Goal: Task Accomplishment & Management: Manage account settings

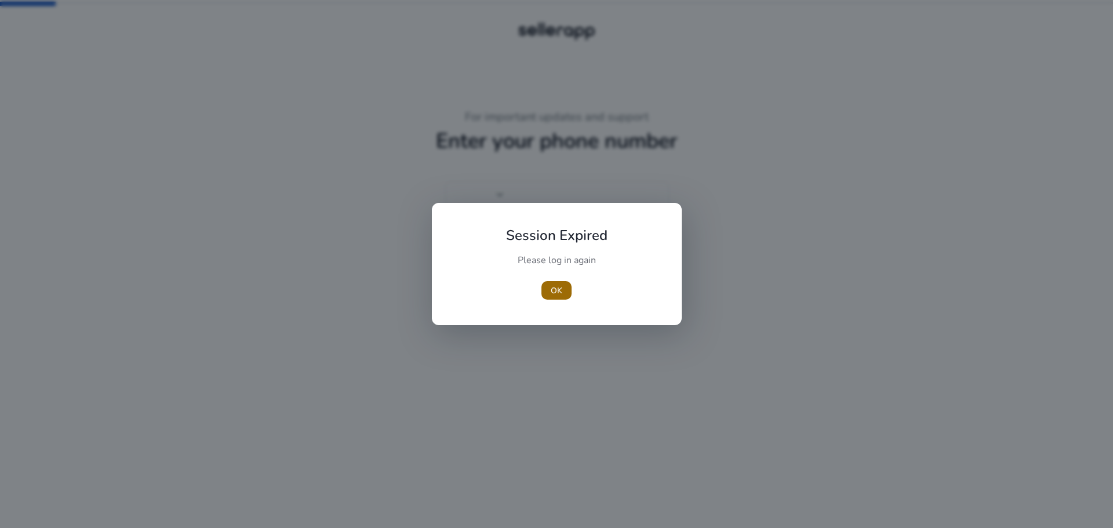
type input "****"
click at [560, 293] on span "OK" at bounding box center [557, 291] width 12 height 12
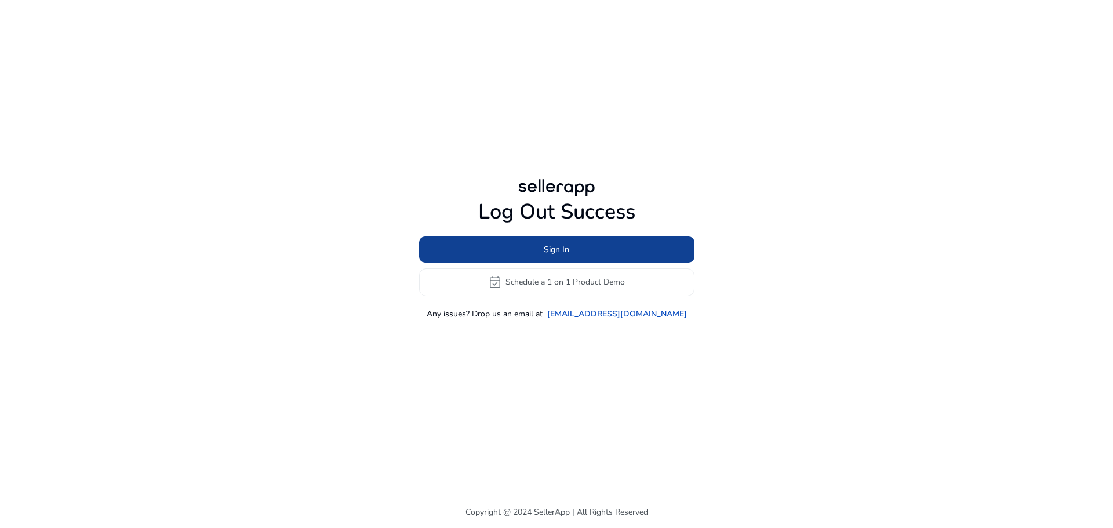
click at [565, 250] on span "Sign In" at bounding box center [557, 249] width 26 height 12
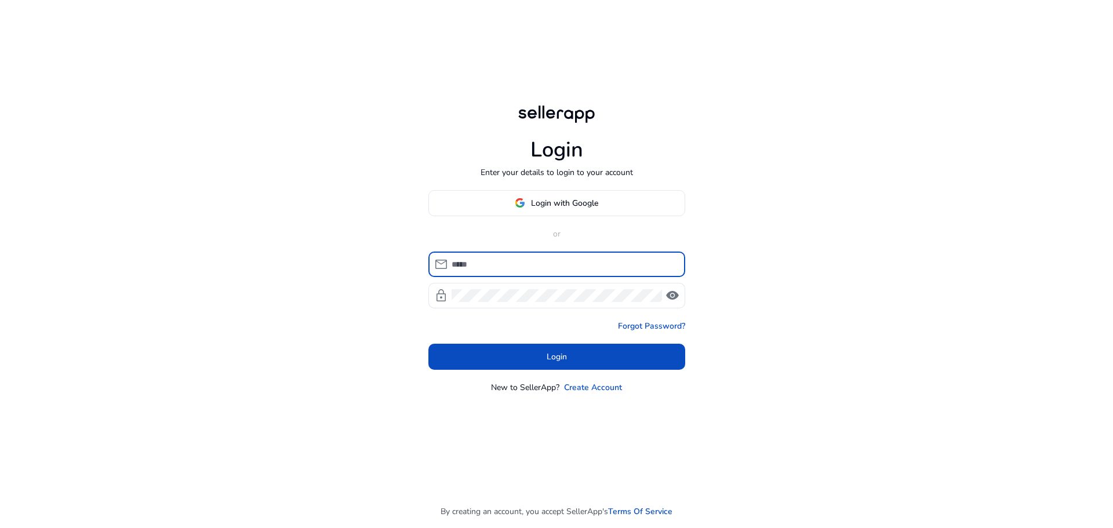
click at [500, 268] on input at bounding box center [563, 264] width 224 height 13
type input "**********"
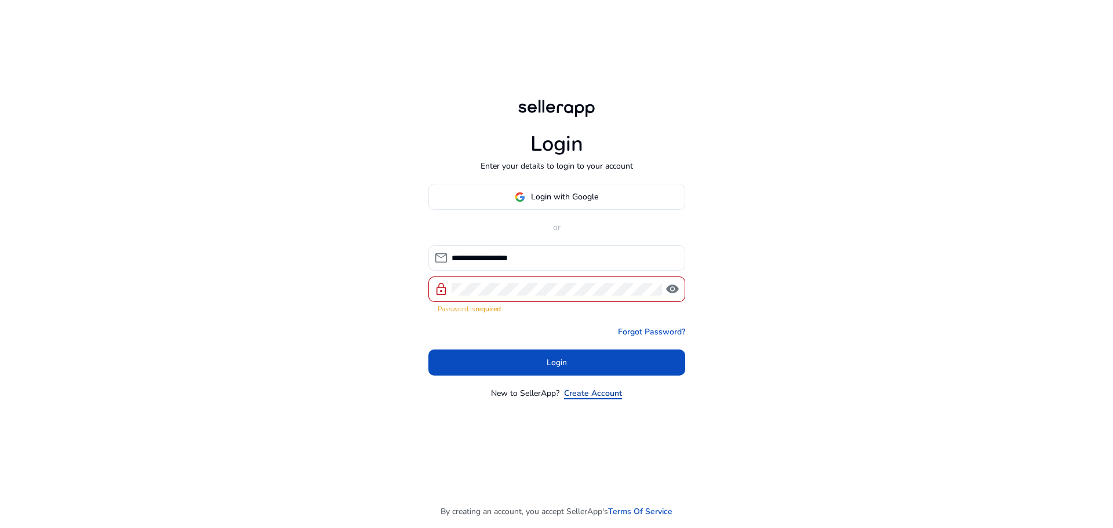
click at [586, 387] on link "Create Account" at bounding box center [593, 393] width 58 height 12
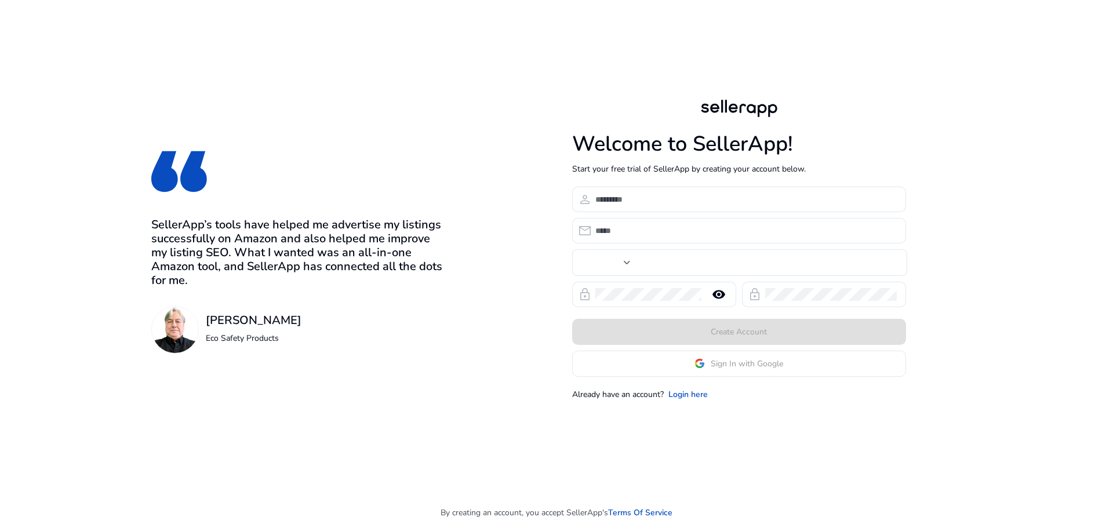
type input "****"
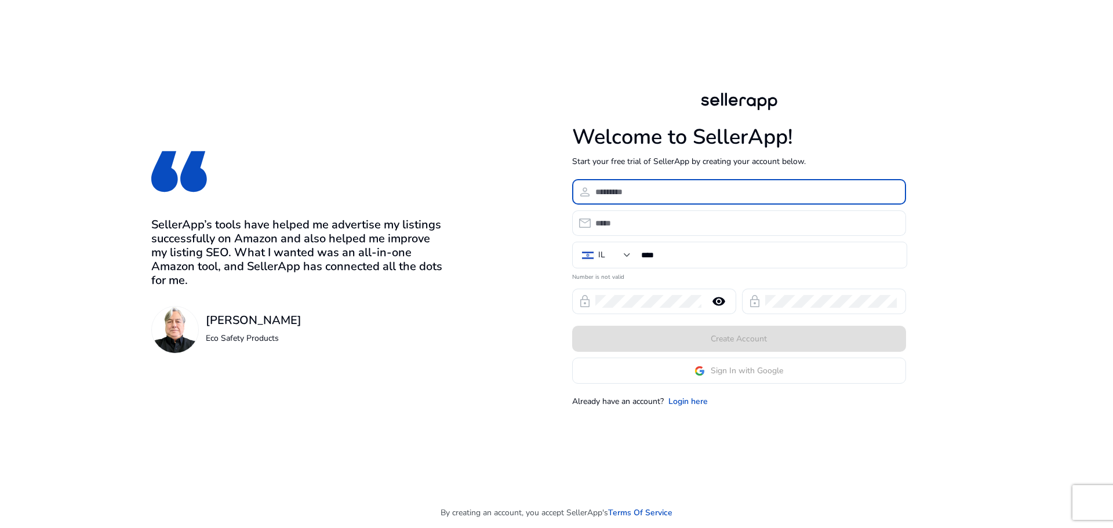
click at [642, 188] on input at bounding box center [745, 191] width 301 height 13
type input "**********"
click at [652, 224] on input "email" at bounding box center [745, 223] width 301 height 13
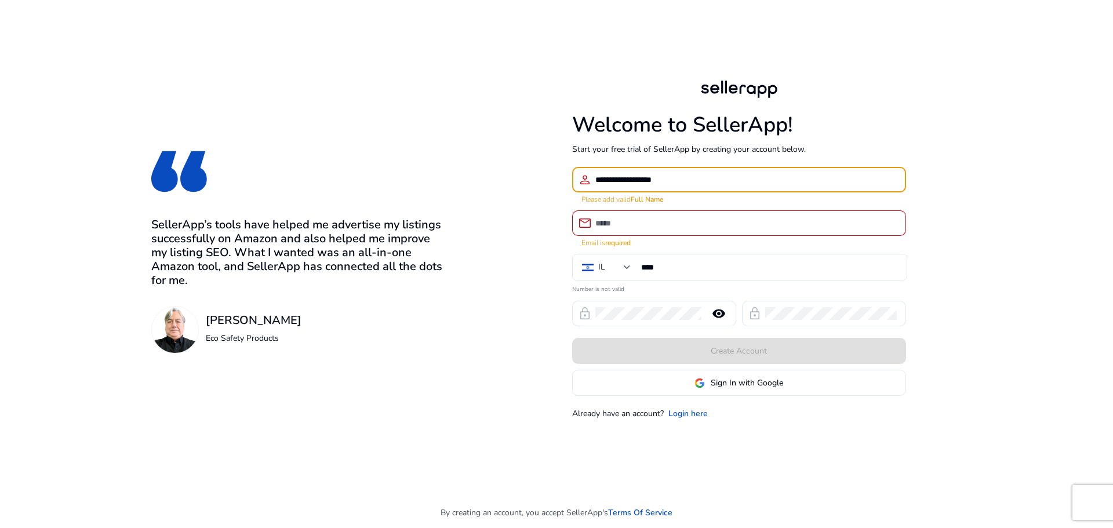
drag, startPoint x: 691, startPoint y: 184, endPoint x: 530, endPoint y: 172, distance: 161.6
click at [530, 172] on div "**********" at bounding box center [738, 248] width 445 height 497
click at [607, 217] on input "email" at bounding box center [745, 223] width 301 height 13
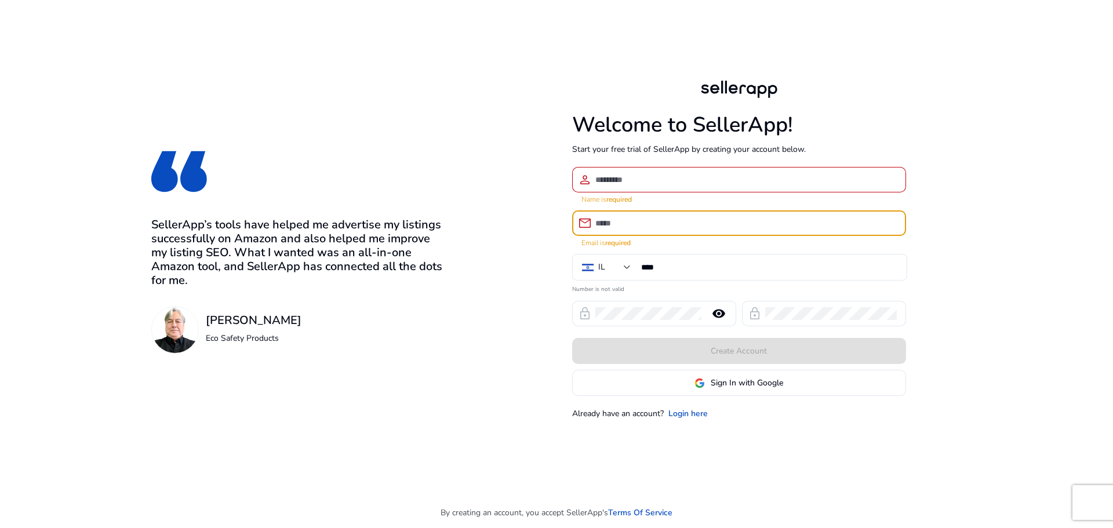
paste input "**********"
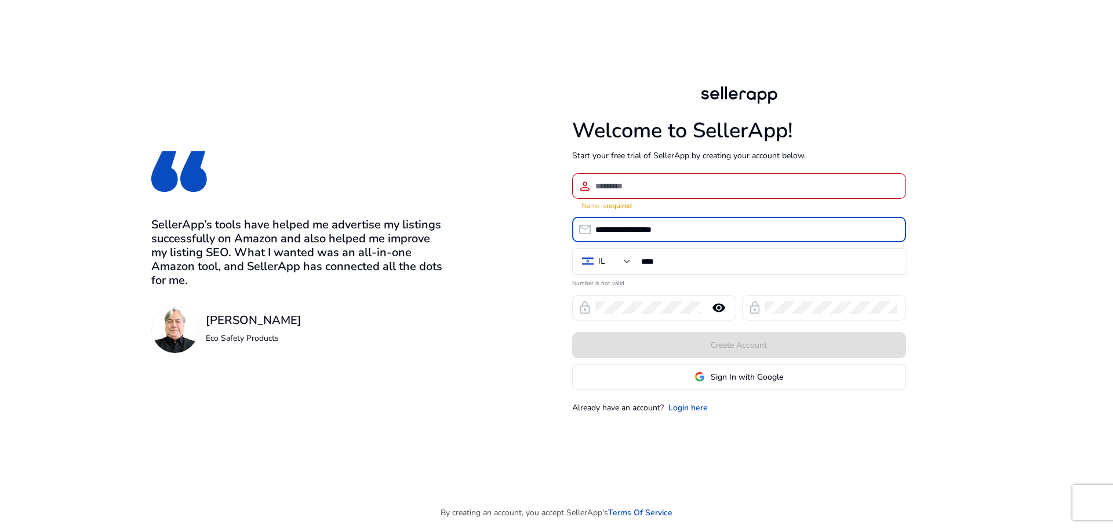
type input "**********"
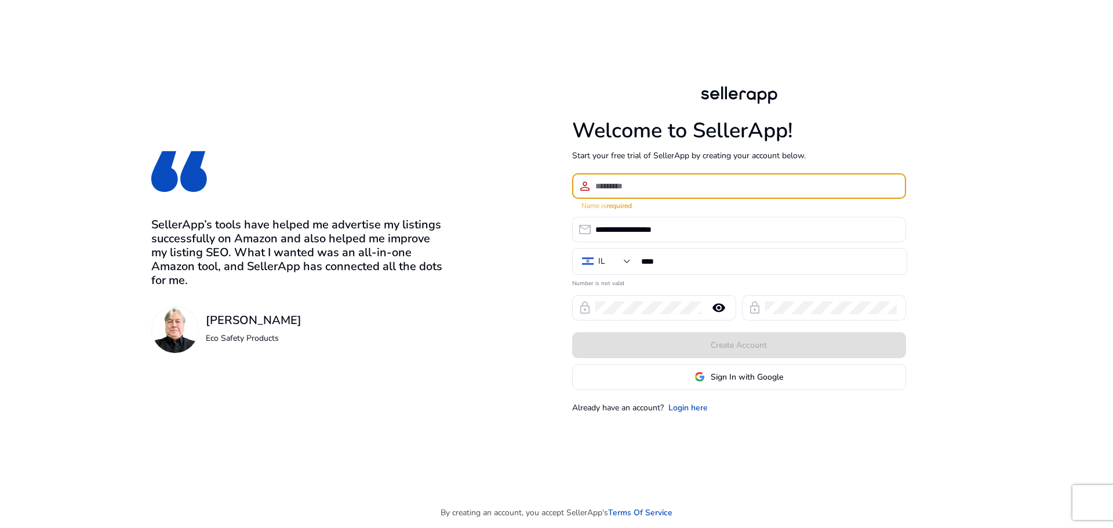
click at [644, 192] on input at bounding box center [745, 186] width 301 height 13
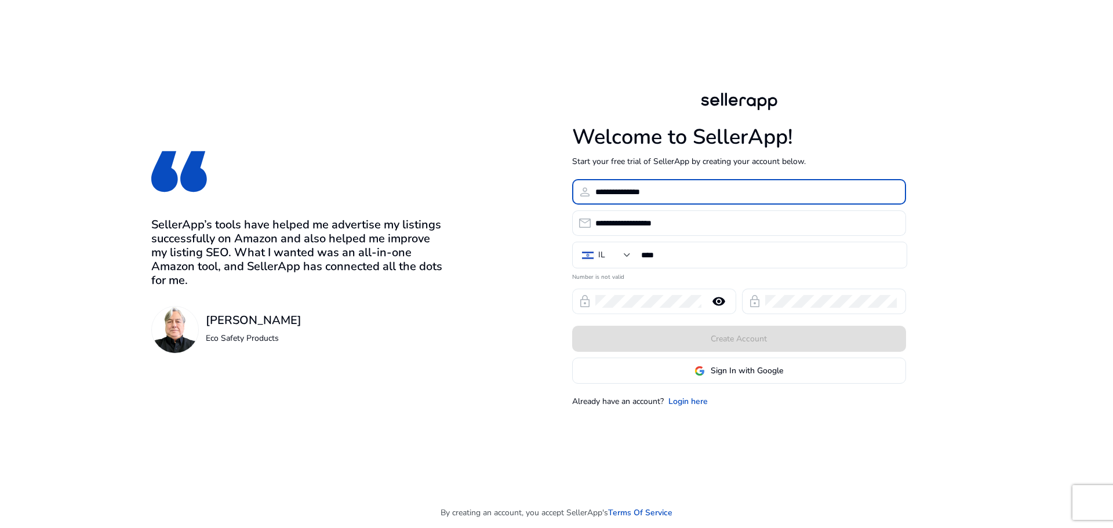
type input "**********"
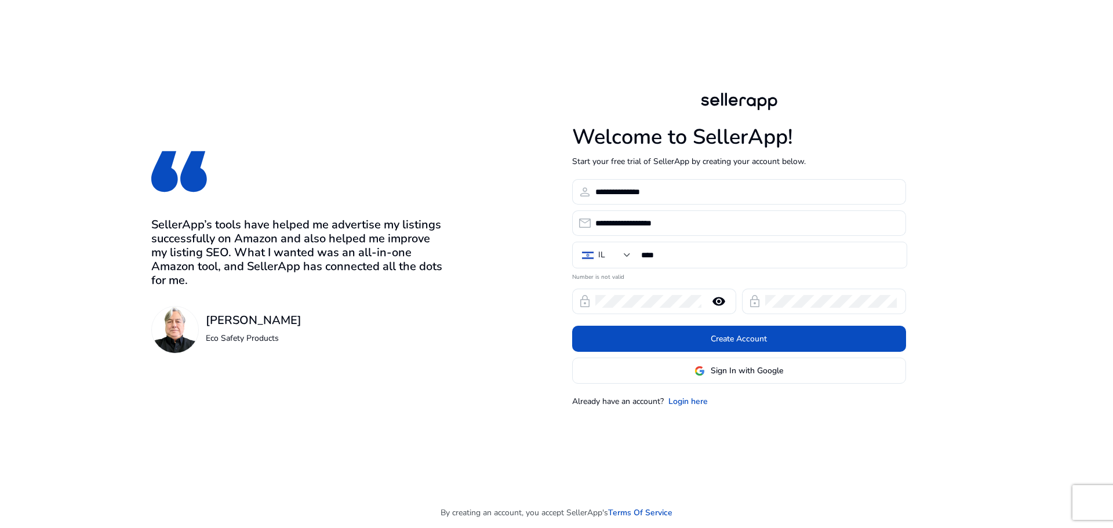
click at [723, 239] on form "**********" at bounding box center [739, 281] width 334 height 205
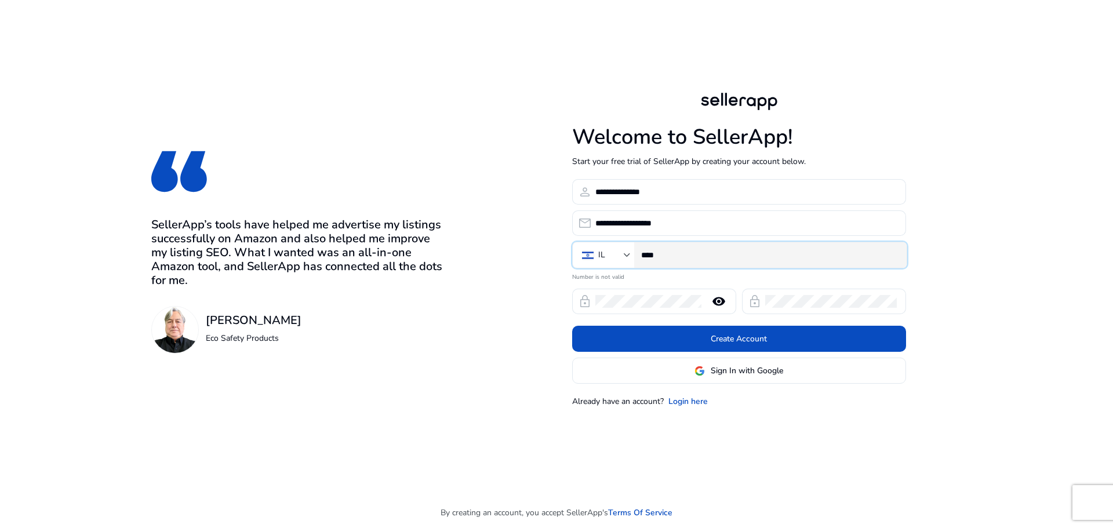
click at [711, 255] on input "****" at bounding box center [769, 255] width 256 height 13
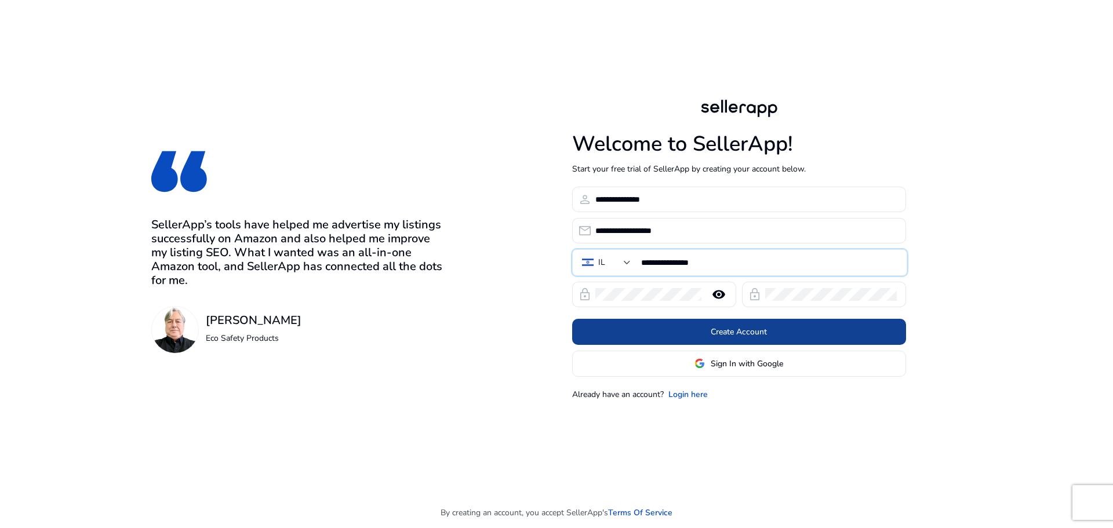
type input "**********"
click at [737, 326] on span "Create Account" at bounding box center [739, 332] width 56 height 12
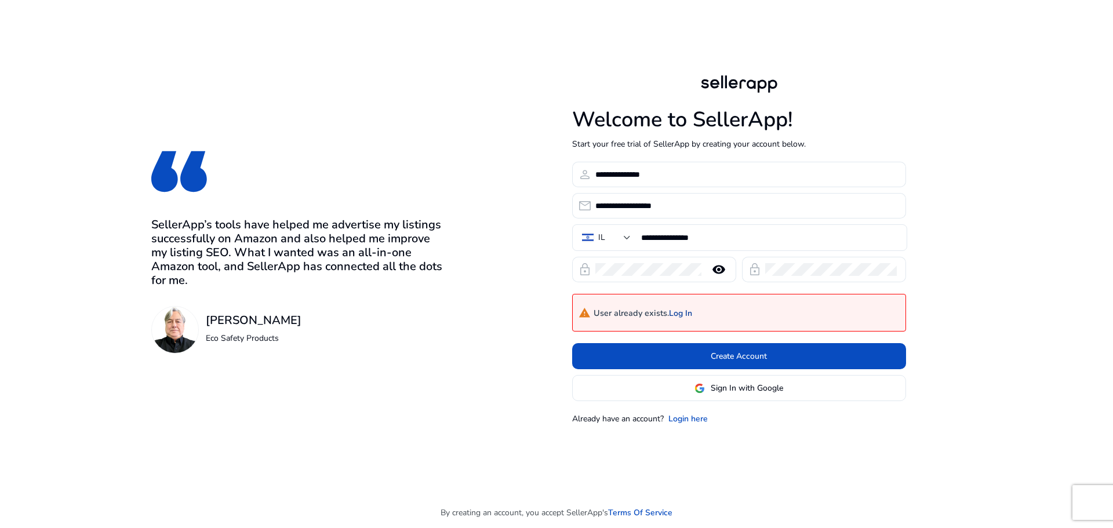
click at [689, 314] on link "Log In" at bounding box center [680, 314] width 23 height 10
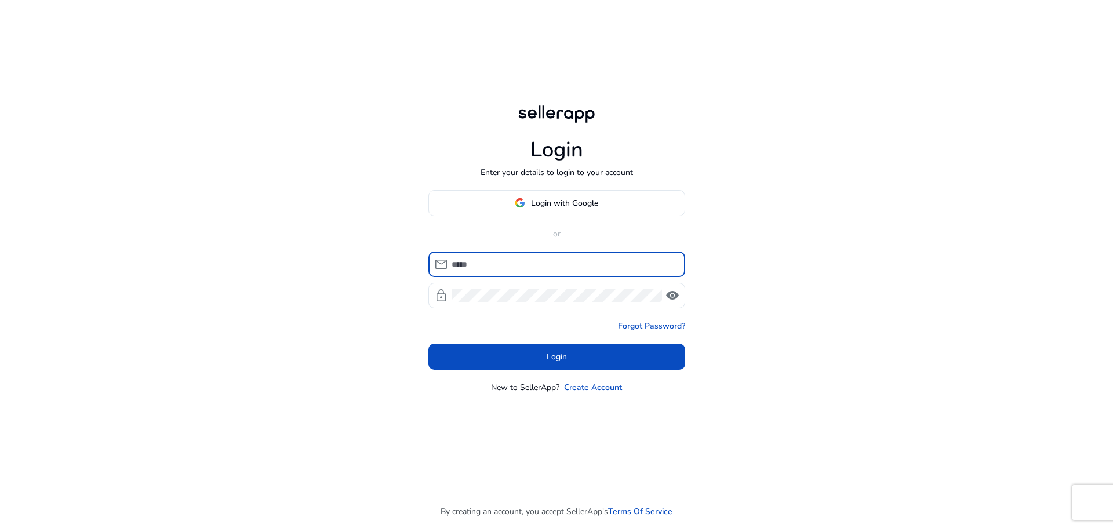
click at [480, 264] on input at bounding box center [563, 264] width 224 height 13
type input "**********"
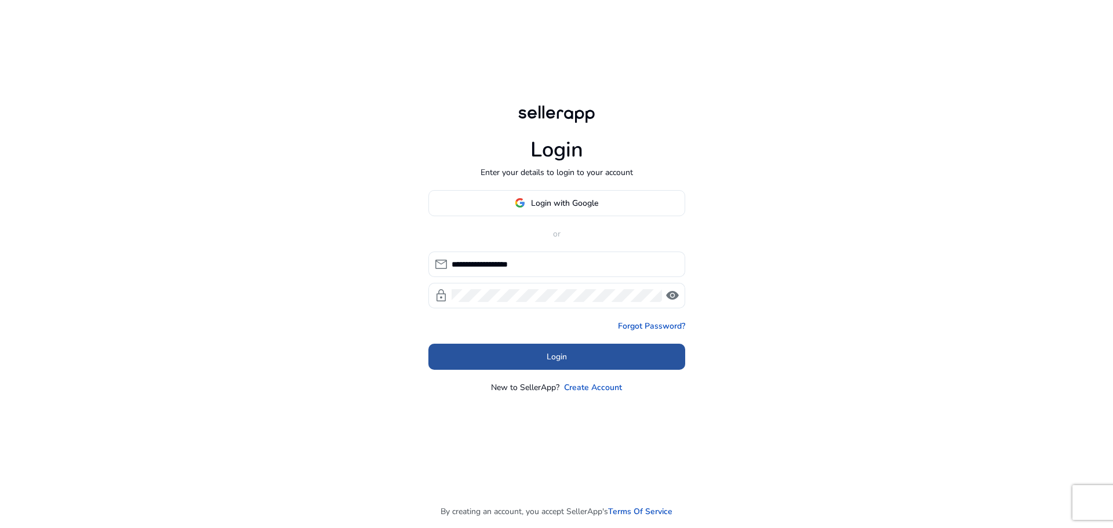
click at [569, 360] on span at bounding box center [556, 357] width 257 height 28
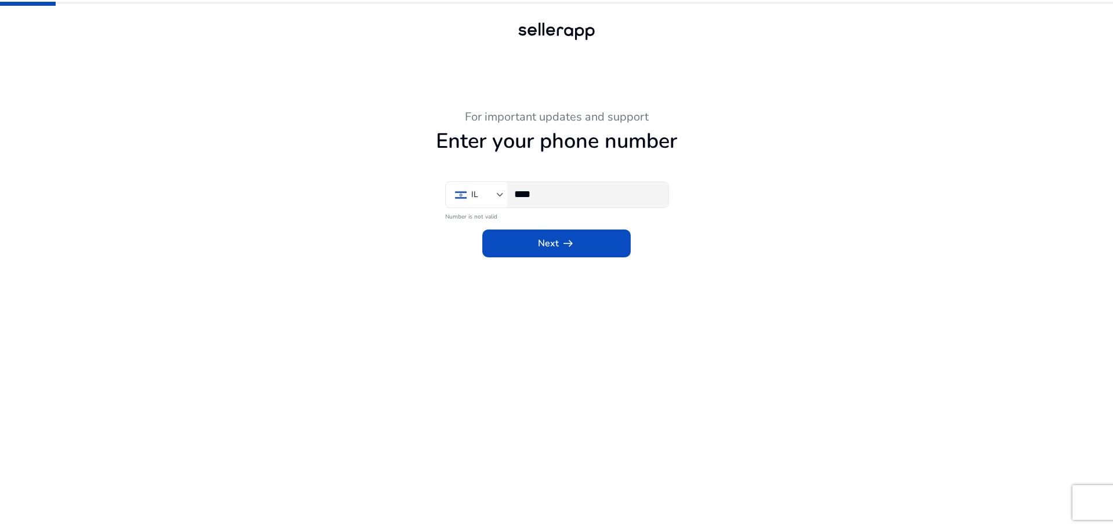
click at [571, 201] on div "****" at bounding box center [586, 195] width 145 height 26
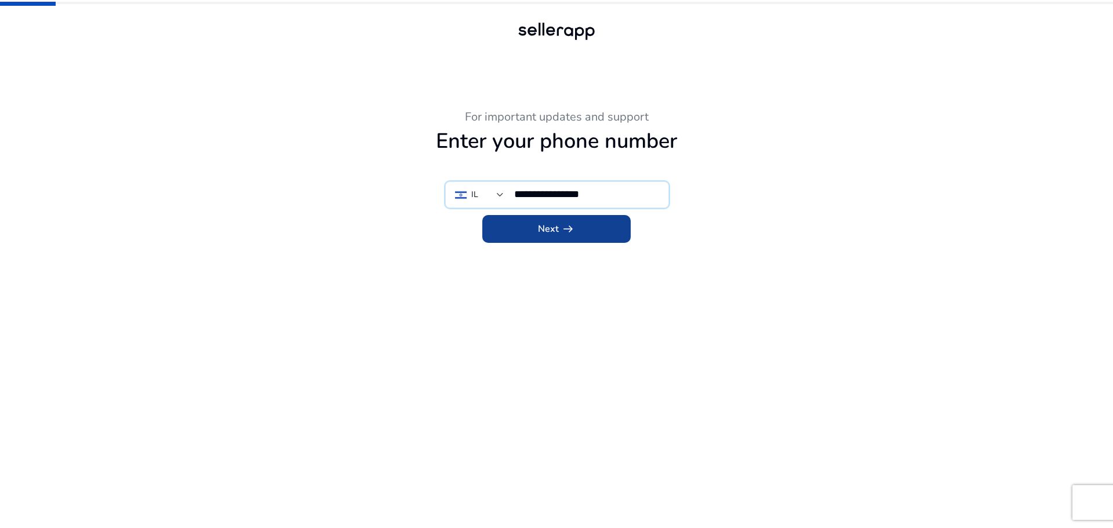
type input "**********"
click at [571, 222] on span "arrow_right_alt" at bounding box center [568, 229] width 14 height 14
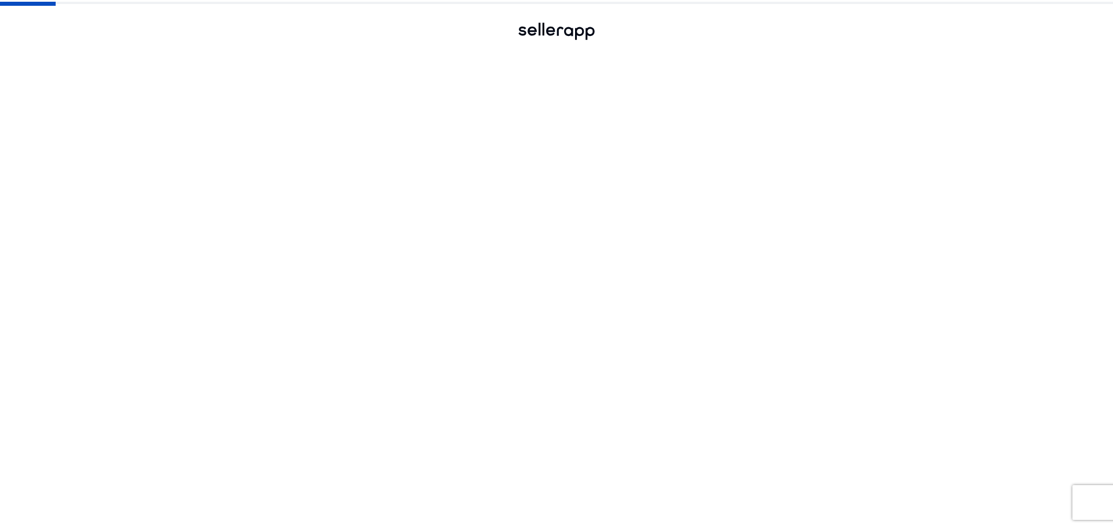
click at [571, 222] on span "arrow_right_alt" at bounding box center [568, 229] width 14 height 14
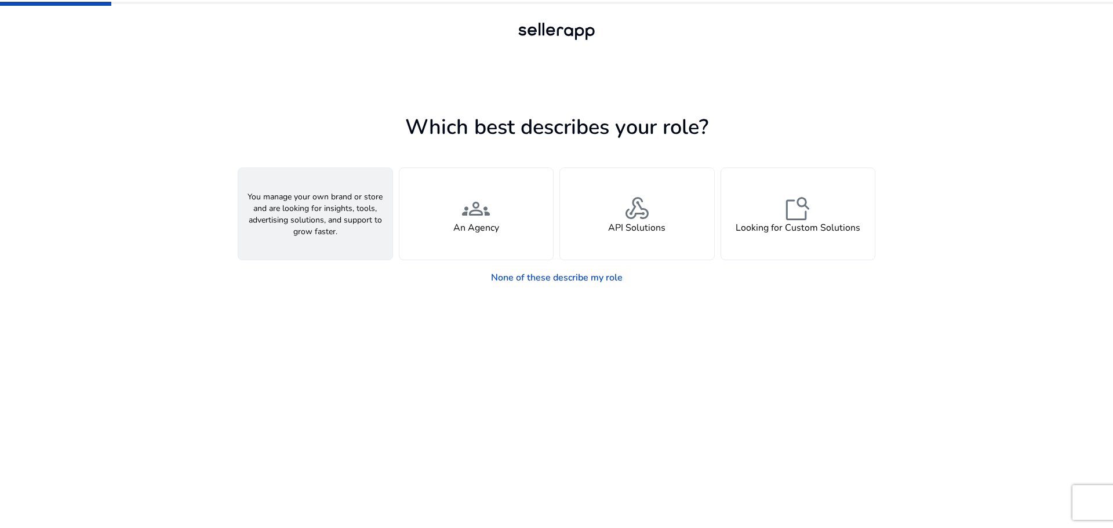
click at [316, 223] on h4 "A Seller" at bounding box center [315, 228] width 35 height 11
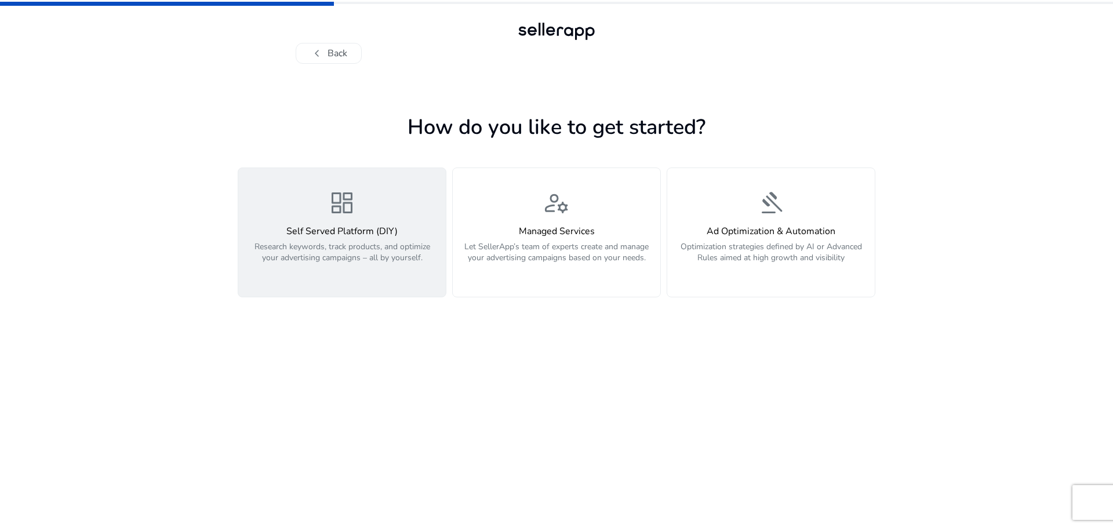
click at [373, 241] on div "Self Served Platform (DIY) Research keywords, track products, and optimize your…" at bounding box center [342, 251] width 194 height 50
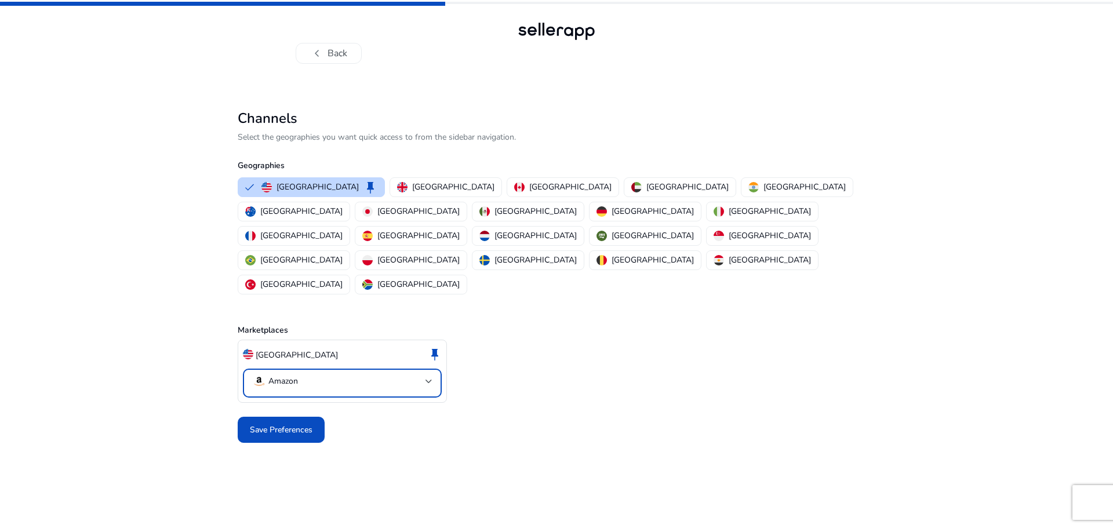
click at [301, 374] on mat-select-trigger "Amazon" at bounding box center [338, 381] width 173 height 14
click at [301, 336] on div at bounding box center [556, 264] width 1113 height 528
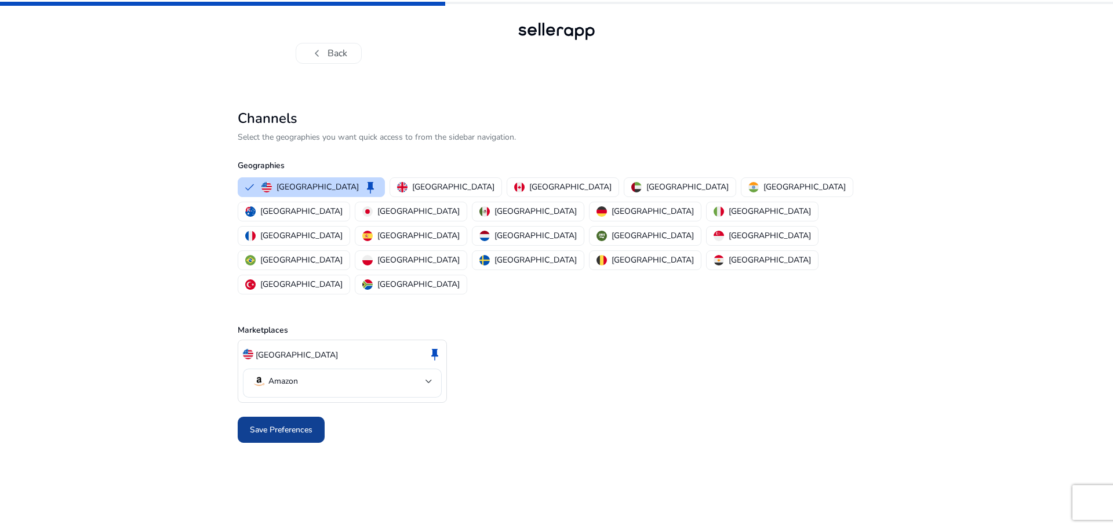
click at [304, 424] on span "Save Preferences" at bounding box center [281, 430] width 63 height 12
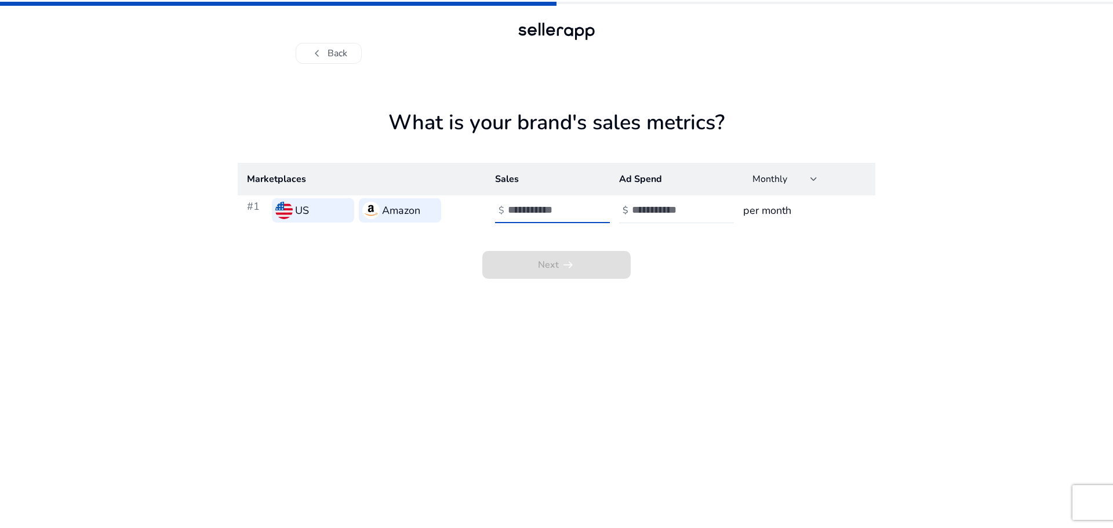
click at [541, 214] on input "number" at bounding box center [547, 209] width 78 height 13
type input "****"
click at [653, 207] on input "number" at bounding box center [671, 209] width 78 height 13
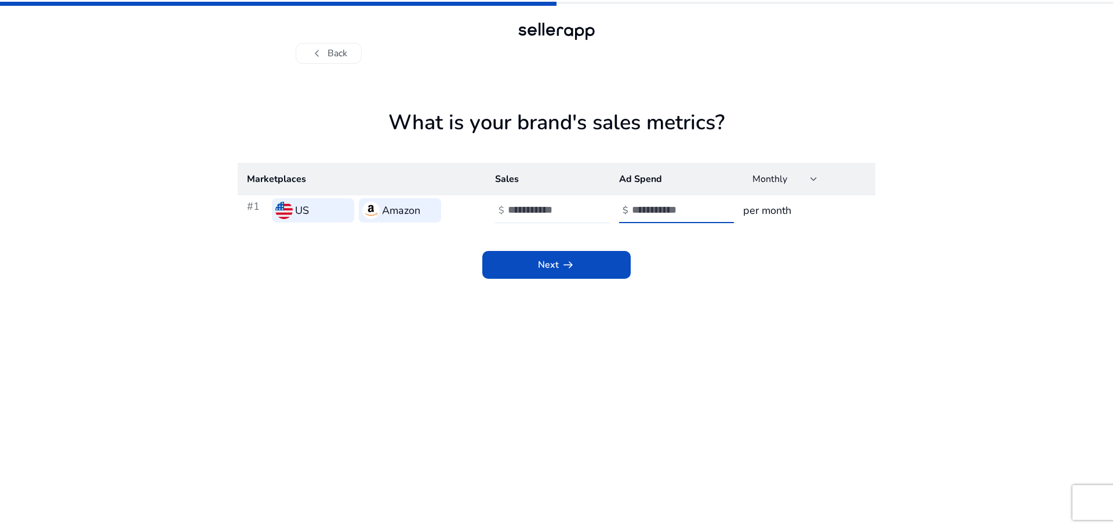
type input "***"
click at [727, 350] on app-sales-metrics "What is your brand's sales metrics? Marketplaces Sales Ad Spend Monthly #1 US A…" at bounding box center [557, 319] width 638 height 418
drag, startPoint x: 554, startPoint y: 207, endPoint x: 494, endPoint y: 213, distance: 60.0
click at [495, 213] on div "$ ****" at bounding box center [553, 211] width 117 height 26
click at [627, 341] on app-sales-metrics "What is your brand's sales metrics? Marketplaces Sales Ad Spend Monthly #1 US A…" at bounding box center [557, 319] width 638 height 418
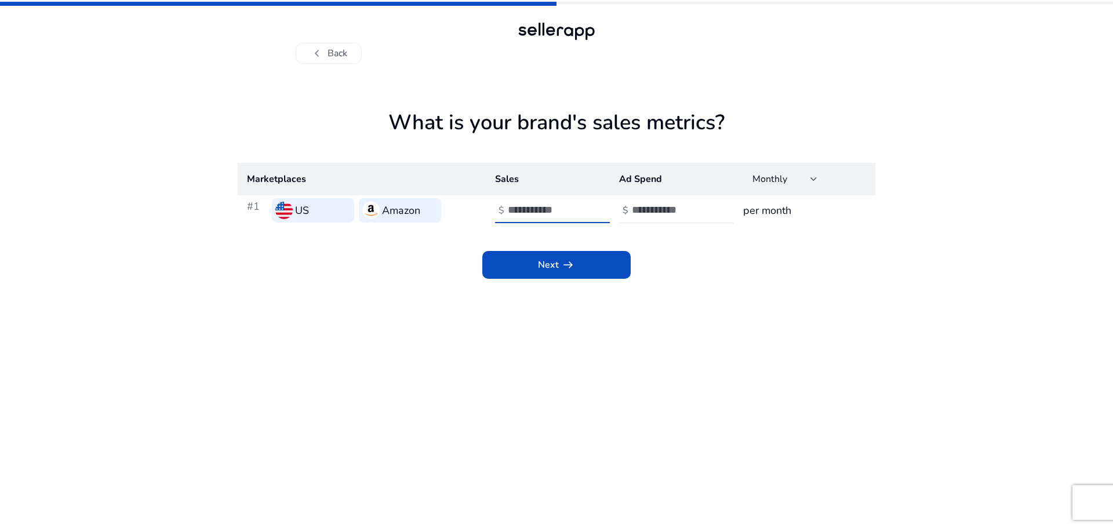
drag, startPoint x: 547, startPoint y: 207, endPoint x: 469, endPoint y: 210, distance: 77.7
click at [469, 210] on tr "#1 US Amazon $ **** $ *** per month" at bounding box center [557, 210] width 638 height 30
type input "****"
click at [563, 262] on span "arrow_right_alt" at bounding box center [568, 265] width 14 height 14
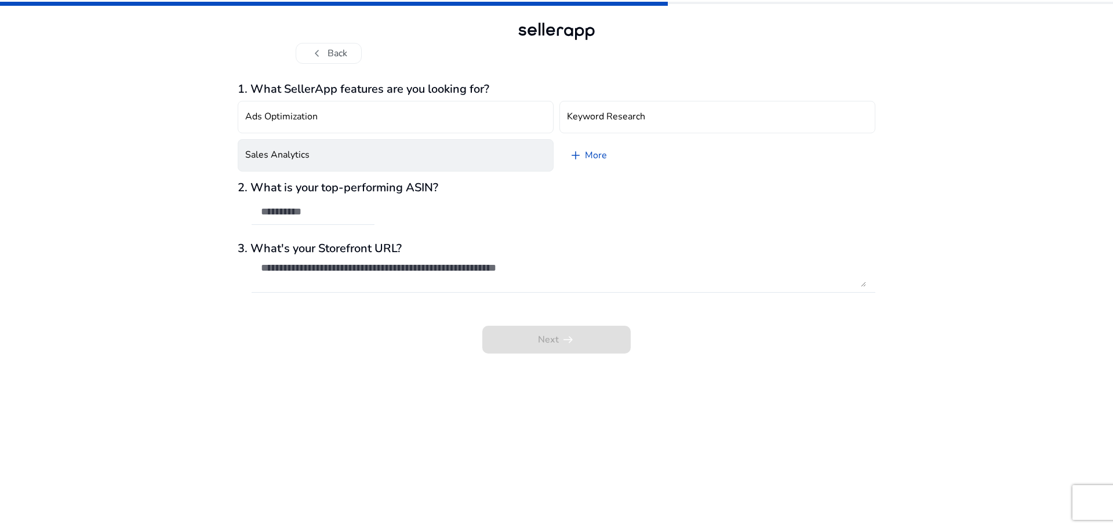
click at [290, 152] on h4 "Sales Analytics" at bounding box center [277, 155] width 64 height 11
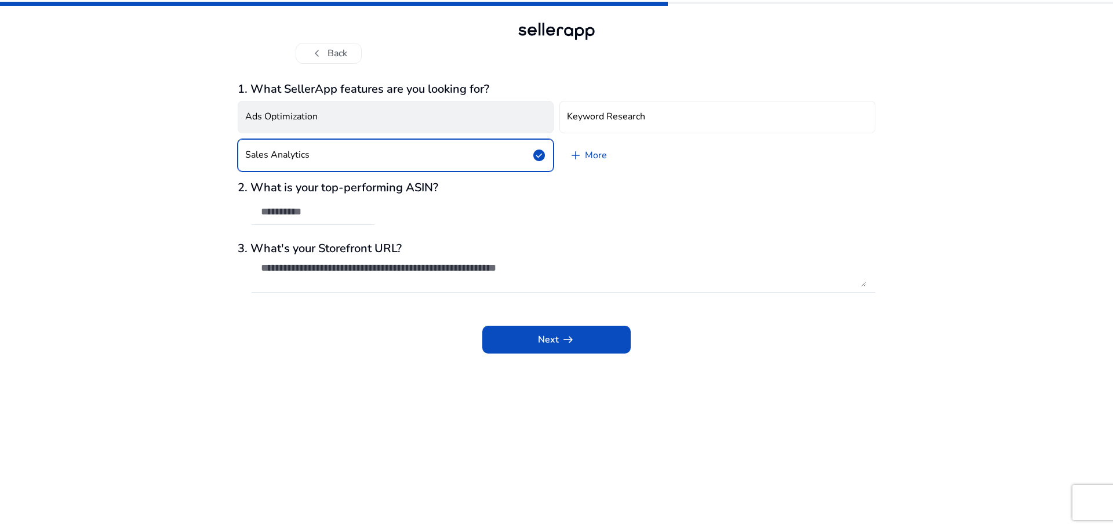
click at [305, 119] on h4 "Ads Optimization" at bounding box center [281, 116] width 72 height 11
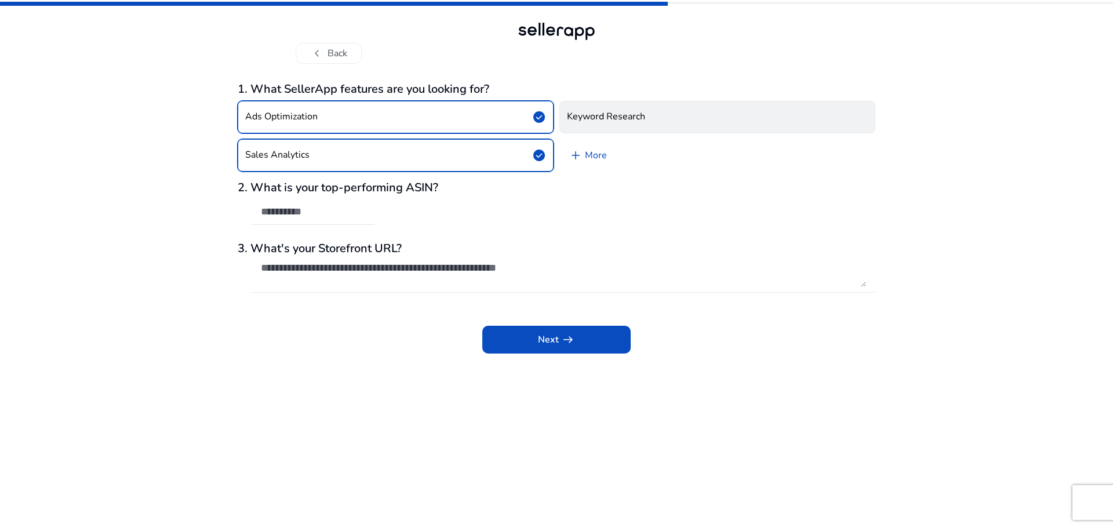
click at [645, 118] on button "Keyword Research" at bounding box center [717, 117] width 316 height 32
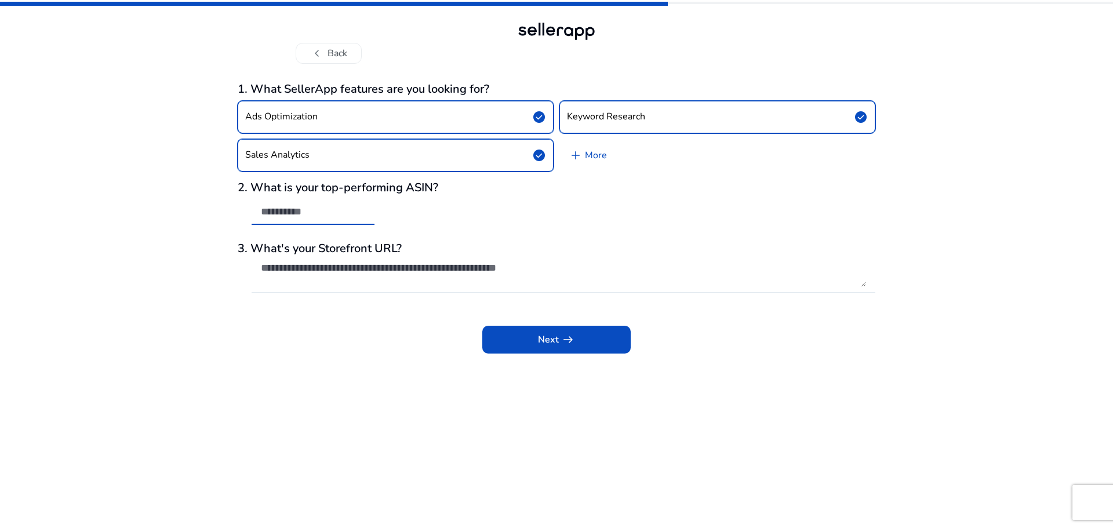
click at [299, 214] on input "text" at bounding box center [313, 211] width 104 height 13
click at [597, 346] on span at bounding box center [556, 340] width 148 height 28
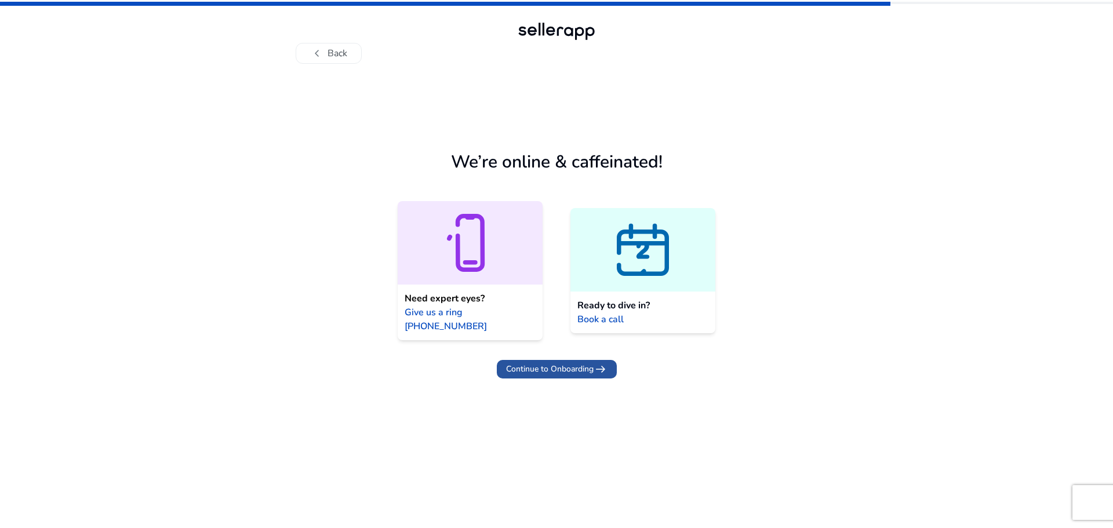
click at [576, 362] on span "Continue to Onboarding arrow_right_alt" at bounding box center [556, 369] width 101 height 14
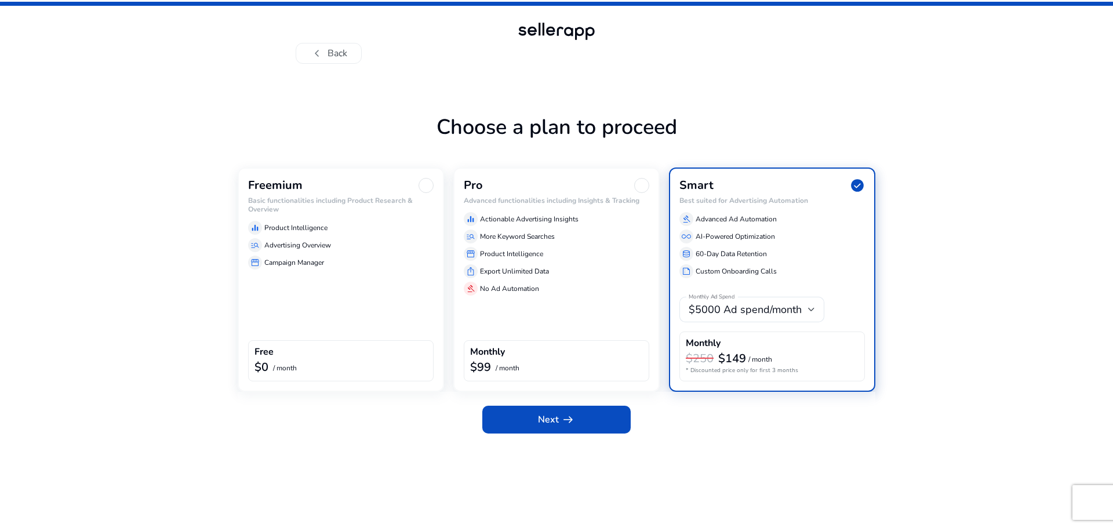
click at [352, 205] on h6 "Basic functionalities including Product Research & Overview" at bounding box center [340, 204] width 185 height 17
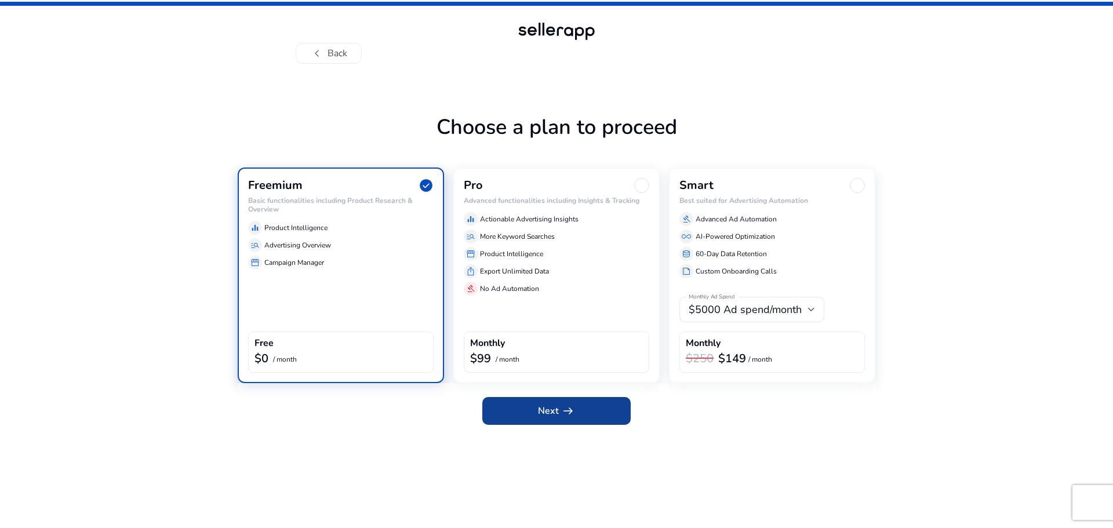
click at [569, 404] on span "arrow_right_alt" at bounding box center [568, 411] width 14 height 14
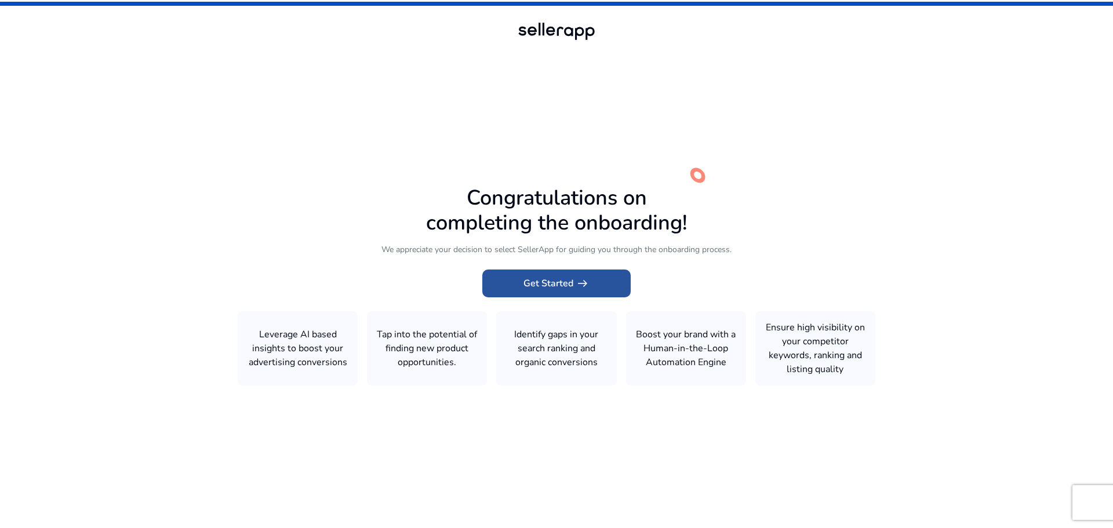
click at [558, 281] on span "Get Started arrow_right_alt" at bounding box center [556, 283] width 66 height 14
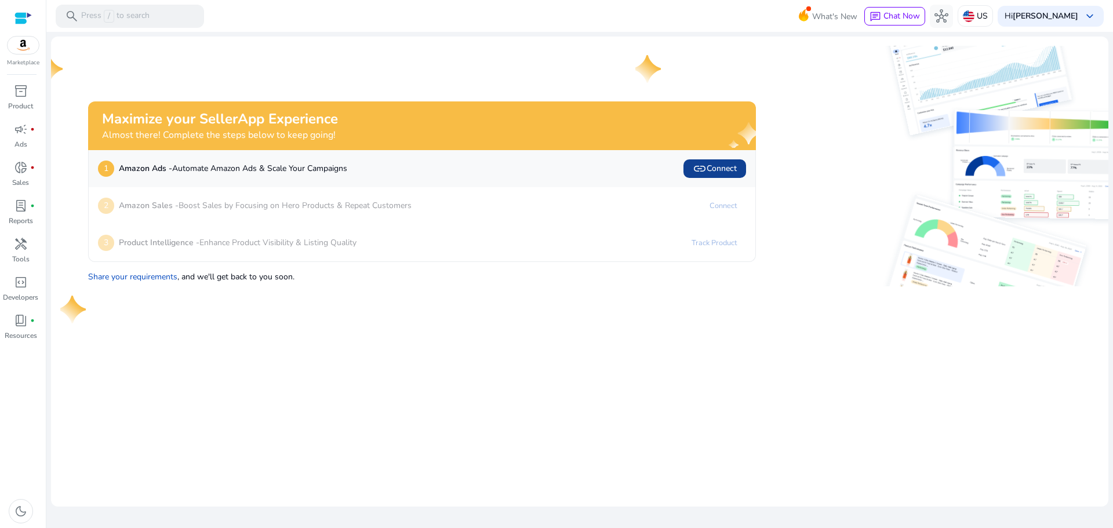
click at [708, 167] on span "link Connect" at bounding box center [715, 169] width 44 height 14
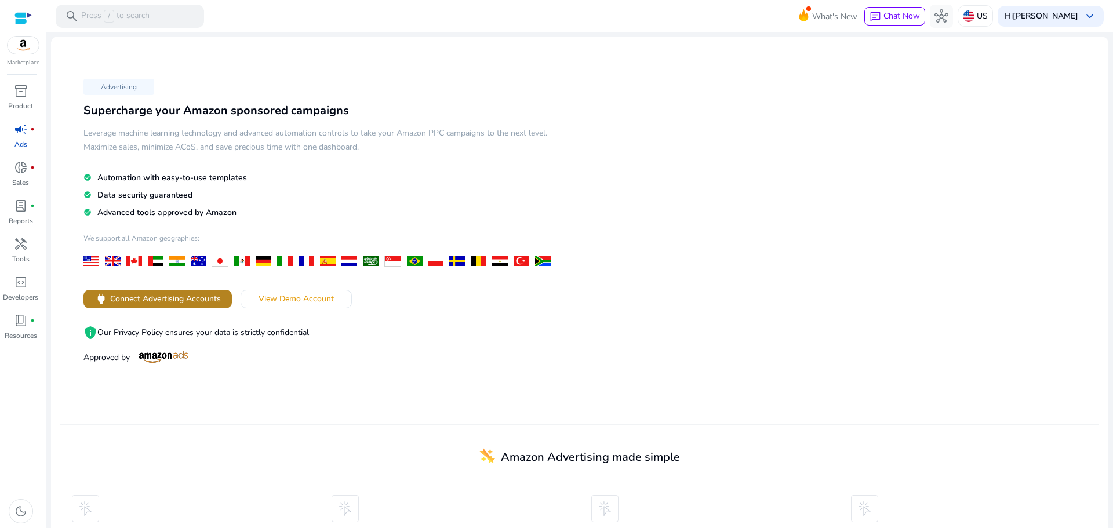
click at [167, 296] on span "Connect Advertising Accounts" at bounding box center [165, 299] width 111 height 12
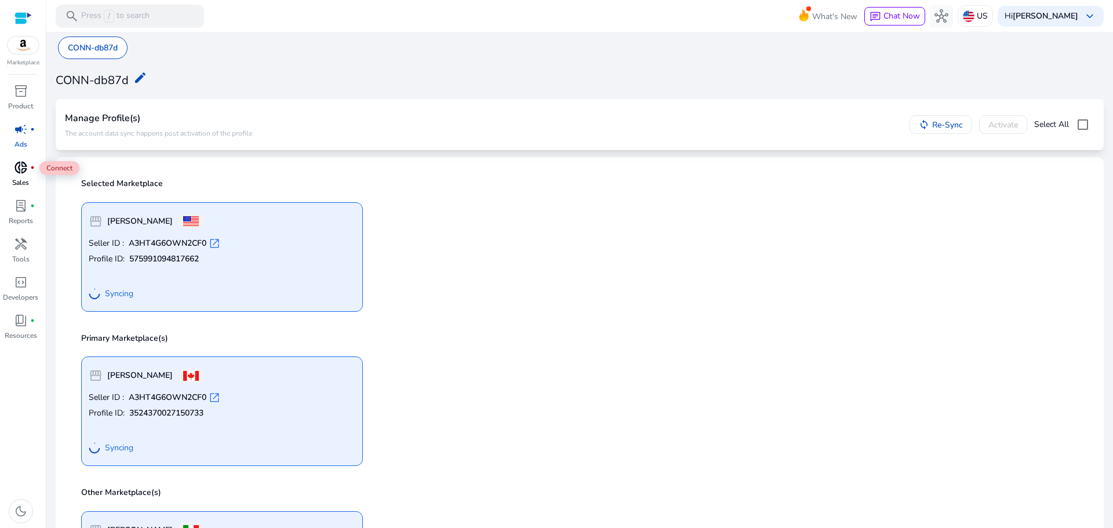
click at [23, 170] on span "donut_small" at bounding box center [21, 168] width 14 height 14
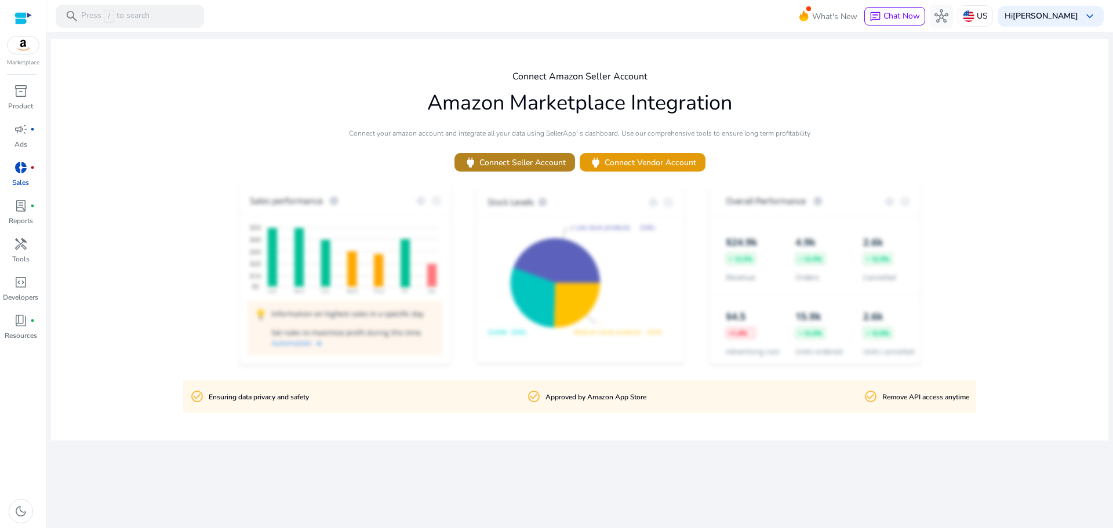
click at [525, 163] on span "power Connect Seller Account" at bounding box center [515, 162] width 102 height 13
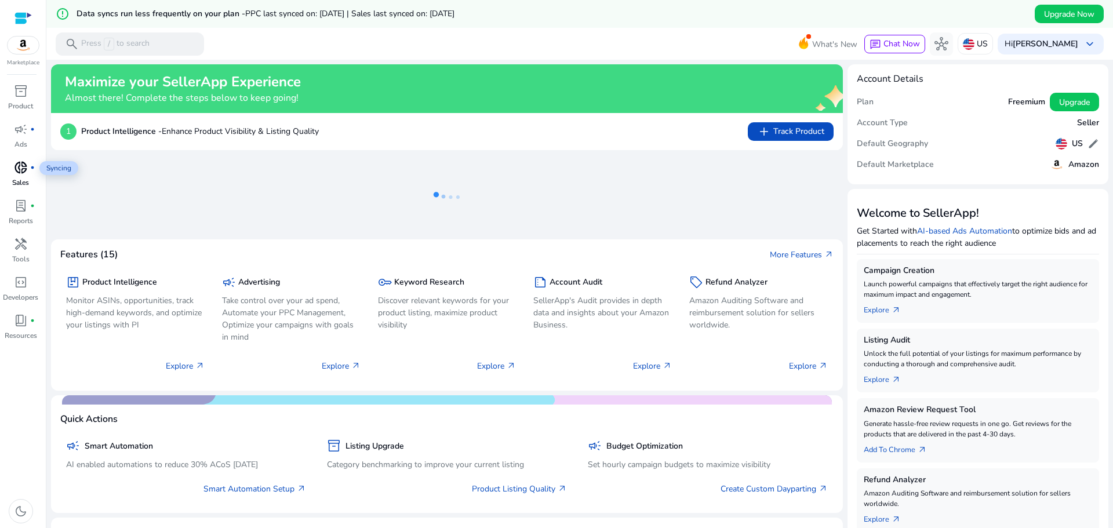
click at [23, 169] on span "donut_small" at bounding box center [21, 168] width 14 height 14
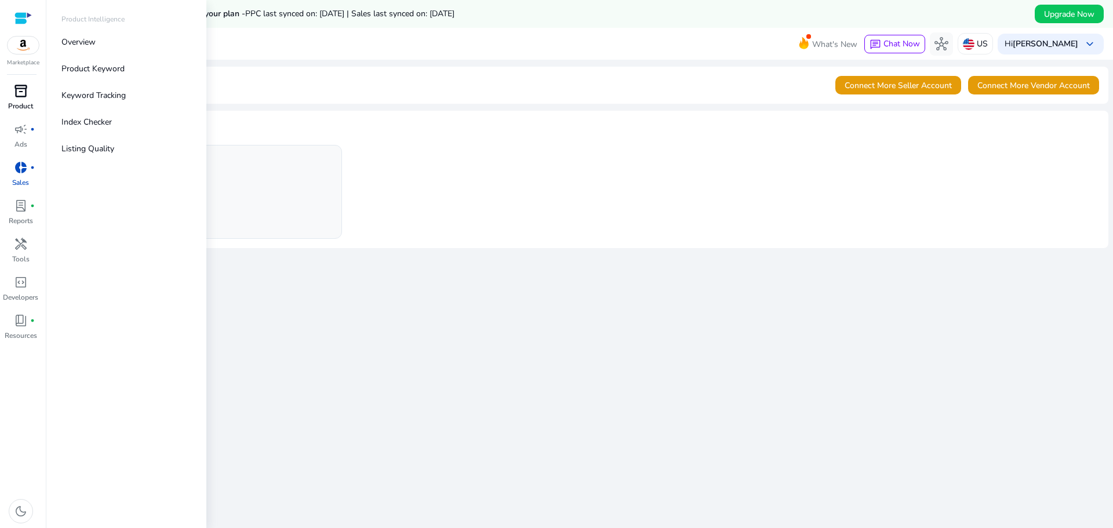
click at [21, 98] on span "inventory_2" at bounding box center [21, 91] width 14 height 14
click at [90, 43] on p "Overview" at bounding box center [78, 42] width 34 height 12
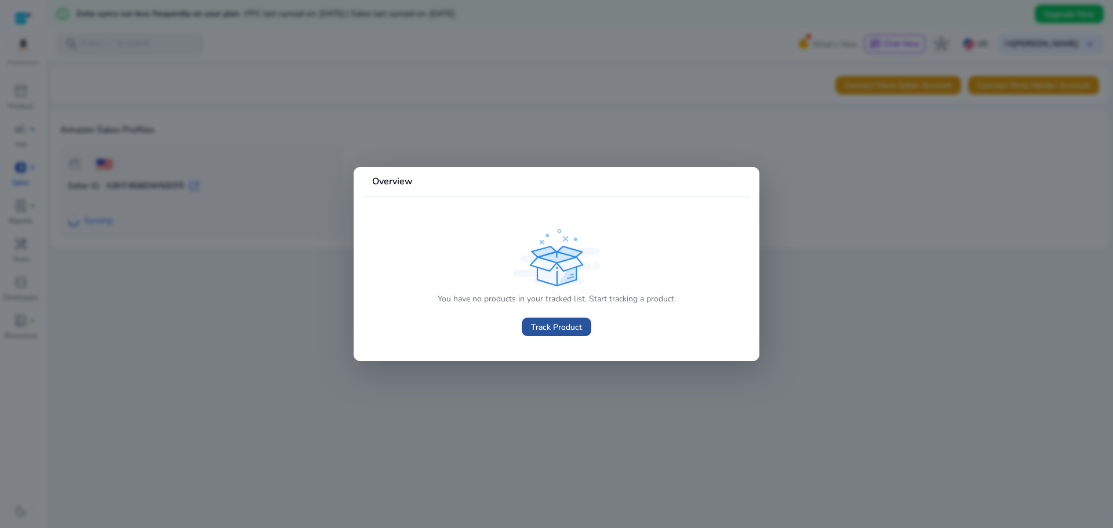
click at [556, 328] on span "Track Product" at bounding box center [556, 327] width 51 height 12
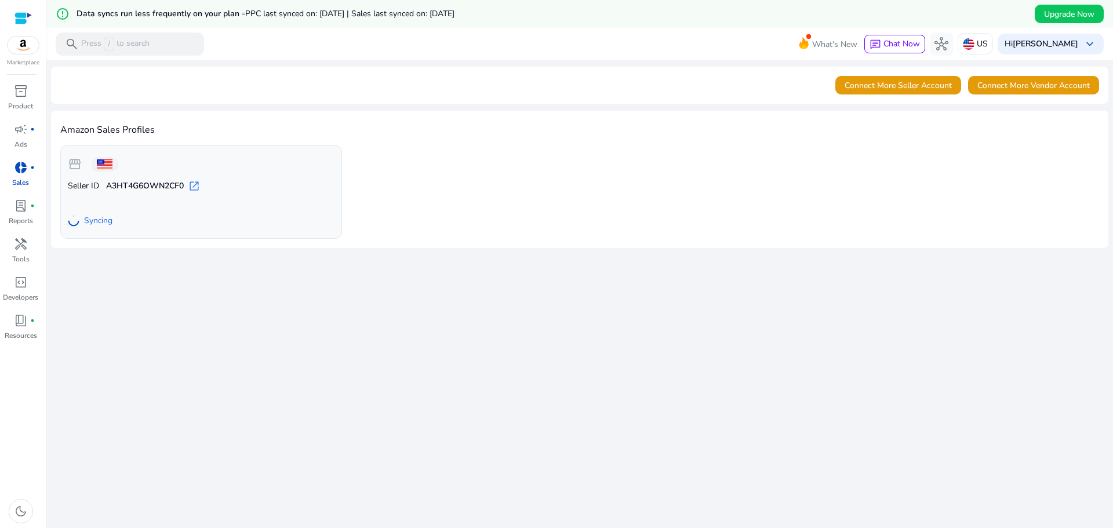
click at [556, 328] on div "We are getting things ready for you... Connect More Seller Account Connect More…" at bounding box center [579, 308] width 1057 height 496
click at [28, 103] on p "Product" at bounding box center [20, 106] width 25 height 10
click at [28, 141] on link "campaign fiber_manual_record Ads" at bounding box center [20, 139] width 41 height 38
click at [19, 136] on span "campaign" at bounding box center [21, 129] width 14 height 14
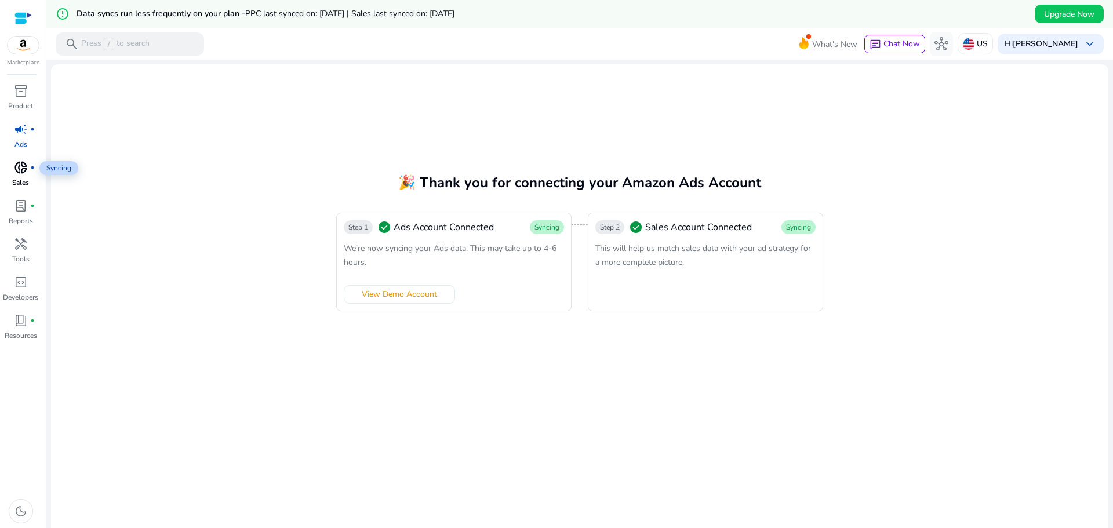
click at [19, 172] on span "donut_small" at bounding box center [21, 168] width 14 height 14
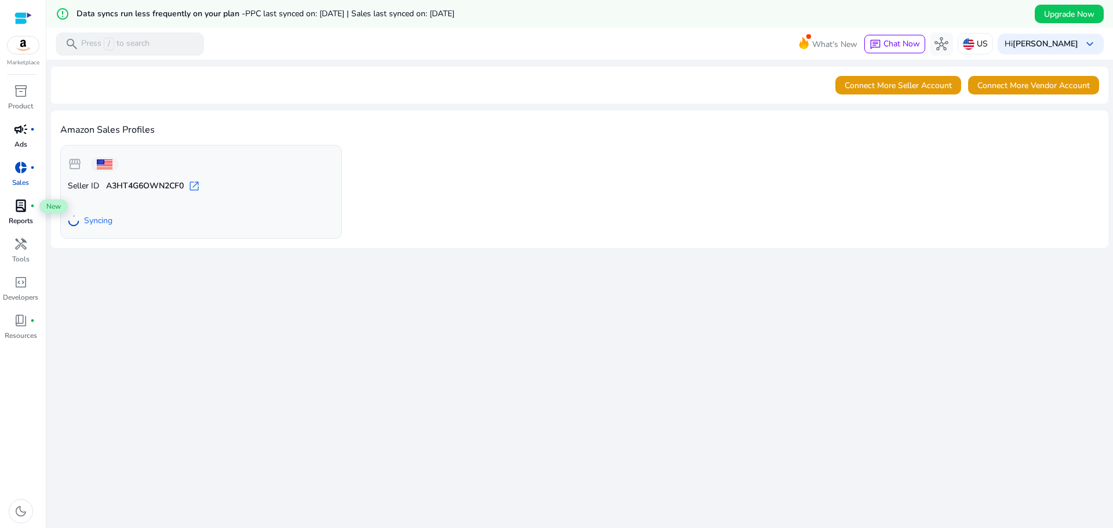
click at [21, 207] on span "lab_profile" at bounding box center [21, 206] width 14 height 14
click at [26, 250] on span "handyman" at bounding box center [21, 244] width 14 height 14
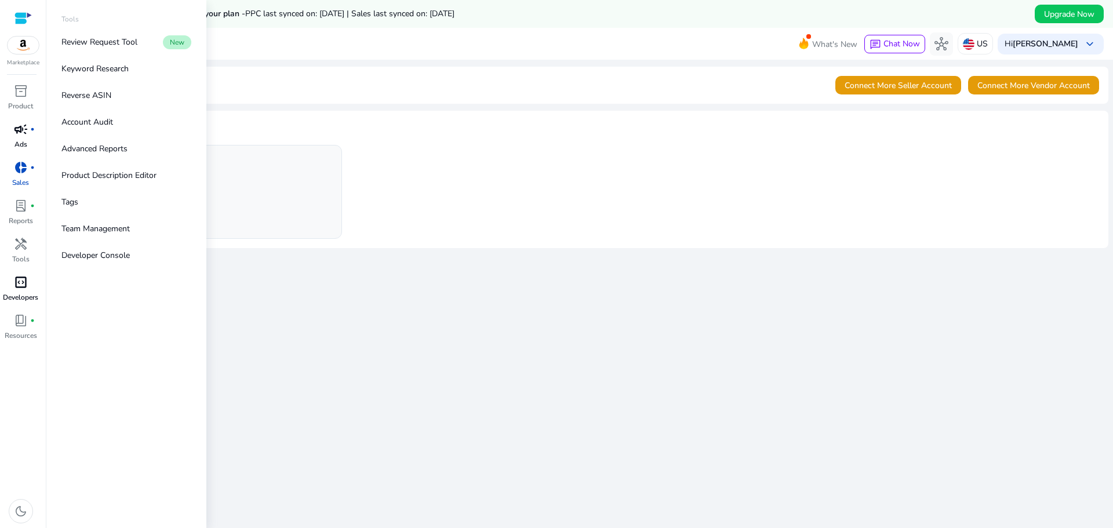
click at [26, 288] on span "code_blocks" at bounding box center [21, 282] width 14 height 14
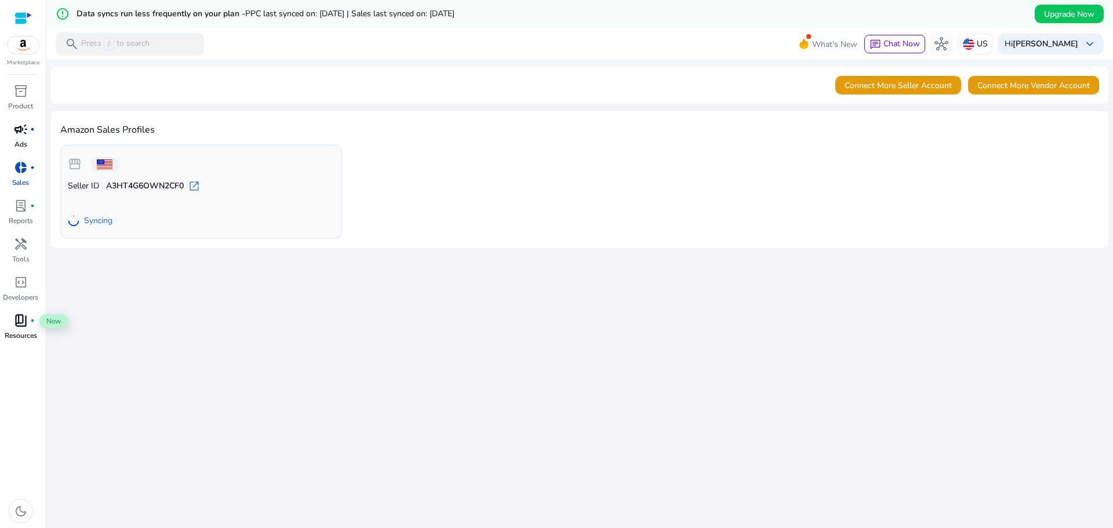
click at [20, 319] on span "book_4" at bounding box center [21, 321] width 14 height 14
click at [21, 38] on img at bounding box center [23, 45] width 31 height 17
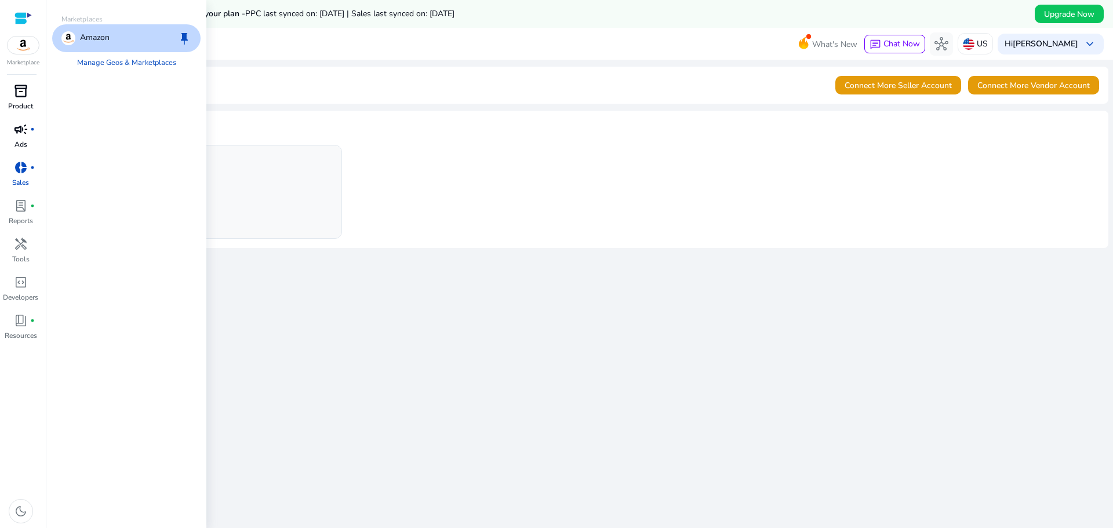
click at [17, 100] on div "inventory_2" at bounding box center [21, 91] width 32 height 19
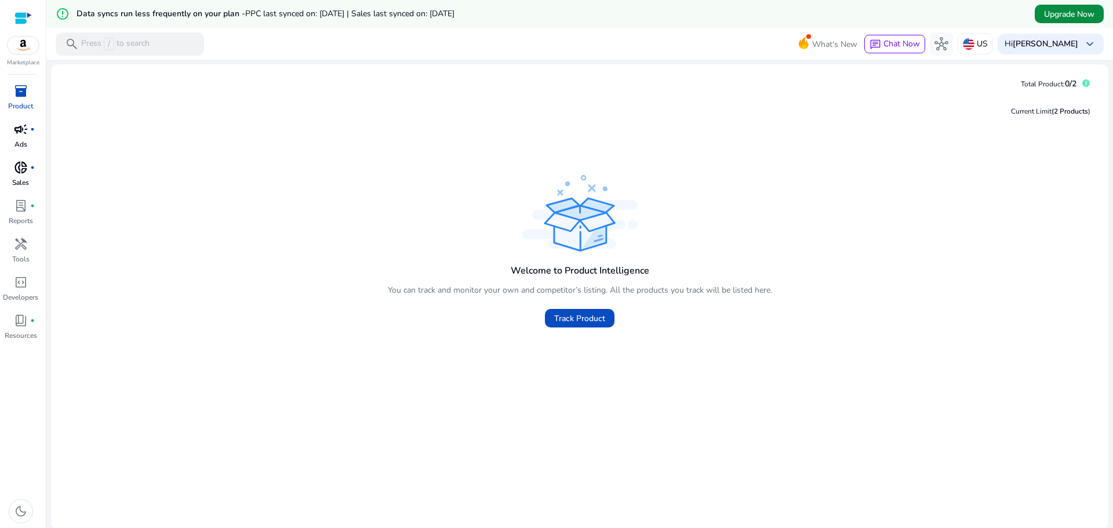
click at [1054, 12] on span "Upgrade Now" at bounding box center [1069, 14] width 50 height 12
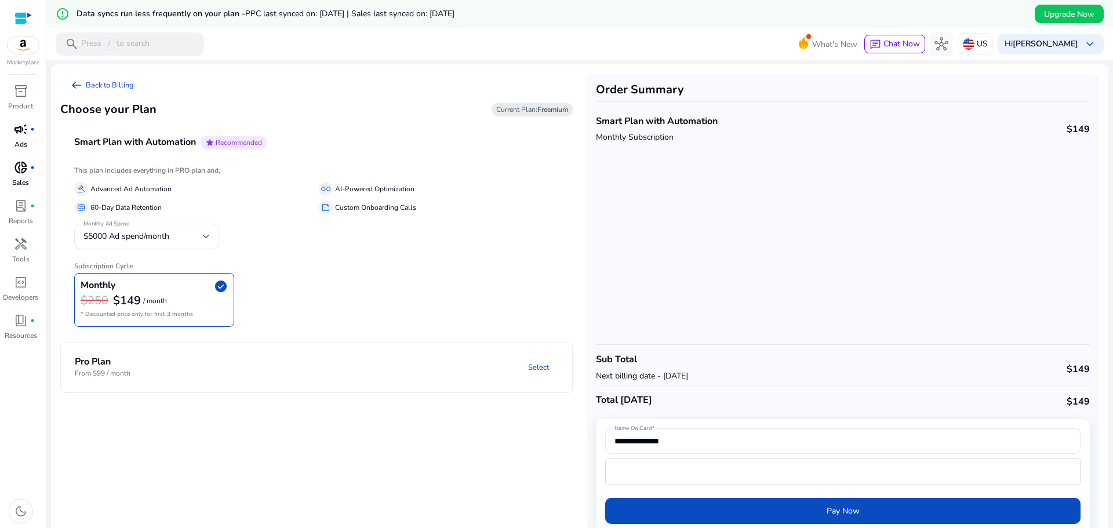
click at [126, 358] on h4 "Pro Plan" at bounding box center [103, 361] width 56 height 11
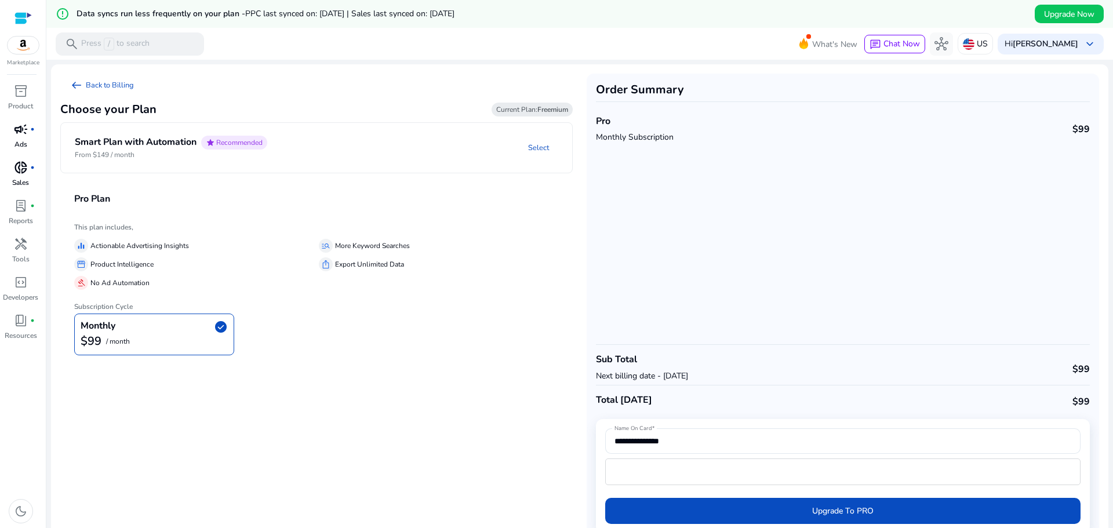
click at [20, 12] on div at bounding box center [22, 18] width 17 height 13
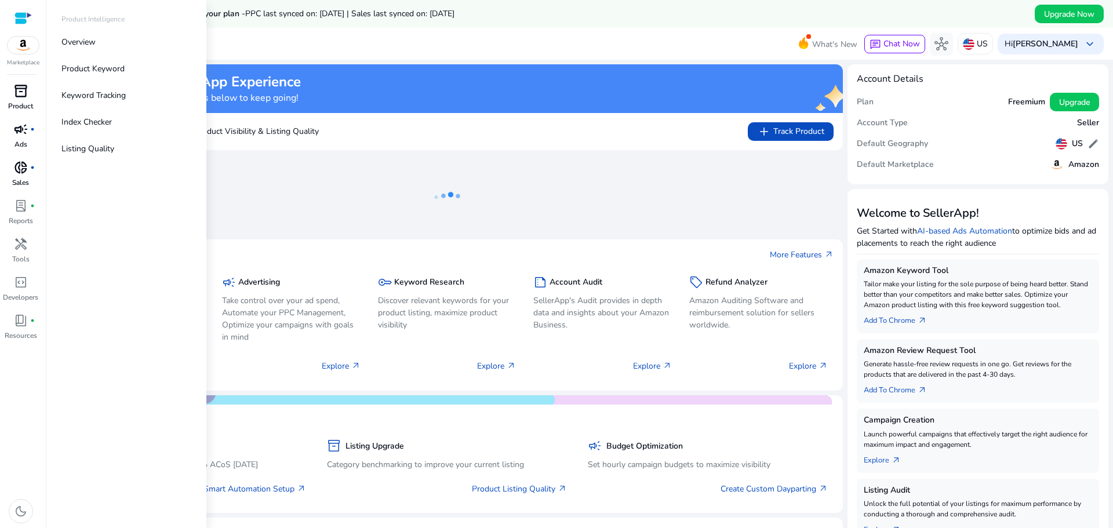
click at [26, 103] on p "Product" at bounding box center [20, 106] width 25 height 10
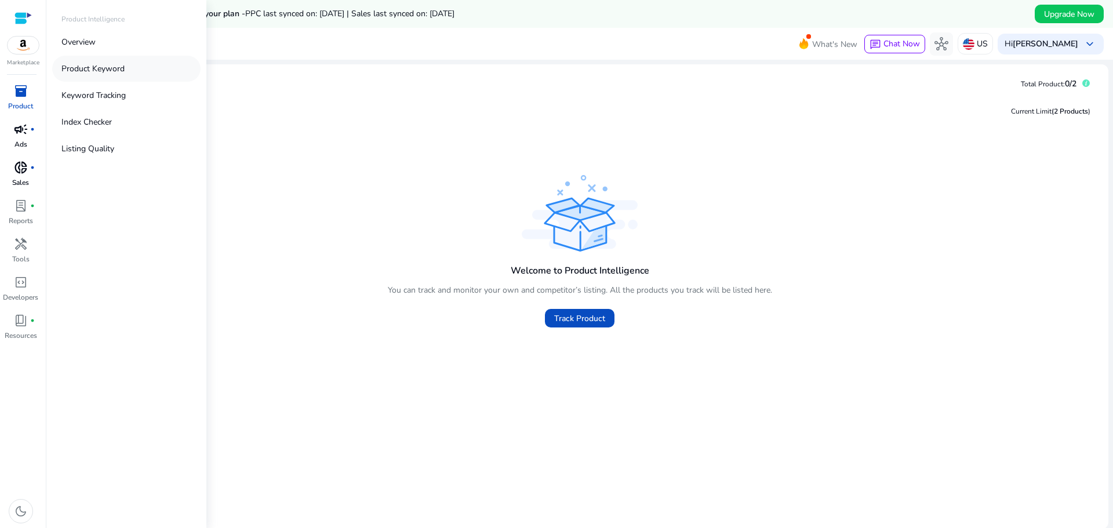
click at [116, 70] on p "Product Keyword" at bounding box center [92, 69] width 63 height 12
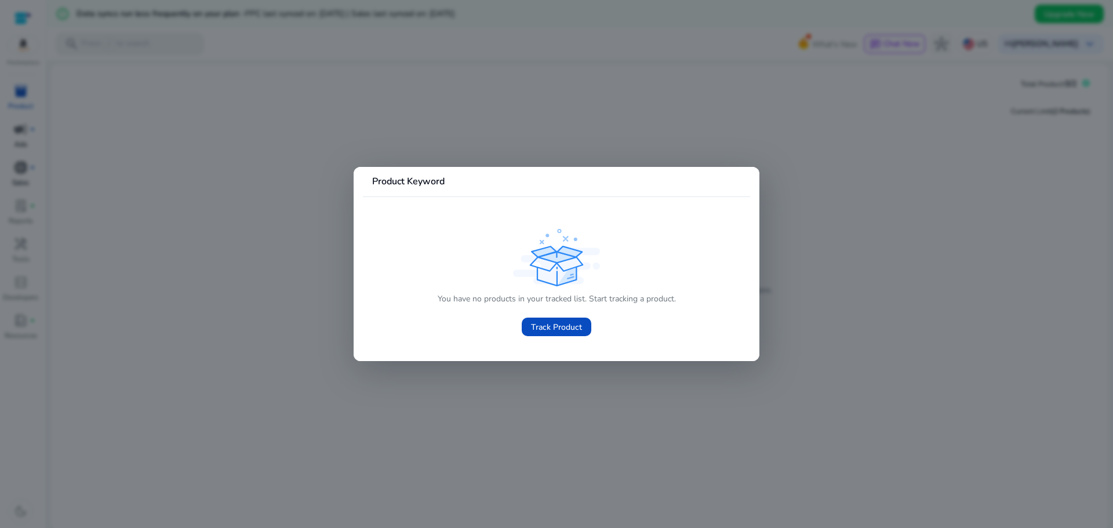
click at [311, 274] on div at bounding box center [556, 264] width 1113 height 528
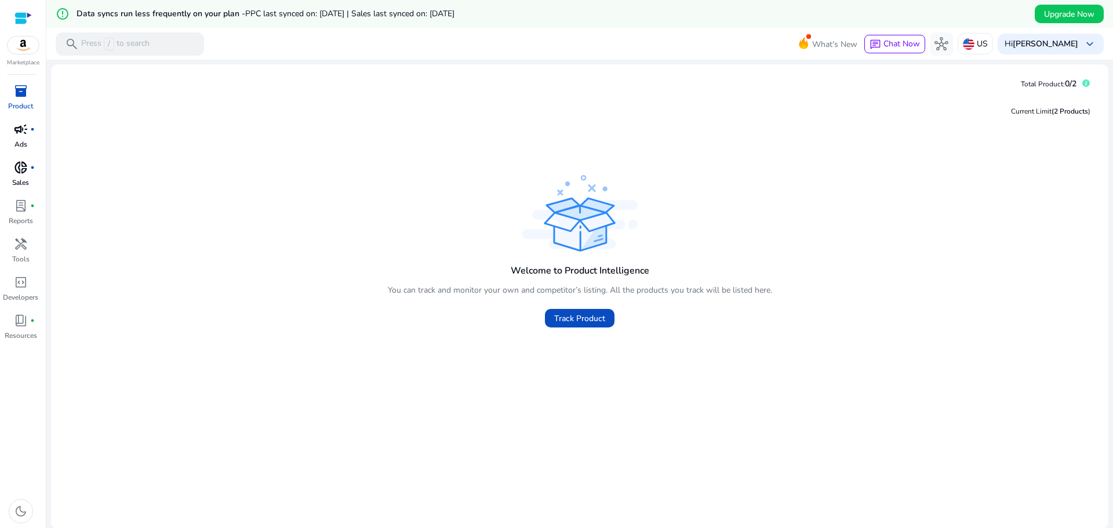
click at [16, 131] on span "campaign" at bounding box center [21, 129] width 14 height 14
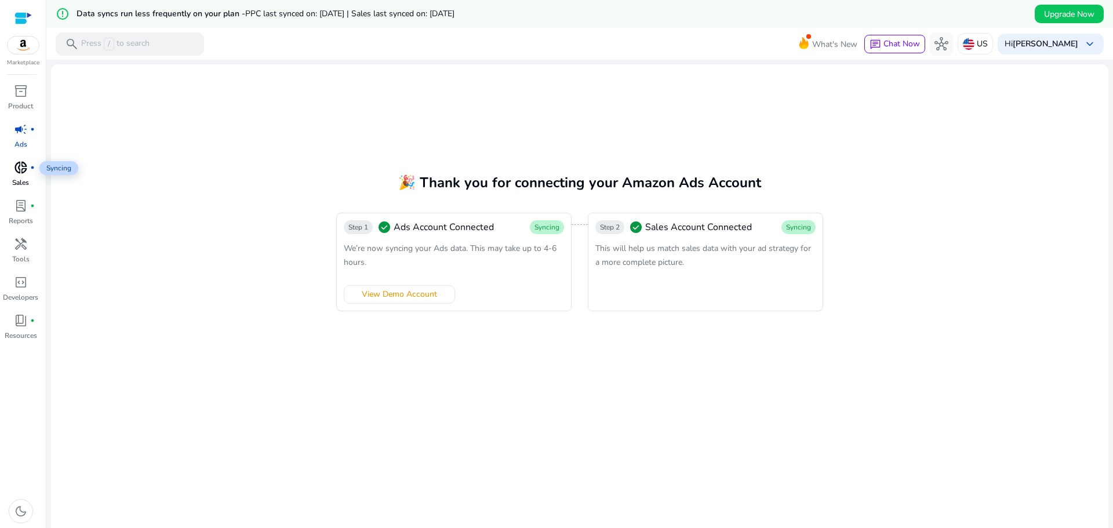
click at [26, 170] on span "donut_small" at bounding box center [21, 168] width 14 height 14
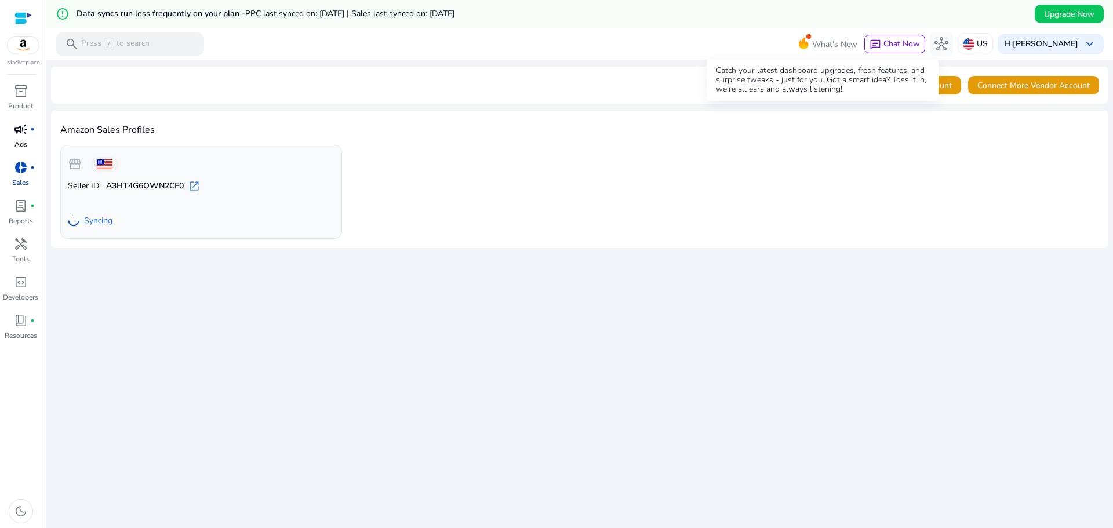
click at [812, 34] on span "What's New" at bounding box center [834, 44] width 45 height 20
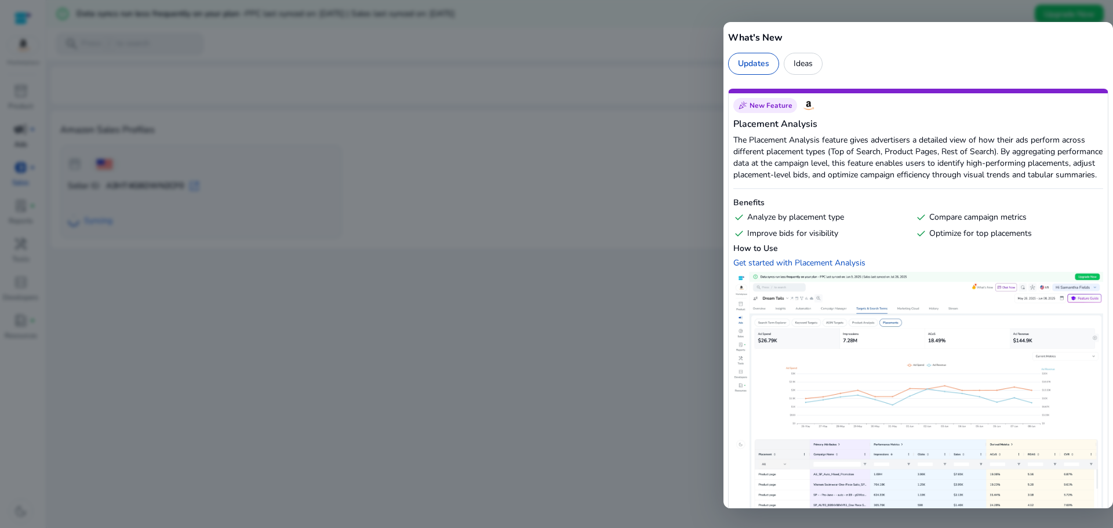
click at [759, 64] on div "Updates" at bounding box center [753, 64] width 51 height 22
click at [644, 338] on div at bounding box center [556, 264] width 1113 height 528
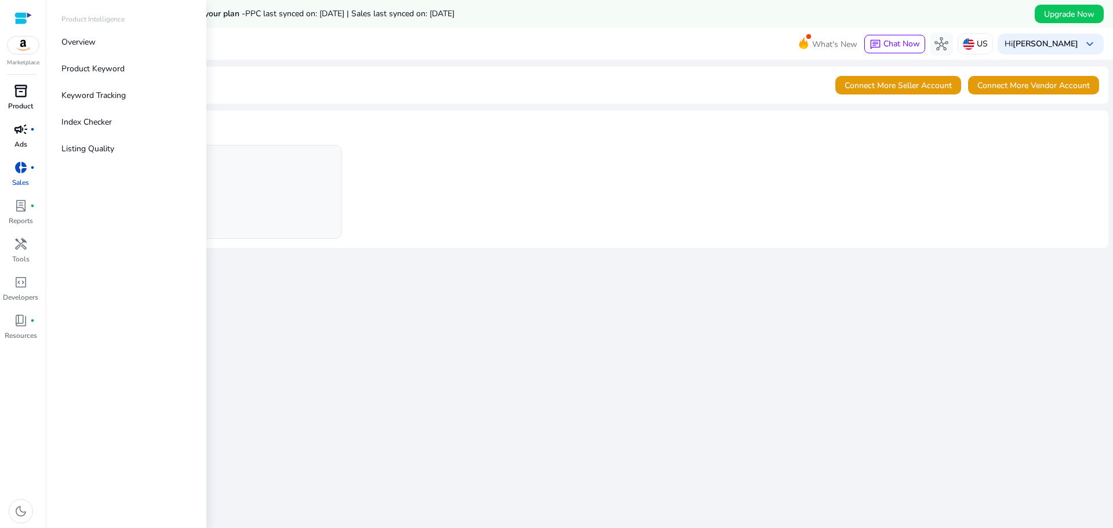
click at [19, 96] on span "inventory_2" at bounding box center [21, 91] width 14 height 14
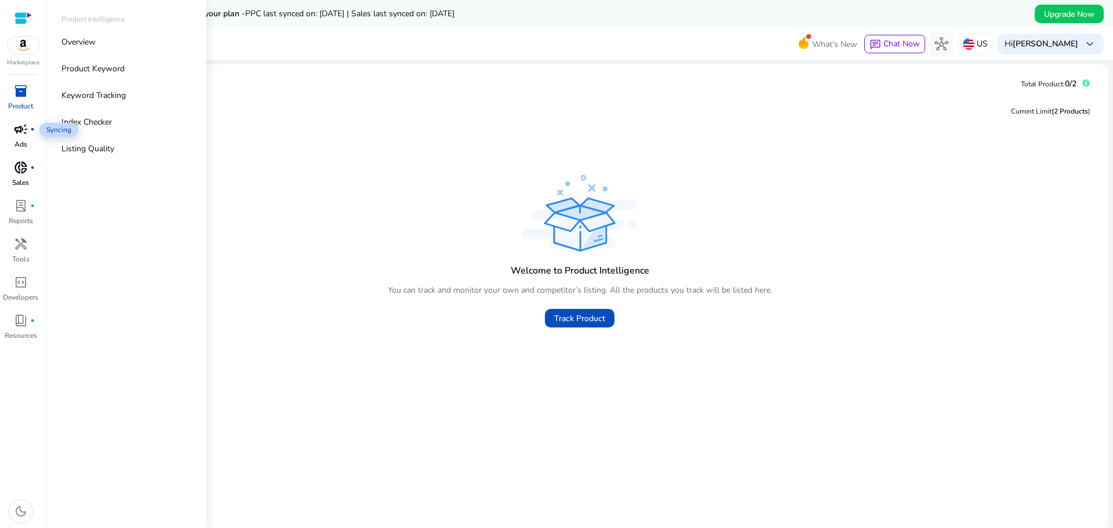
click at [21, 136] on span "campaign" at bounding box center [21, 129] width 14 height 14
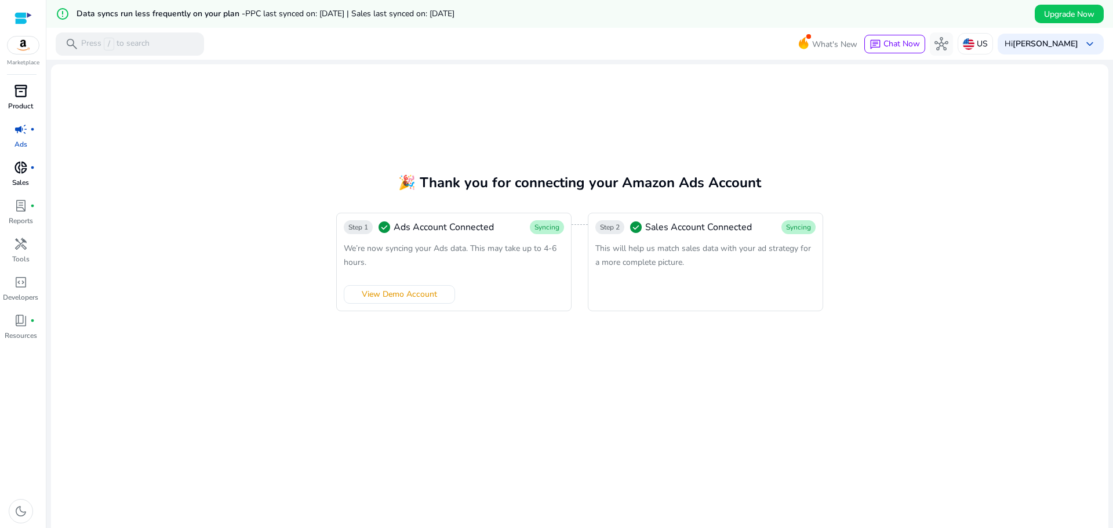
click at [17, 167] on span "donut_small" at bounding box center [21, 168] width 14 height 14
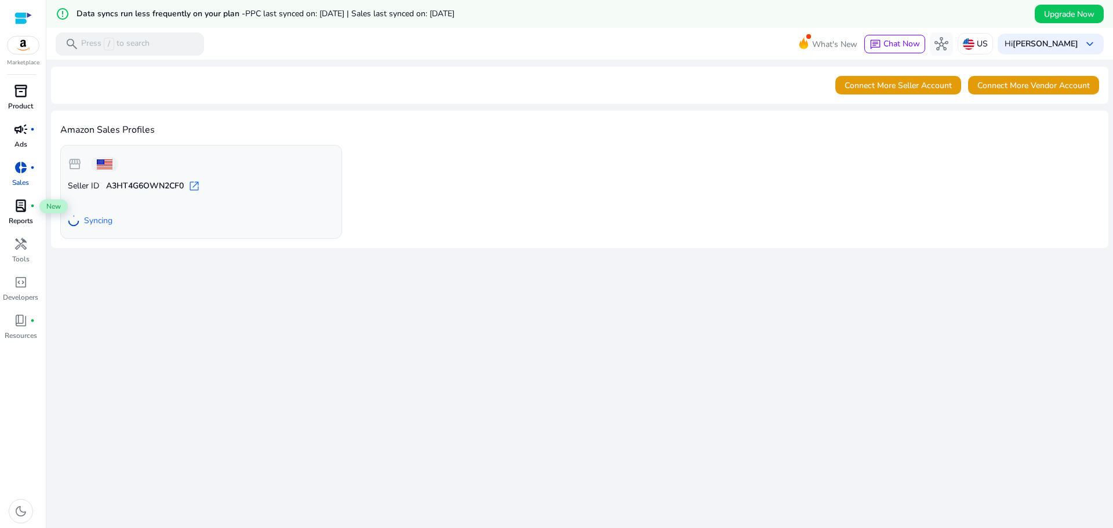
click at [14, 210] on span "lab_profile" at bounding box center [21, 206] width 14 height 14
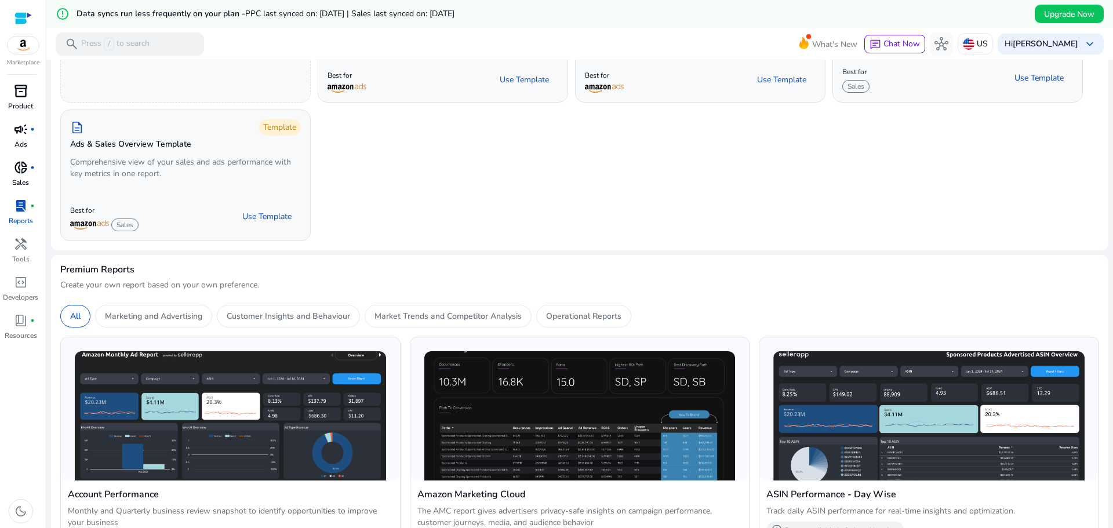
scroll to position [183, 0]
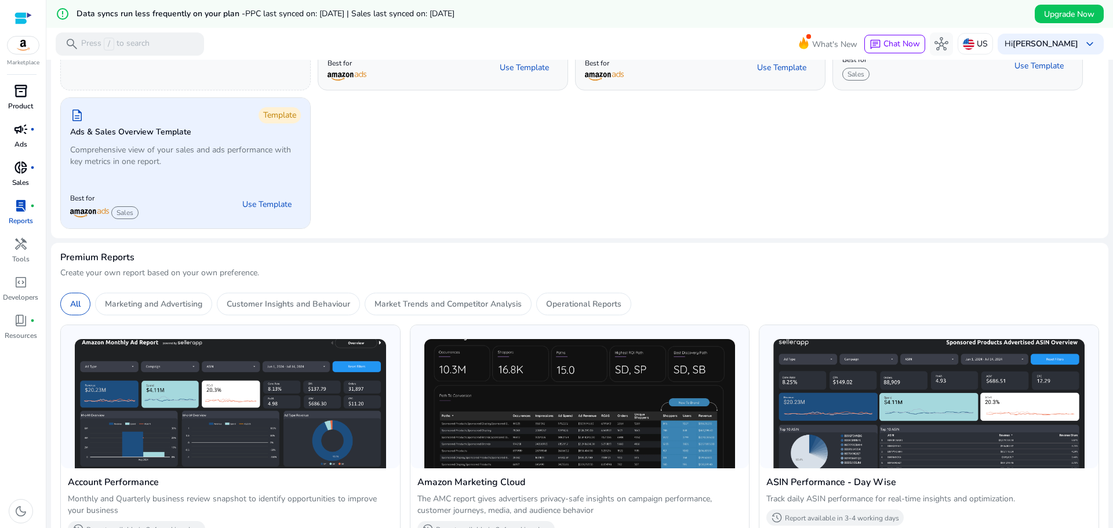
click at [152, 148] on p "Comprehensive view of your sales and ads performance with key metrics in one re…" at bounding box center [185, 155] width 231 height 23
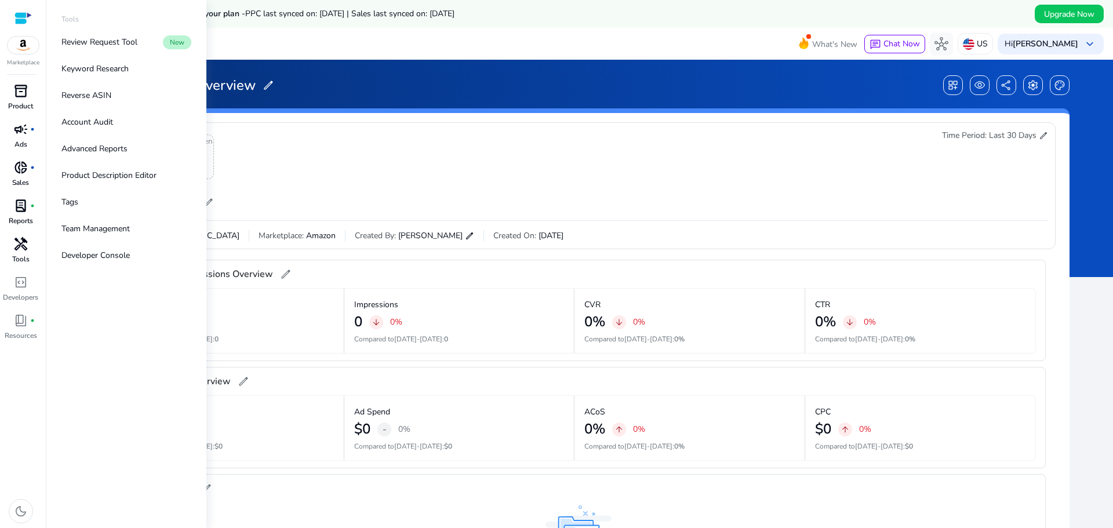
click at [16, 257] on p "Tools" at bounding box center [20, 259] width 17 height 10
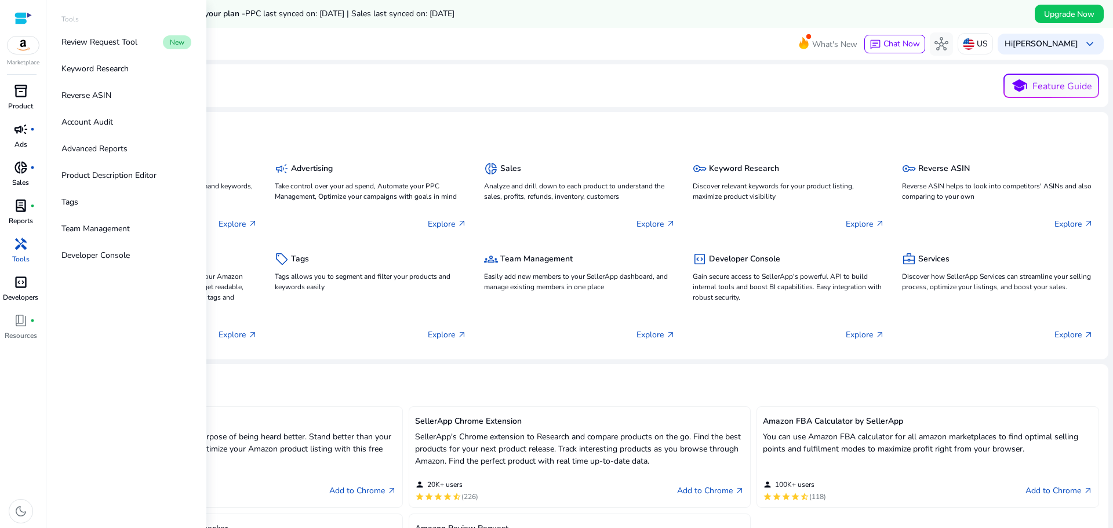
click at [27, 289] on span "code_blocks" at bounding box center [21, 282] width 14 height 14
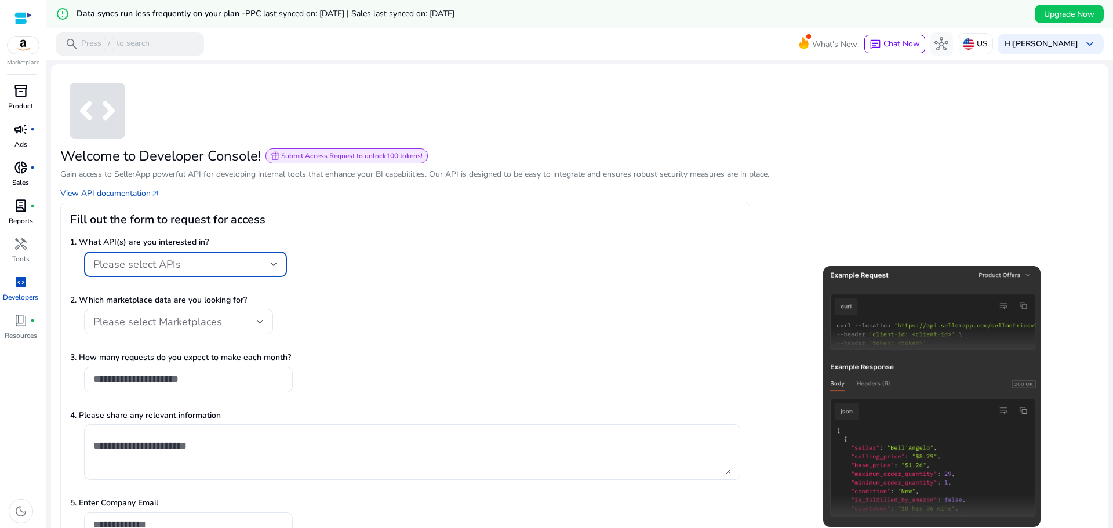
click at [187, 263] on div "Please select APIs" at bounding box center [181, 264] width 177 height 13
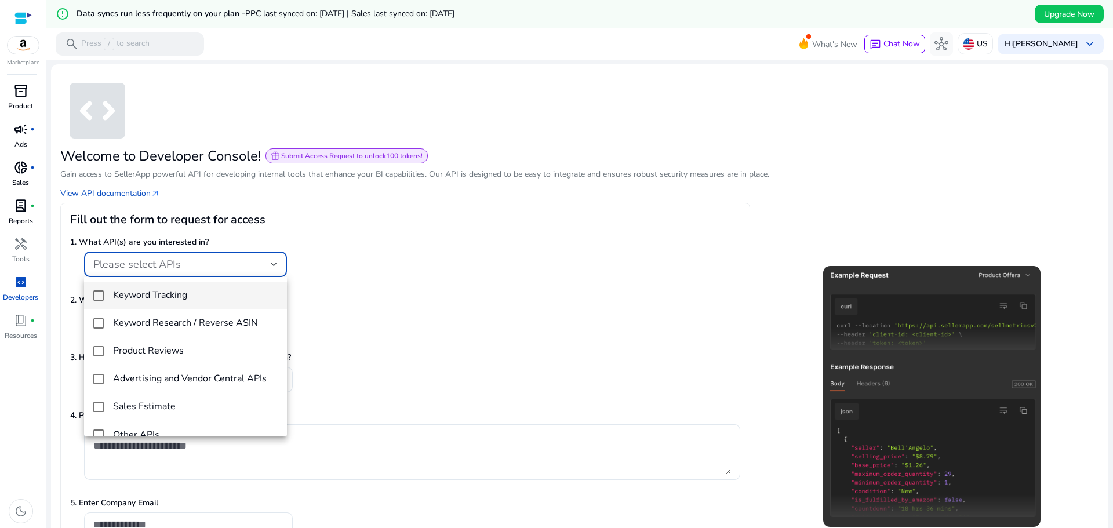
click at [187, 263] on div at bounding box center [556, 264] width 1113 height 528
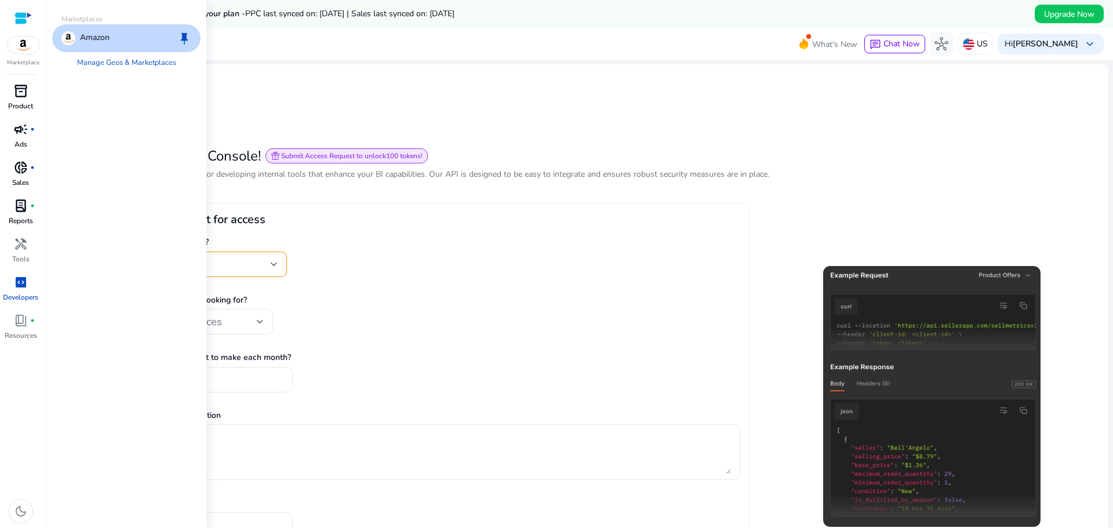
click at [15, 48] on img at bounding box center [23, 45] width 31 height 17
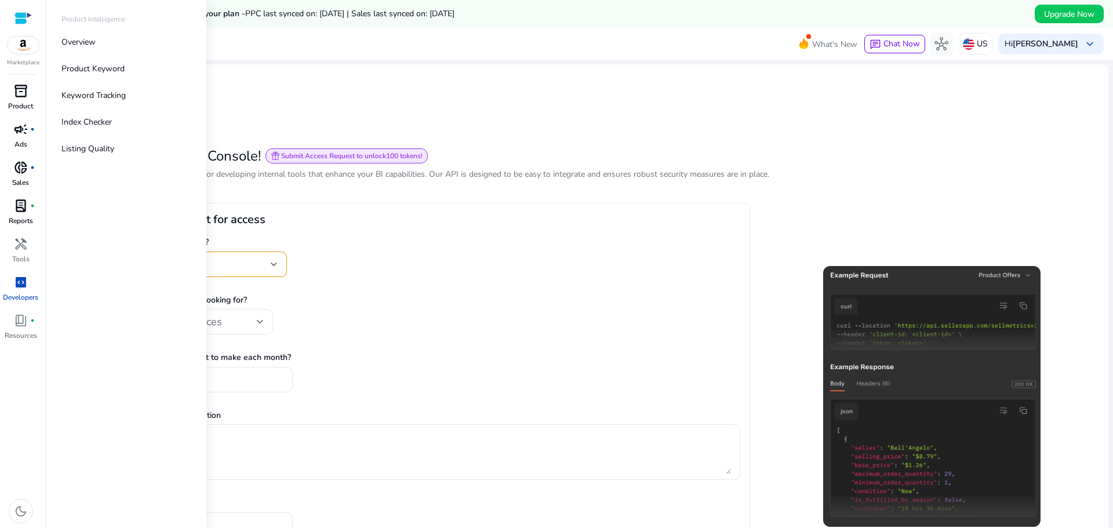
click at [23, 44] on img at bounding box center [23, 45] width 31 height 17
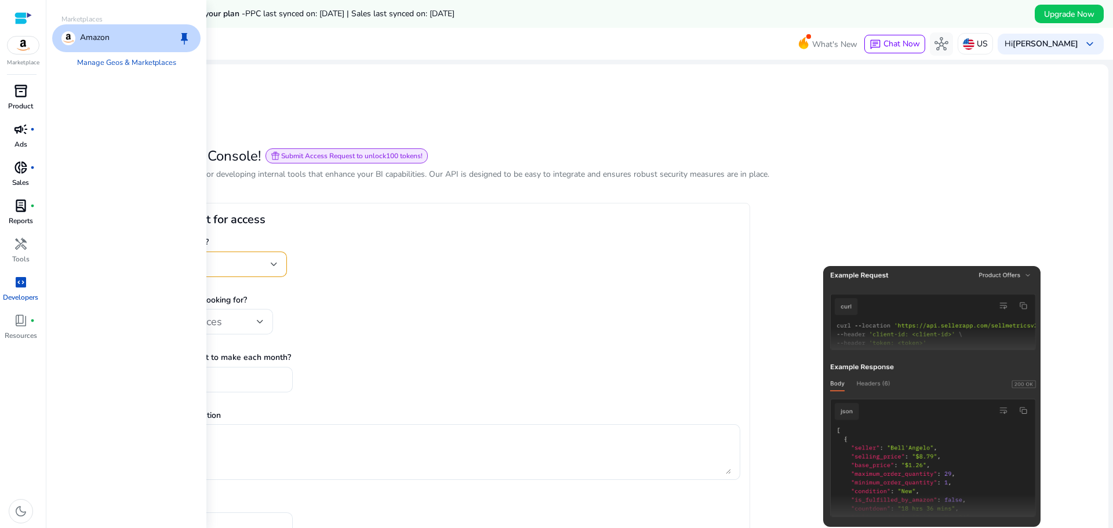
click at [110, 39] on p "Amazon" at bounding box center [95, 38] width 30 height 14
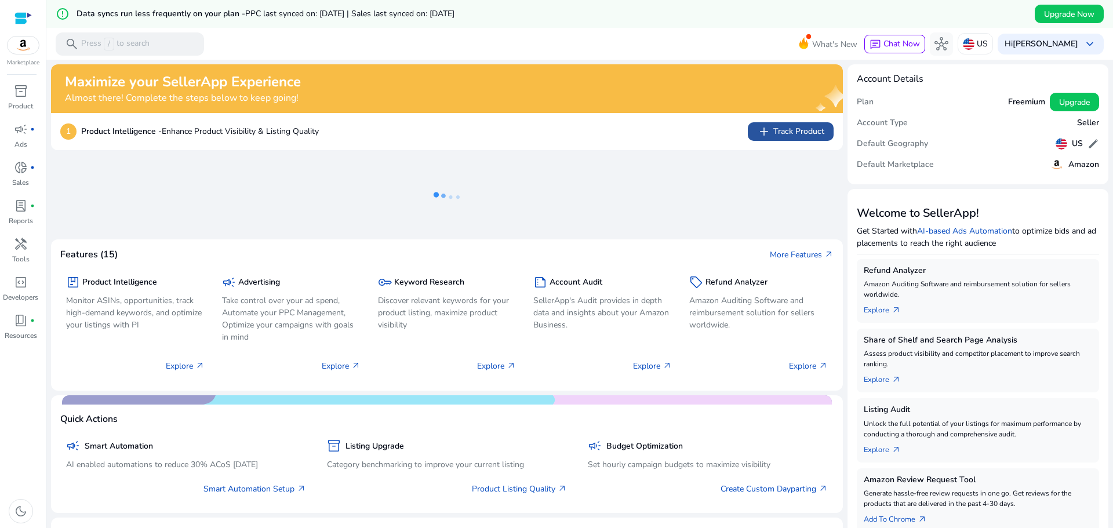
click at [773, 128] on span "add Track Product" at bounding box center [790, 132] width 67 height 14
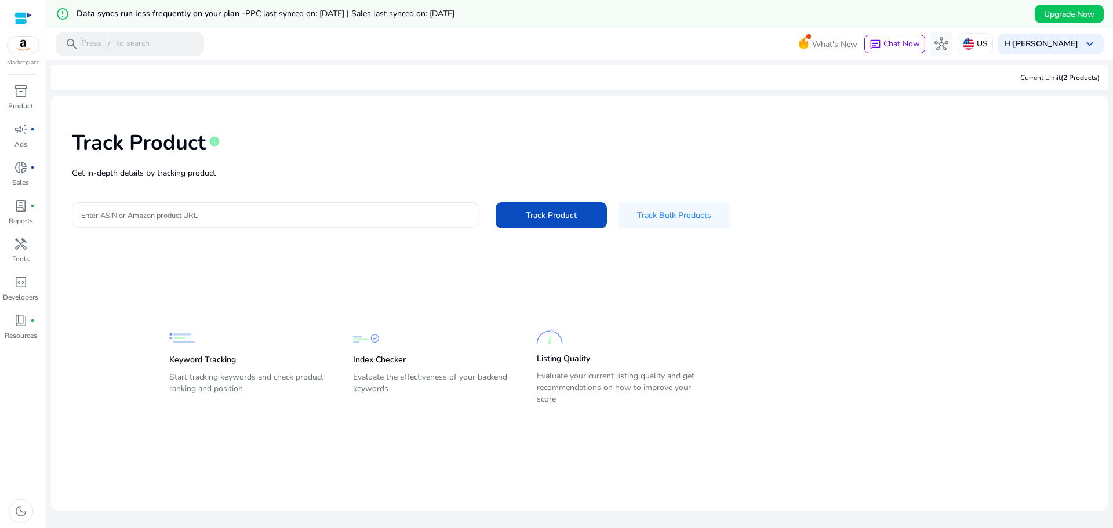
click at [208, 210] on input "Enter ASIN or Amazon product URL" at bounding box center [275, 215] width 388 height 13
click at [310, 170] on p "Get in-depth details by tracking product" at bounding box center [579, 173] width 1015 height 12
click at [167, 225] on div at bounding box center [275, 215] width 388 height 26
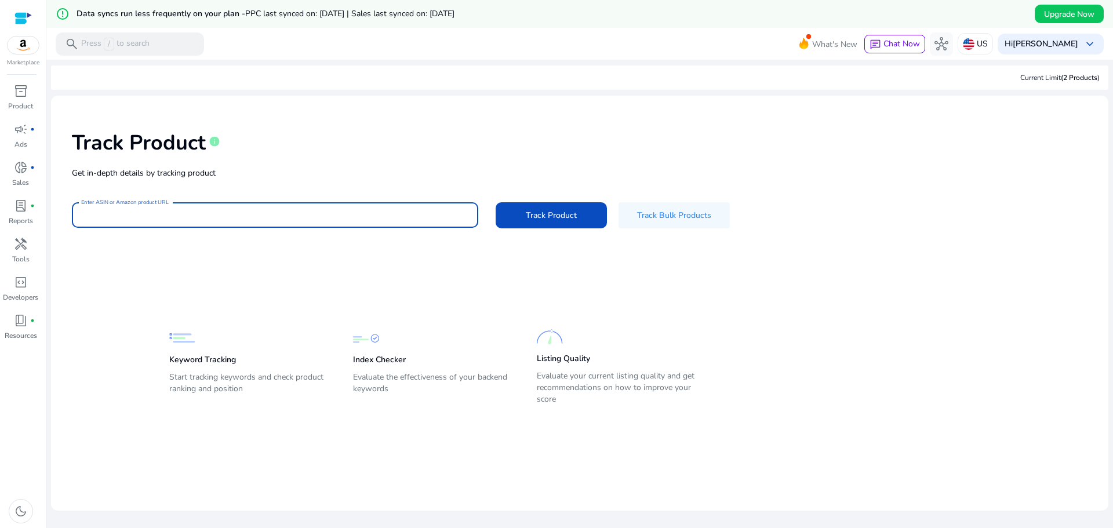
click at [155, 217] on input "Enter ASIN or Amazon product URL" at bounding box center [275, 215] width 388 height 13
paste input "**********"
type input "**********"
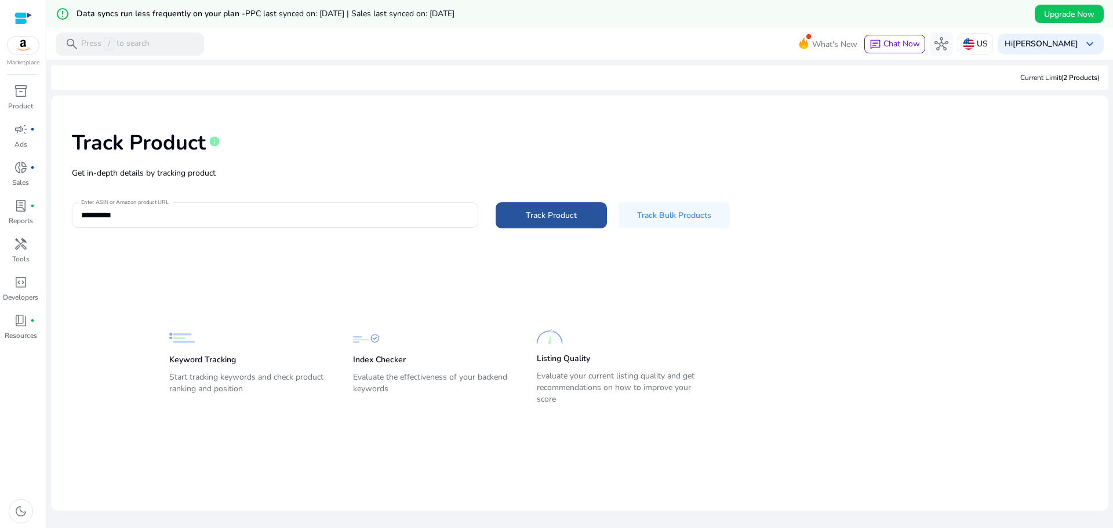
click at [535, 213] on span "Track Product" at bounding box center [551, 215] width 51 height 12
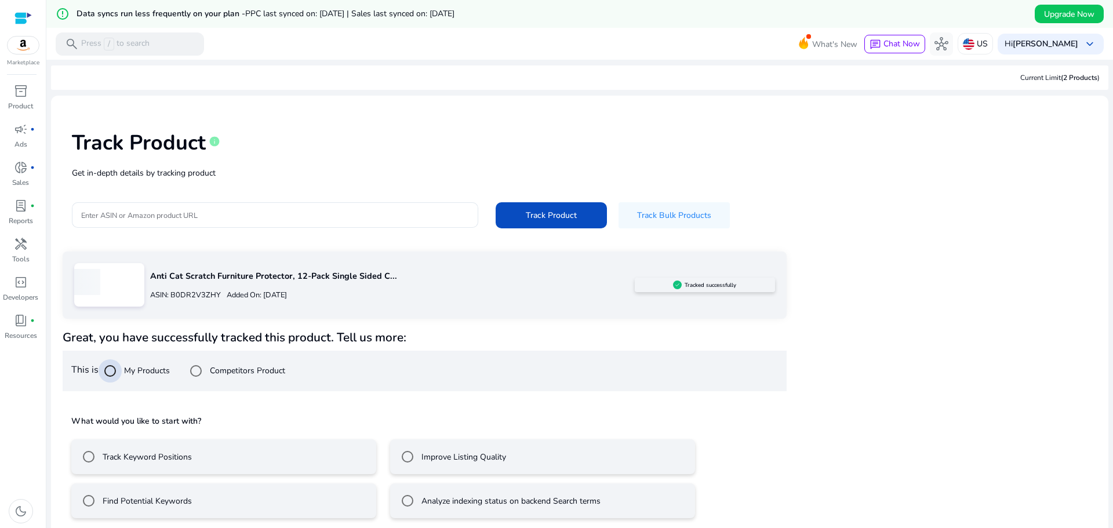
scroll to position [28, 0]
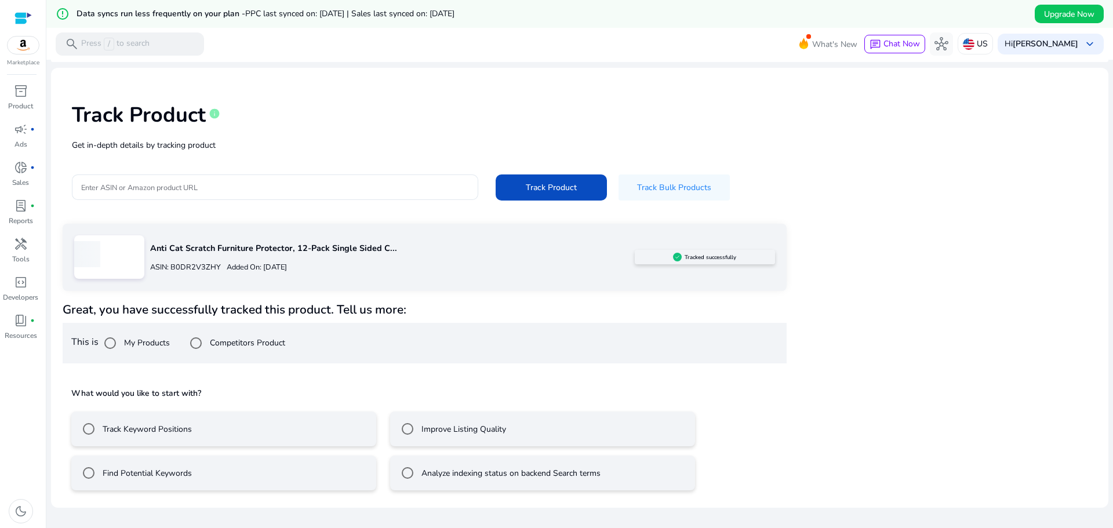
click at [115, 434] on label "Track Keyword Positions" at bounding box center [146, 429] width 92 height 12
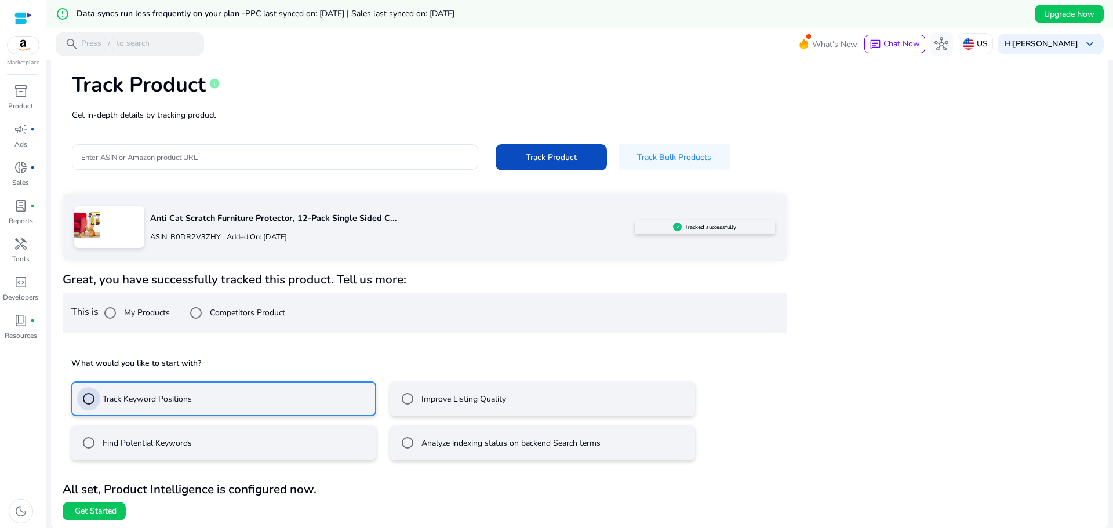
scroll to position [59, 0]
click at [162, 443] on label "Find Potential Keywords" at bounding box center [146, 442] width 92 height 12
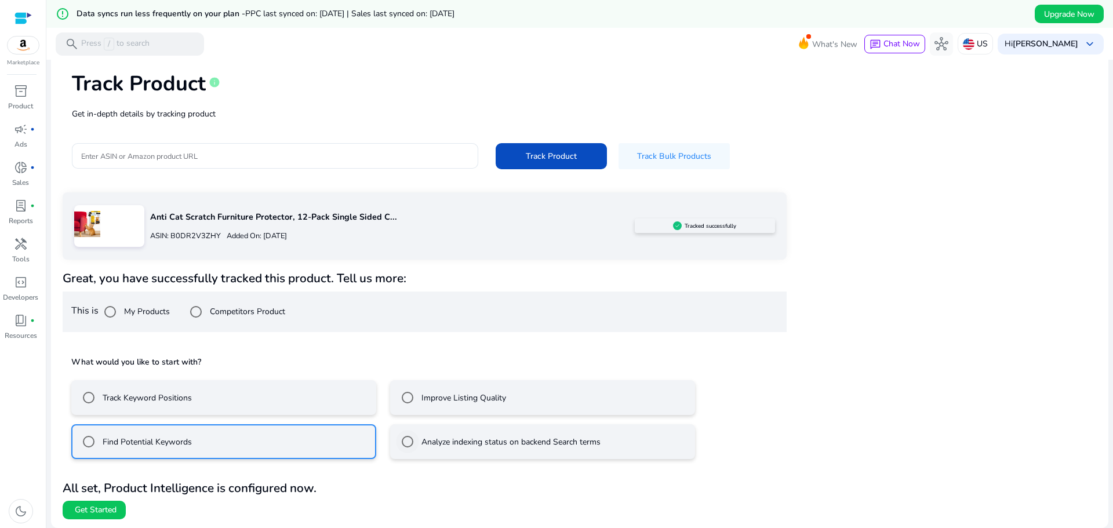
click at [478, 443] on label "Analyze indexing status on backend Search terms" at bounding box center [509, 442] width 181 height 12
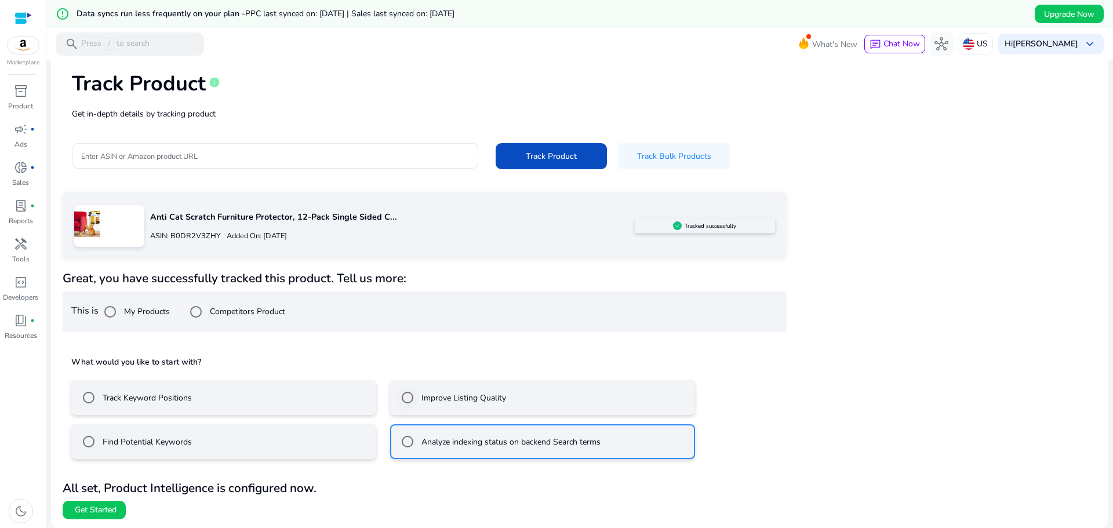
click at [450, 394] on label "Improve Listing Quality" at bounding box center [462, 398] width 87 height 12
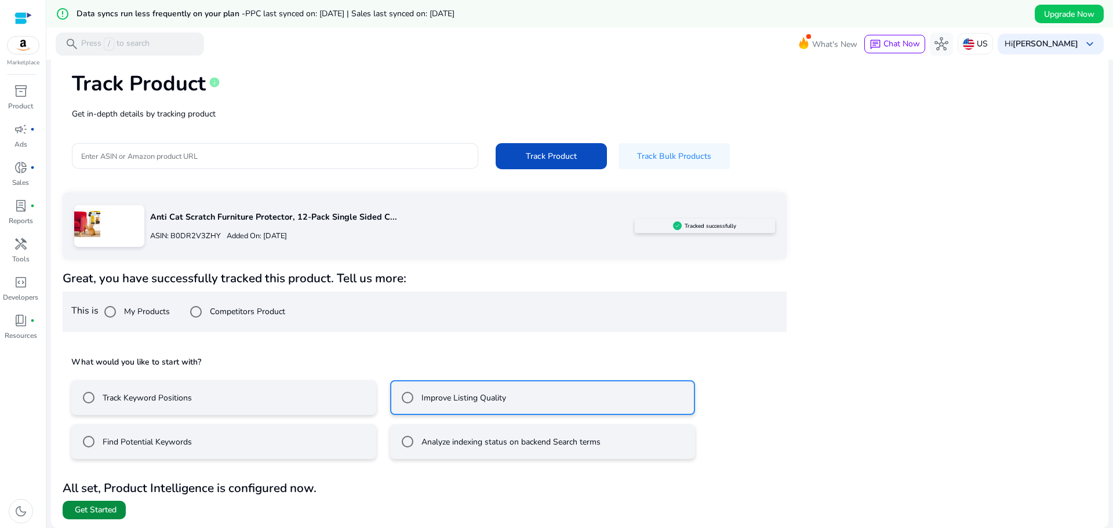
click at [99, 509] on span "Get Started" at bounding box center [96, 510] width 42 height 12
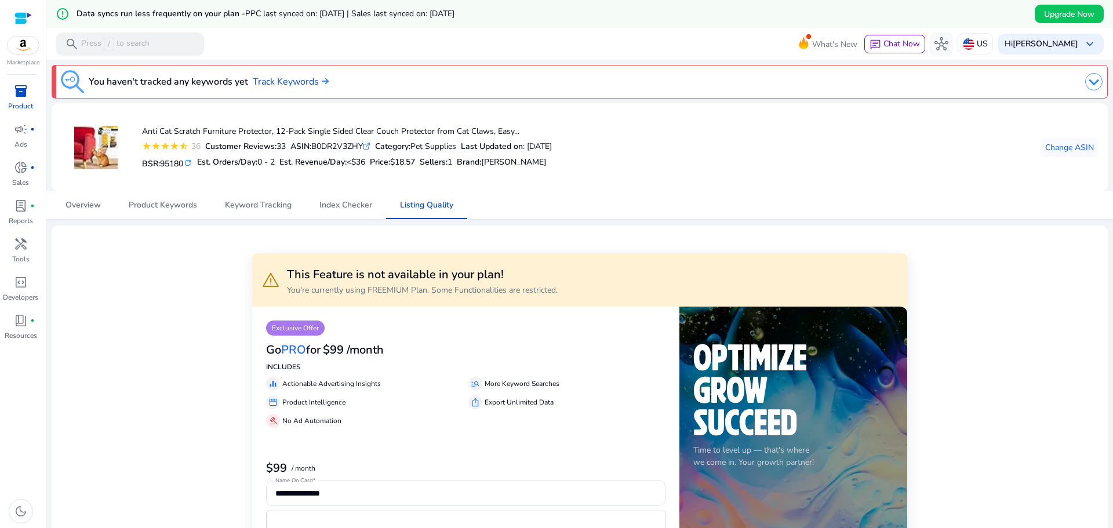
click at [20, 97] on span "inventory_2" at bounding box center [21, 91] width 14 height 14
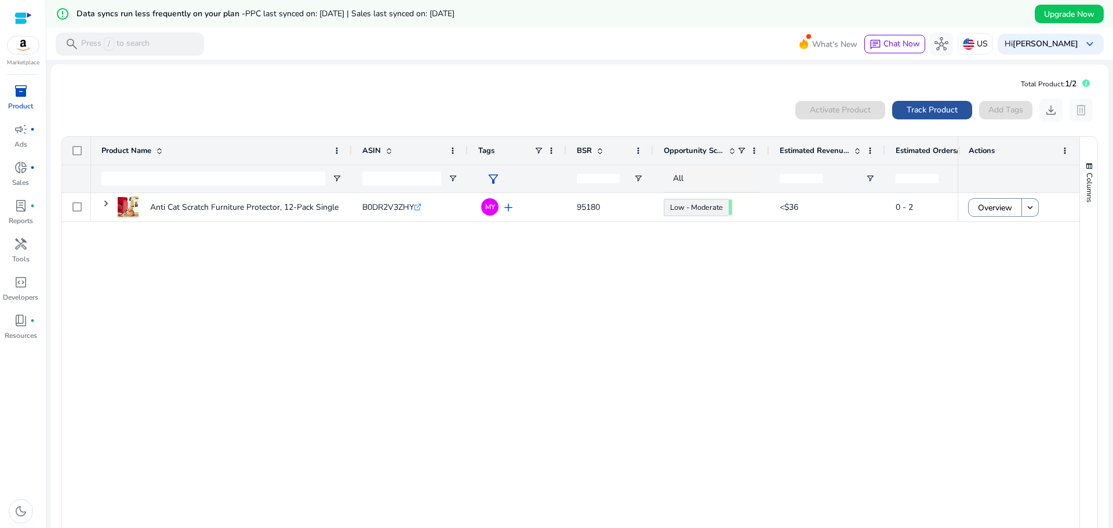
click at [941, 107] on span "Track Product" at bounding box center [931, 110] width 51 height 12
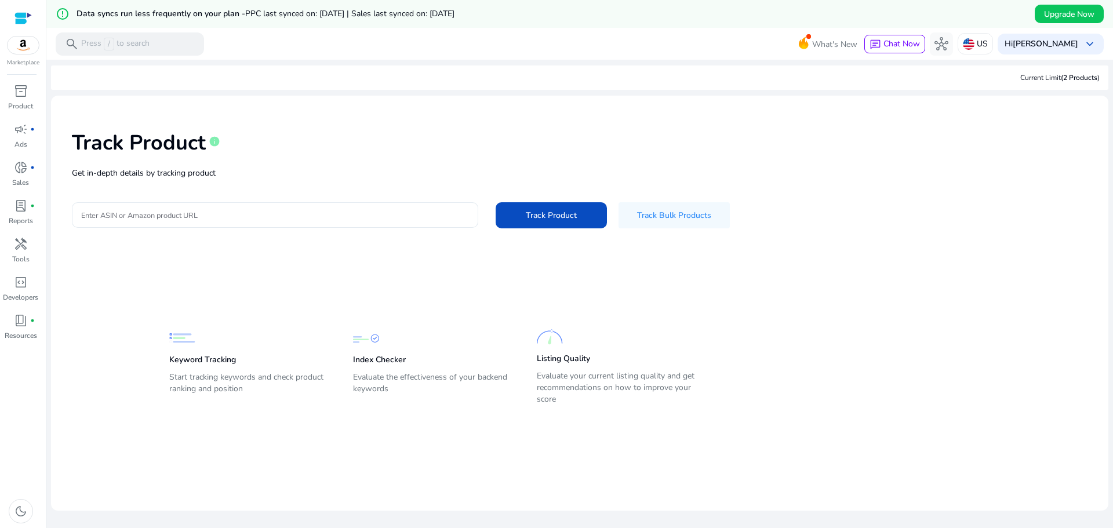
click at [248, 214] on input "Enter ASIN or Amazon product URL" at bounding box center [275, 215] width 388 height 13
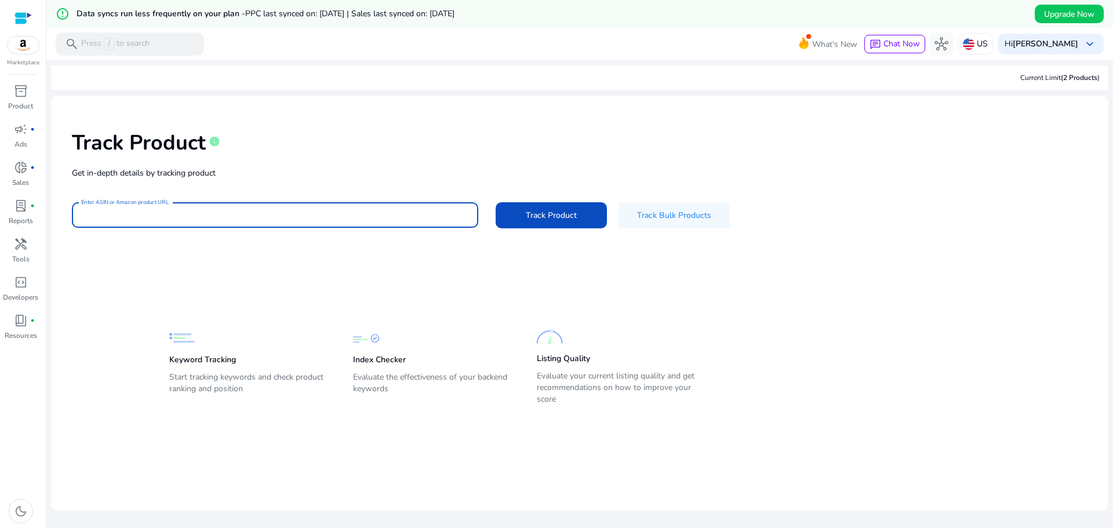
paste input "**********"
type input "**********"
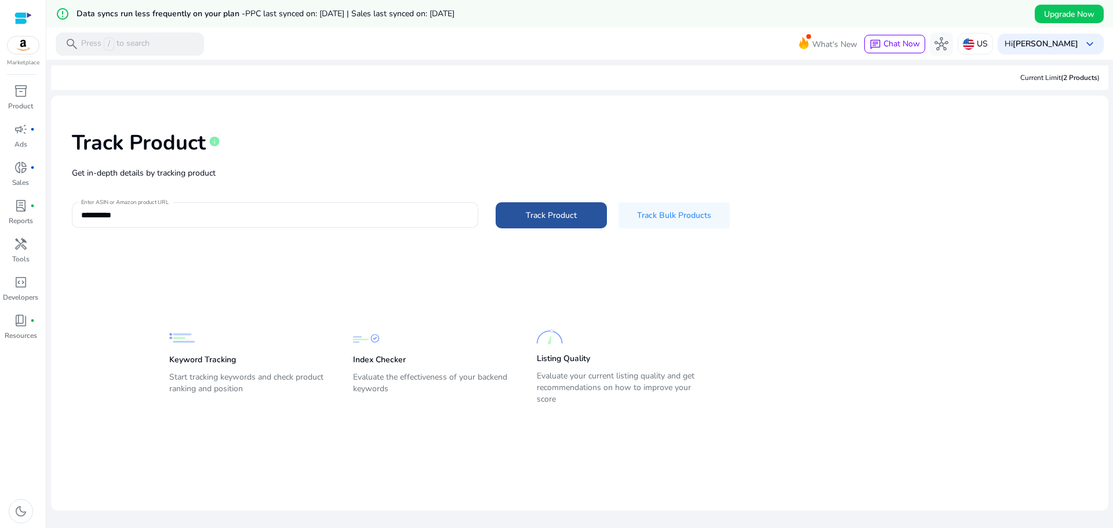
click at [545, 209] on span "Track Product" at bounding box center [551, 215] width 51 height 12
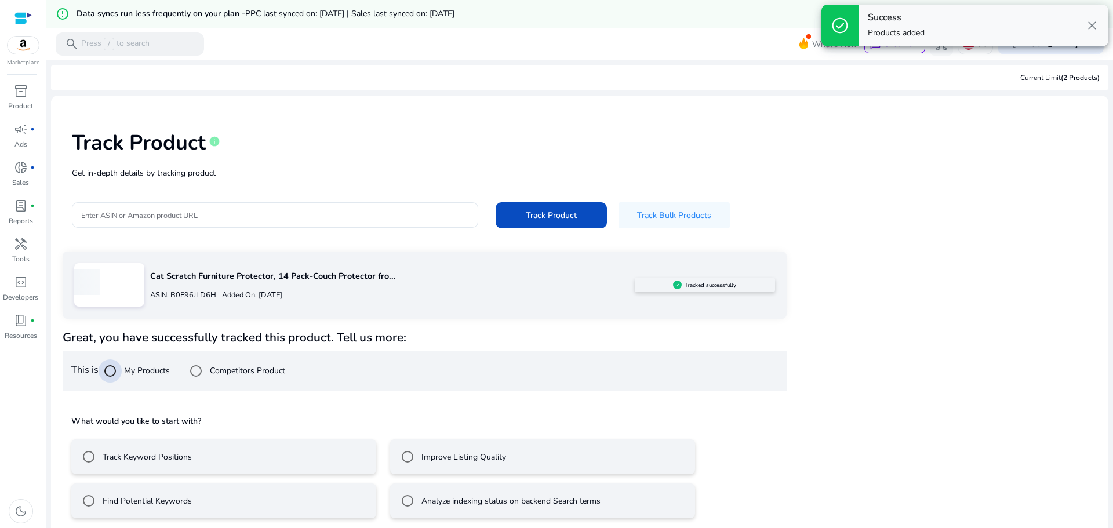
scroll to position [28, 0]
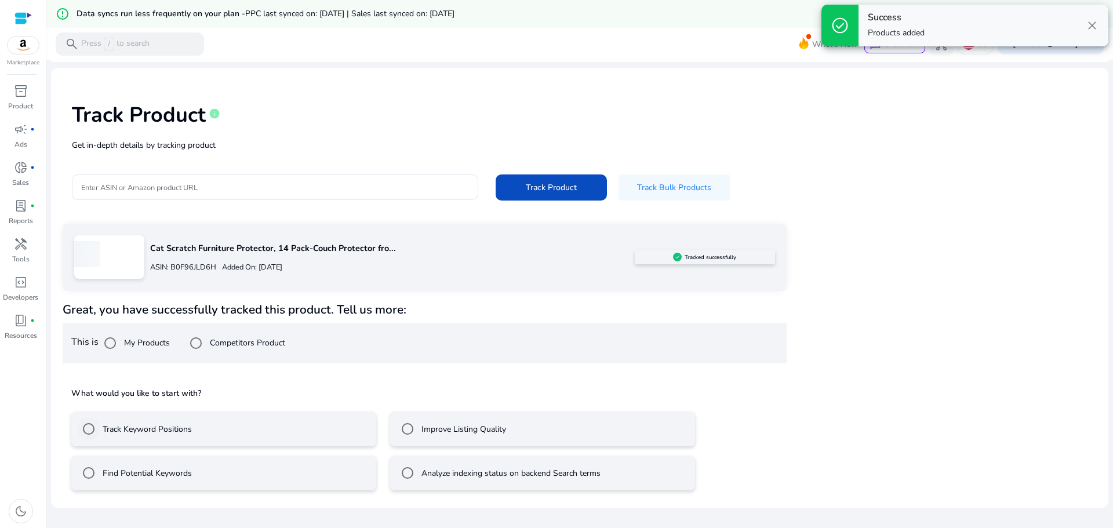
click at [158, 431] on label "Track Keyword Positions" at bounding box center [146, 429] width 92 height 12
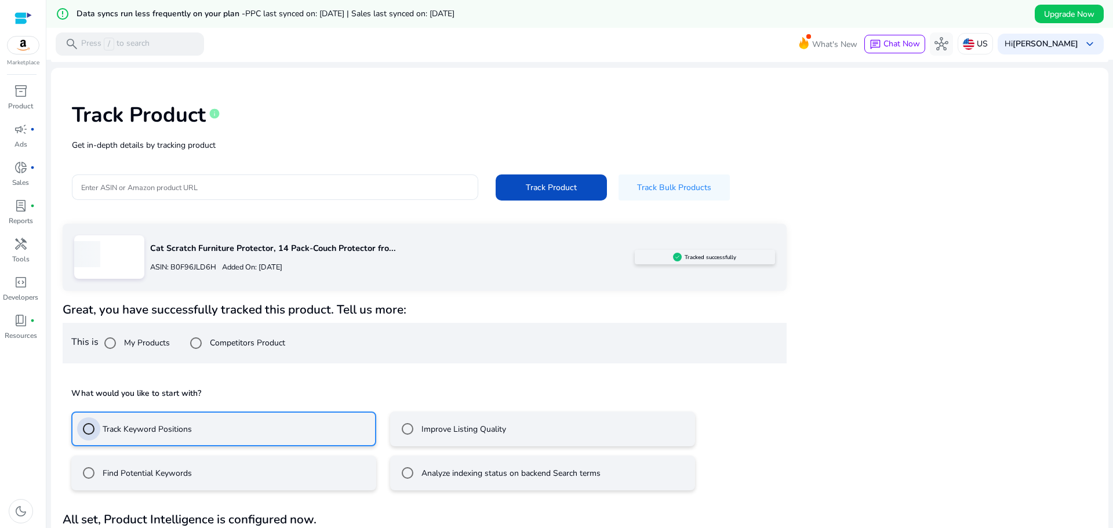
scroll to position [59, 0]
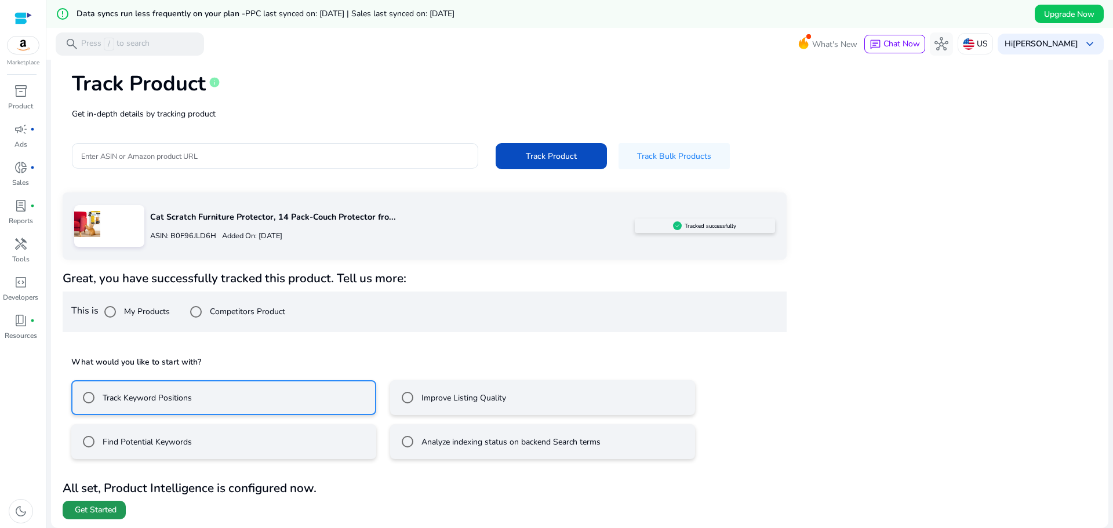
click at [92, 511] on span "Get Started" at bounding box center [96, 510] width 42 height 12
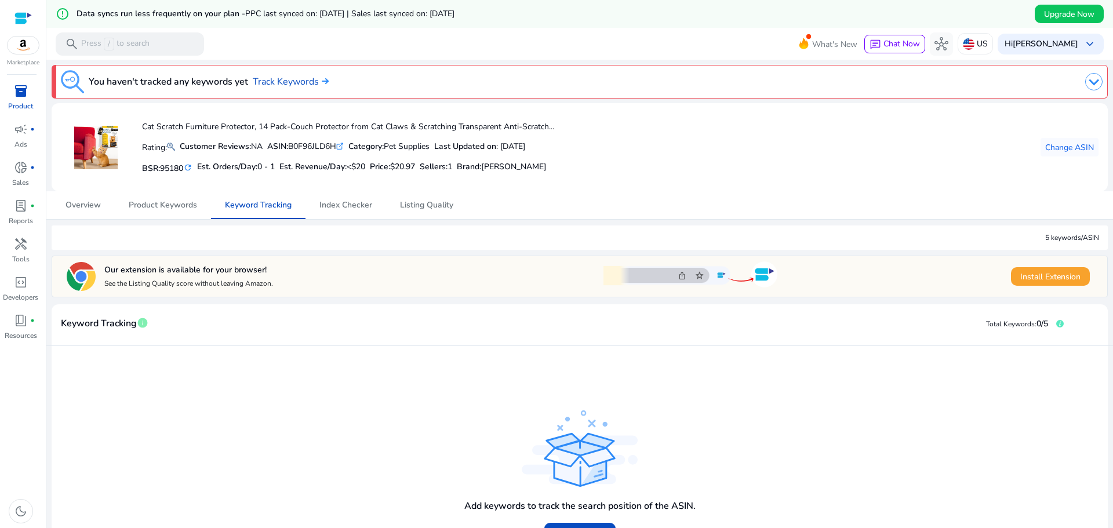
scroll to position [81, 0]
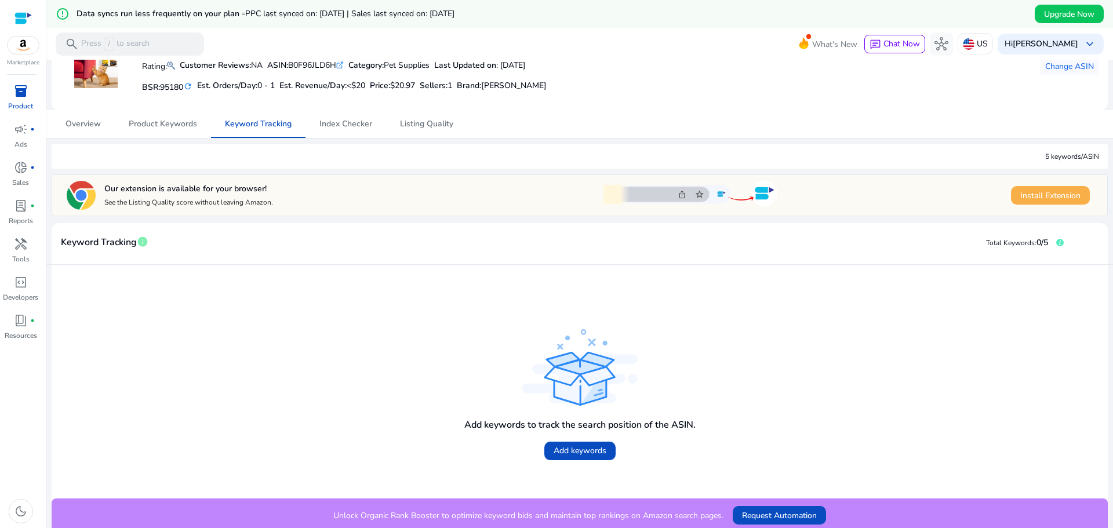
click at [1031, 196] on span "Install Extension" at bounding box center [1050, 196] width 60 height 12
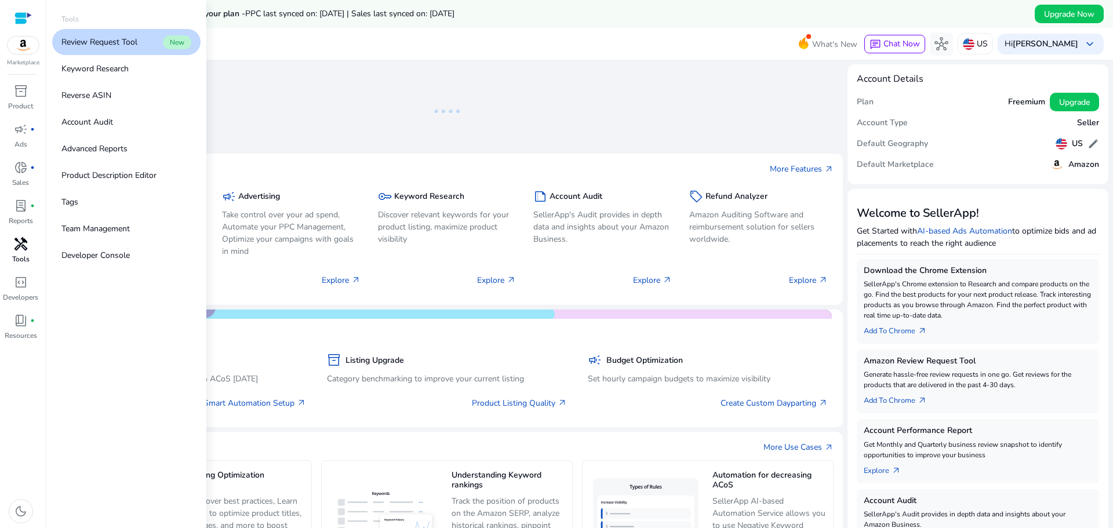
click at [8, 244] on div "handyman" at bounding box center [21, 244] width 32 height 19
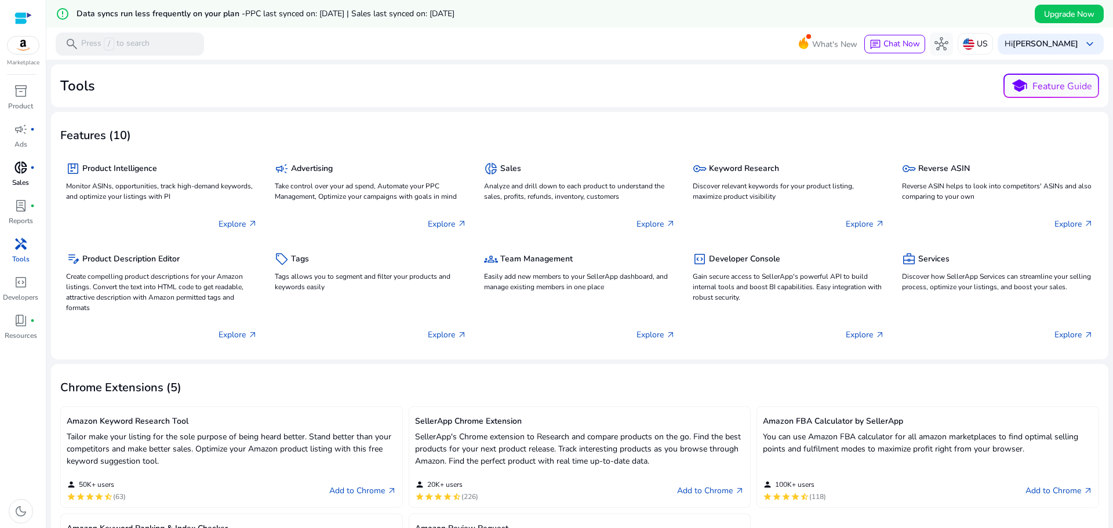
click at [24, 178] on p "Sales" at bounding box center [20, 182] width 17 height 10
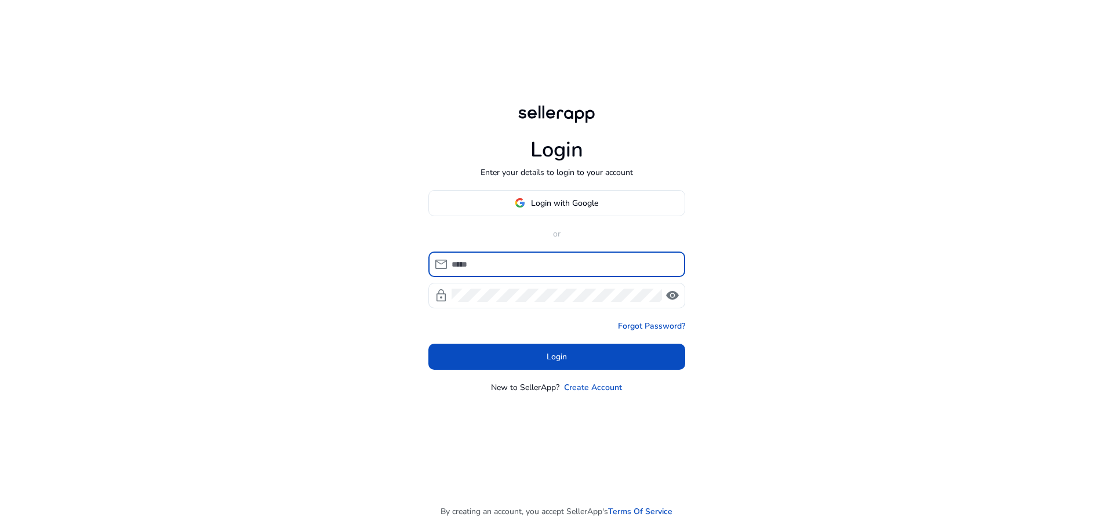
click at [482, 266] on input at bounding box center [563, 264] width 224 height 13
type input "**********"
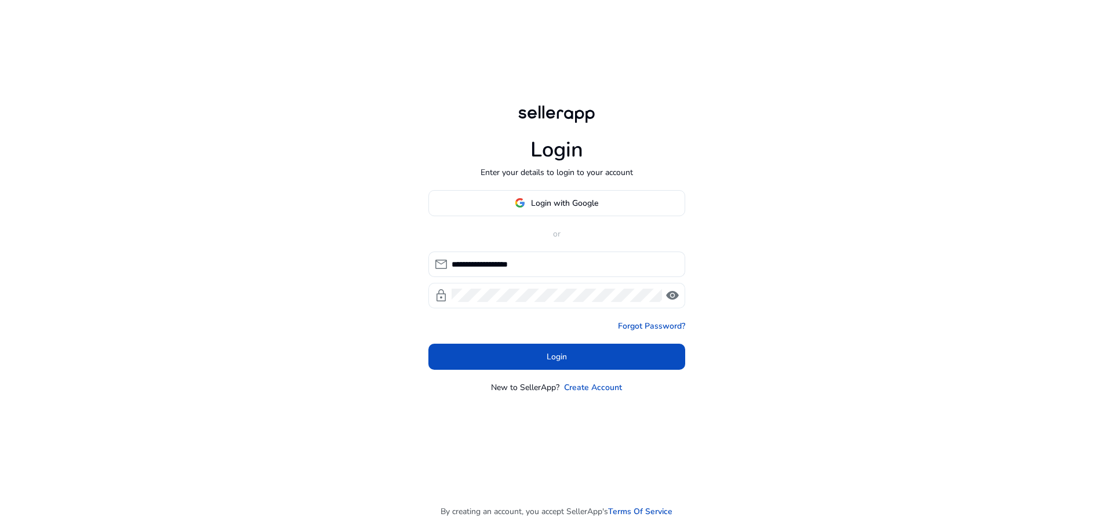
click at [493, 288] on div at bounding box center [556, 296] width 210 height 26
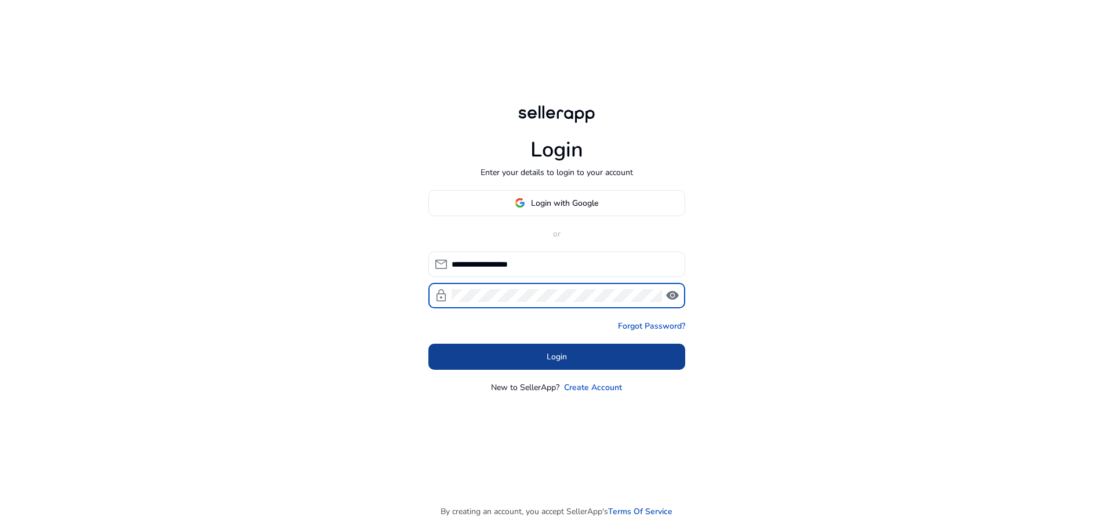
click at [566, 354] on span "Login" at bounding box center [557, 357] width 20 height 12
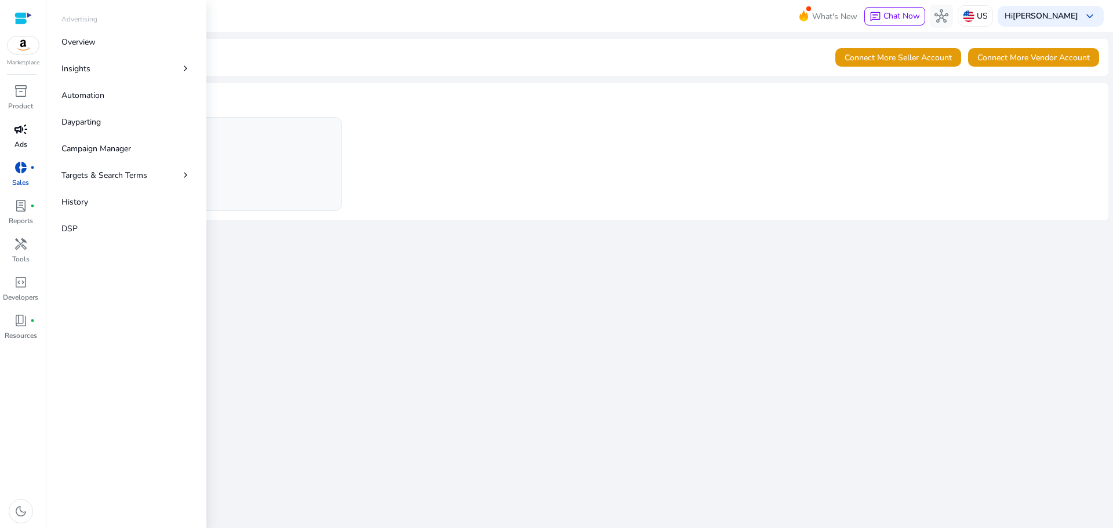
click at [8, 138] on link "campaign Ads" at bounding box center [20, 139] width 41 height 38
click at [108, 146] on p "Campaign Manager" at bounding box center [96, 149] width 70 height 12
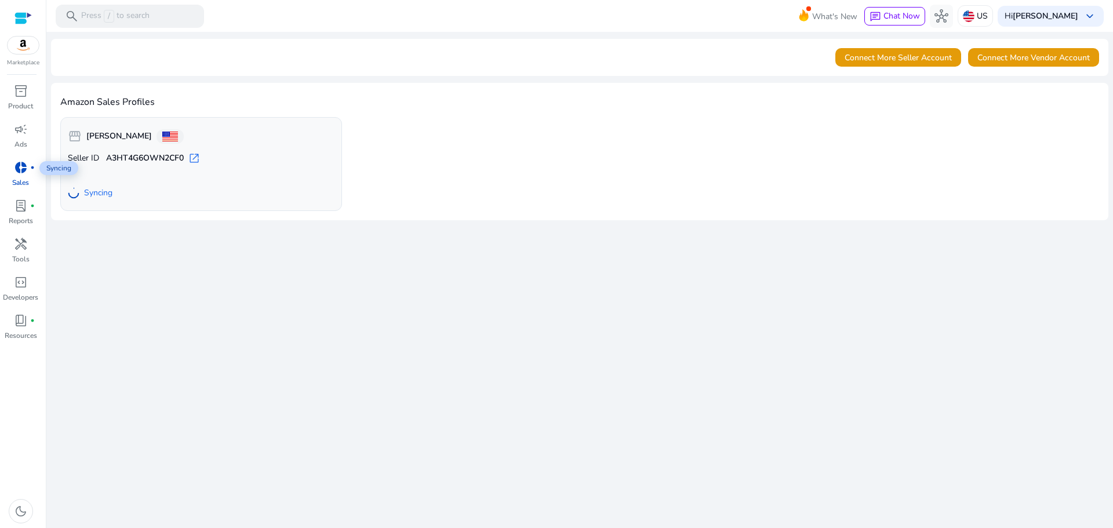
click at [26, 167] on span "donut_small" at bounding box center [21, 168] width 14 height 14
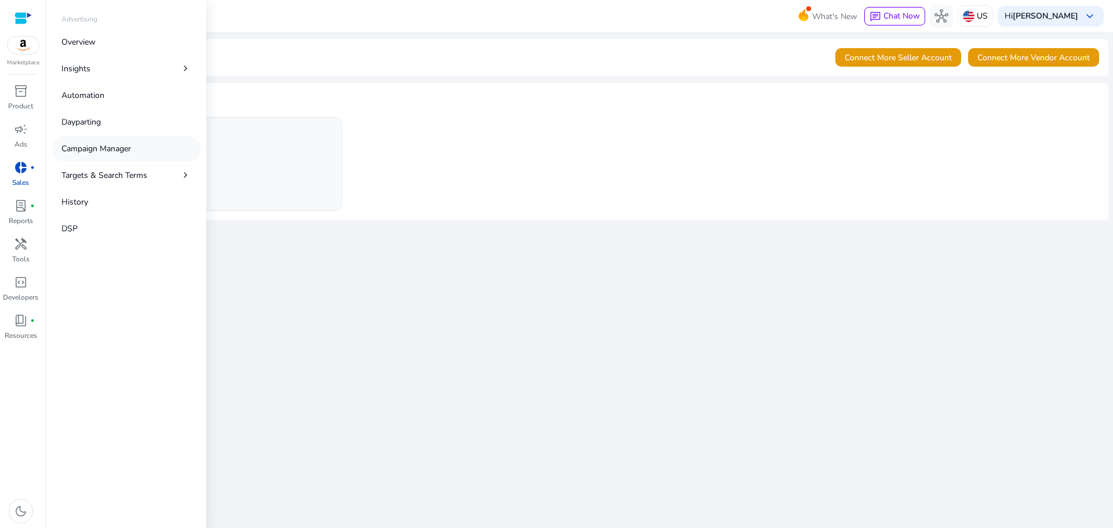
click at [99, 145] on p "Campaign Manager" at bounding box center [96, 149] width 70 height 12
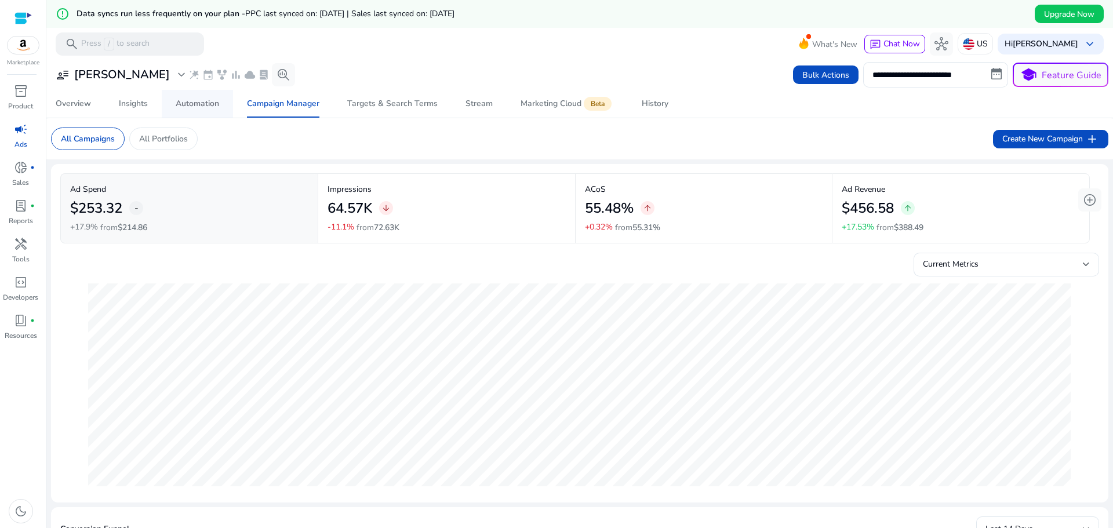
click at [203, 105] on div "Automation" at bounding box center [197, 104] width 43 height 8
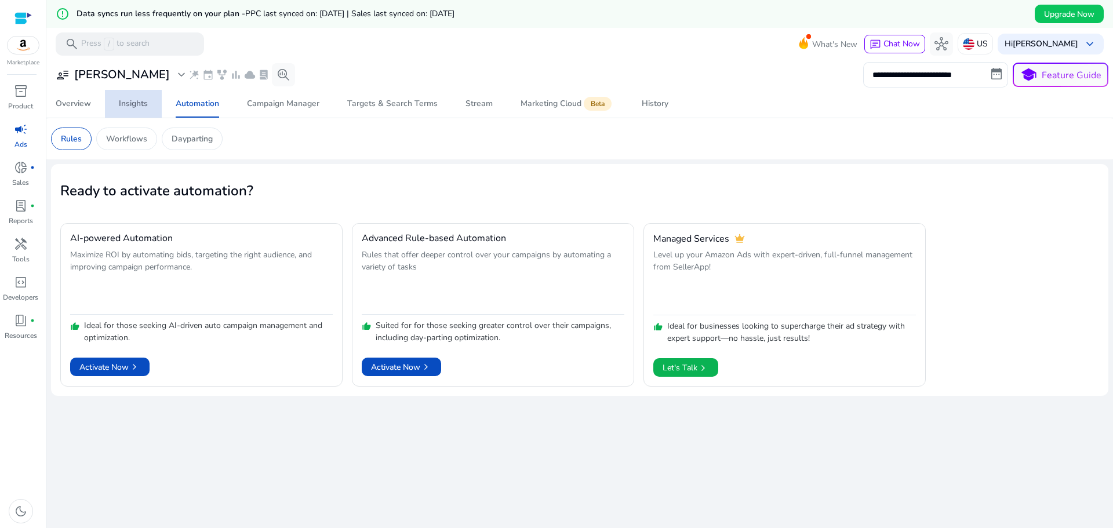
click at [129, 100] on div "Insights" at bounding box center [133, 104] width 29 height 8
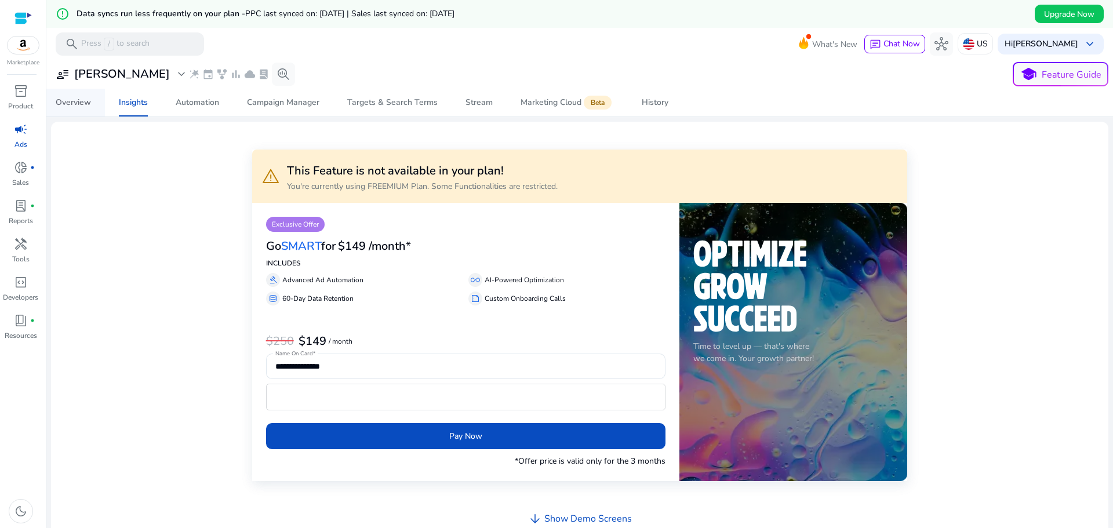
click at [77, 107] on div "Overview" at bounding box center [73, 103] width 35 height 8
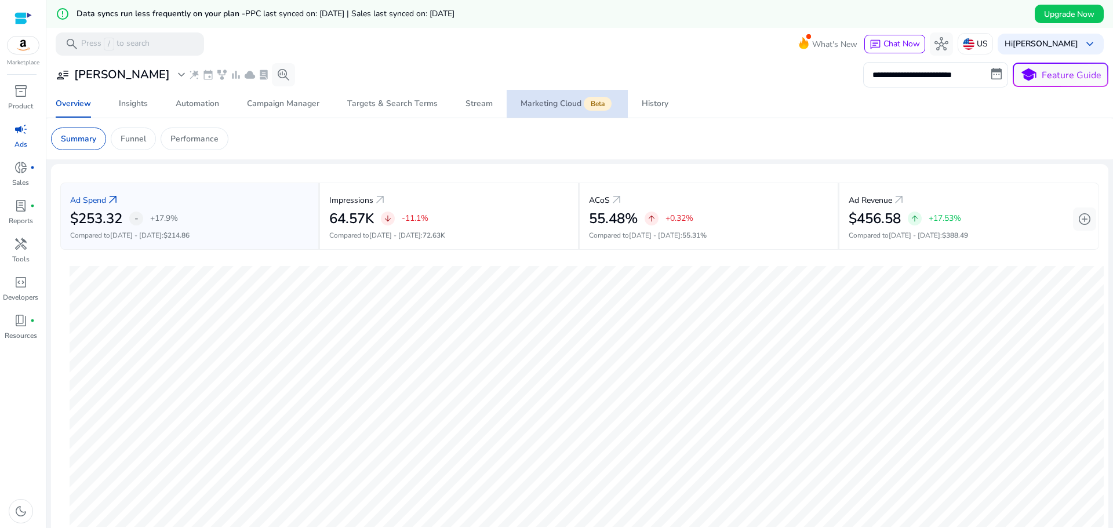
click at [561, 100] on div "Marketing Cloud Beta" at bounding box center [566, 103] width 93 height 9
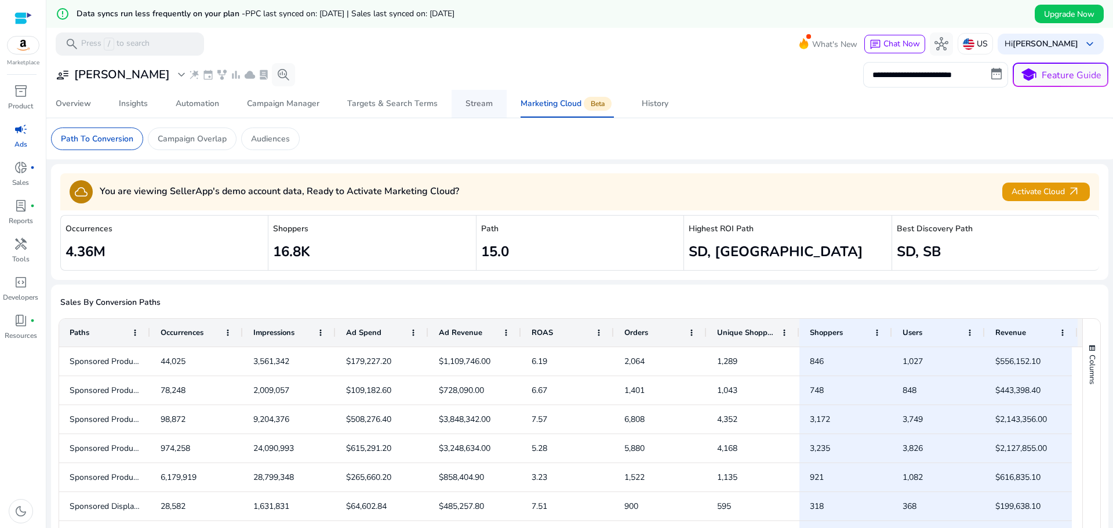
click at [478, 107] on div "Stream" at bounding box center [478, 104] width 27 height 8
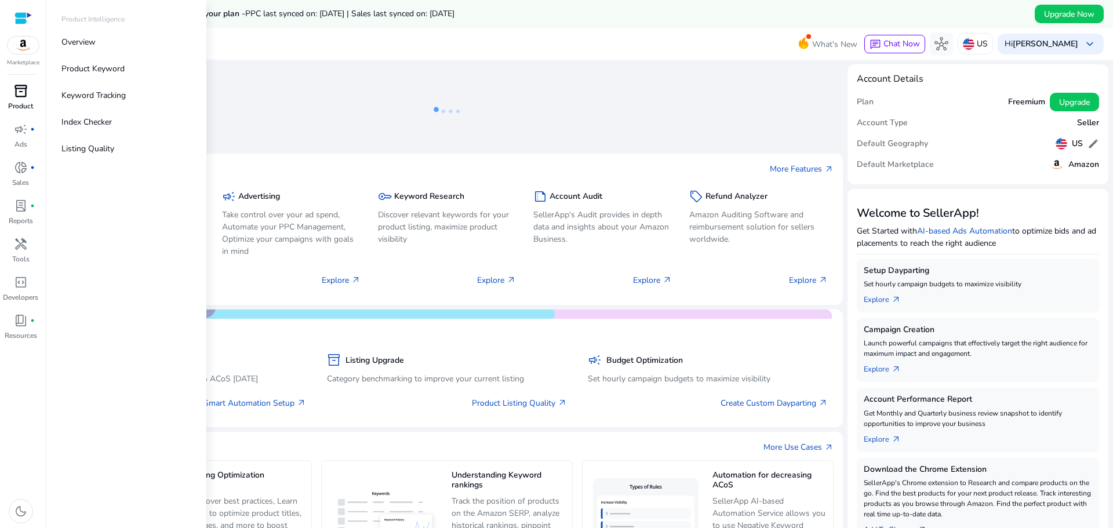
click at [16, 103] on p "Product" at bounding box center [20, 106] width 25 height 10
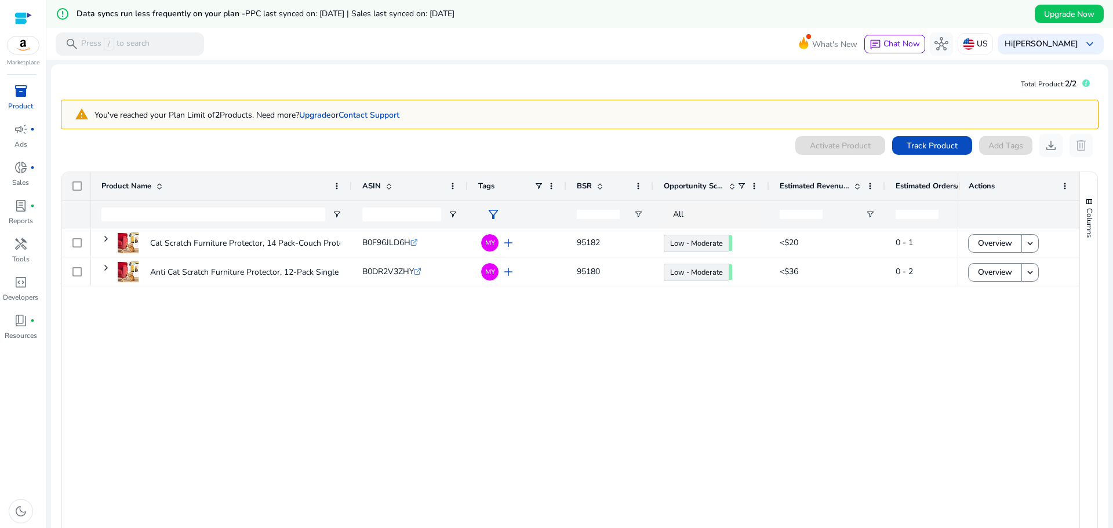
click at [712, 180] on div "Opportunity Score" at bounding box center [700, 186] width 73 height 22
drag, startPoint x: 767, startPoint y: 185, endPoint x: 858, endPoint y: 194, distance: 91.9
click at [847, 194] on div at bounding box center [844, 186] width 5 height 28
drag, startPoint x: 846, startPoint y: 187, endPoint x: 858, endPoint y: 186, distance: 11.6
drag, startPoint x: 858, startPoint y: 186, endPoint x: 801, endPoint y: 178, distance: 57.4
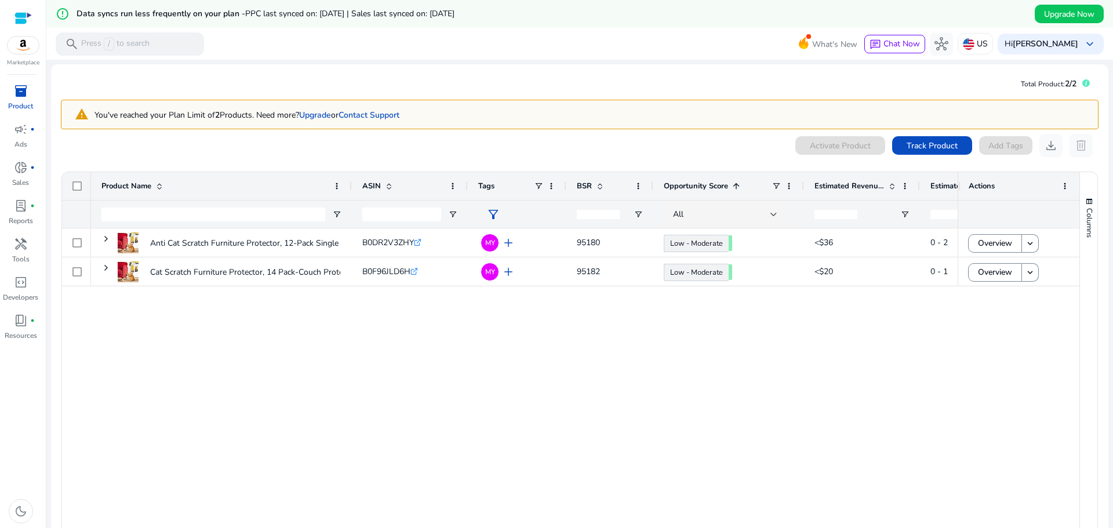
click at [801, 178] on div at bounding box center [803, 186] width 5 height 28
click at [12, 128] on div "campaign fiber_manual_record" at bounding box center [21, 129] width 32 height 19
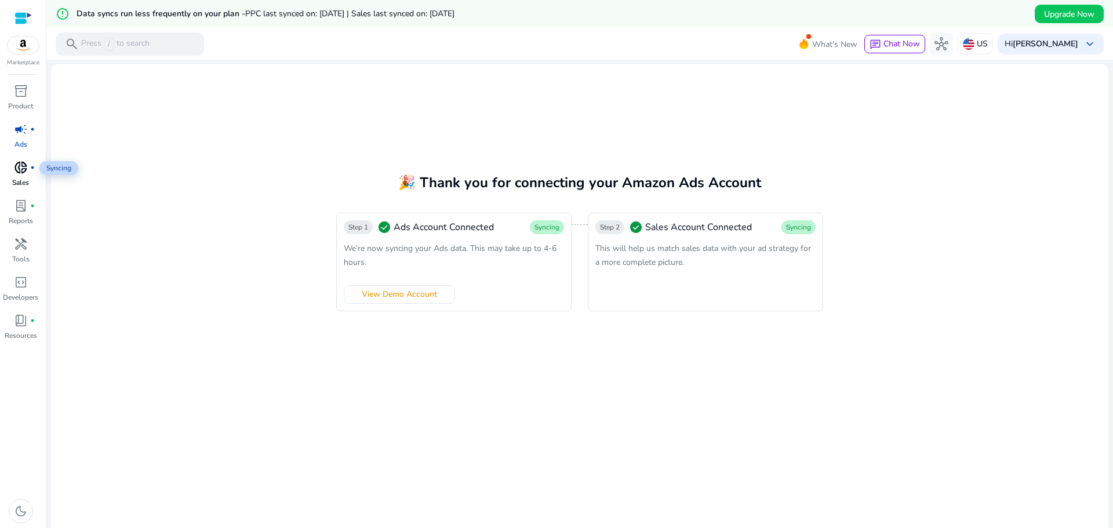
click at [16, 172] on span "donut_small" at bounding box center [21, 168] width 14 height 14
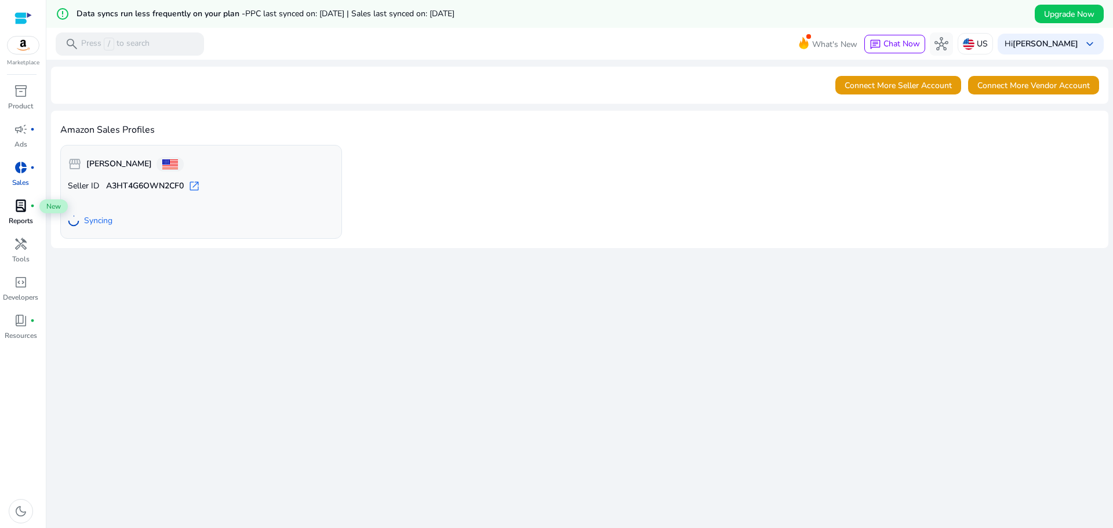
click at [15, 207] on span "lab_profile" at bounding box center [21, 206] width 14 height 14
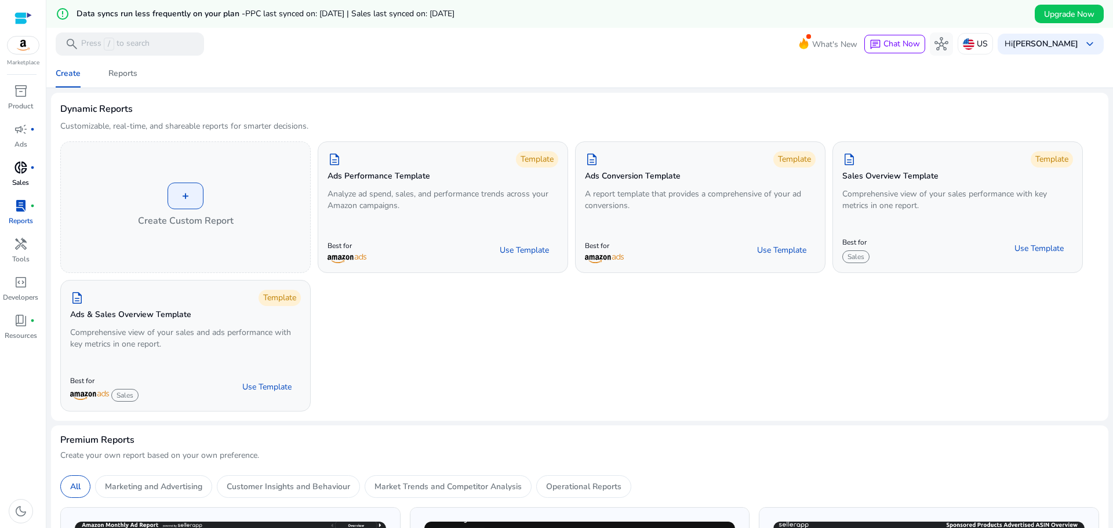
click at [18, 178] on p "Sales" at bounding box center [20, 182] width 17 height 10
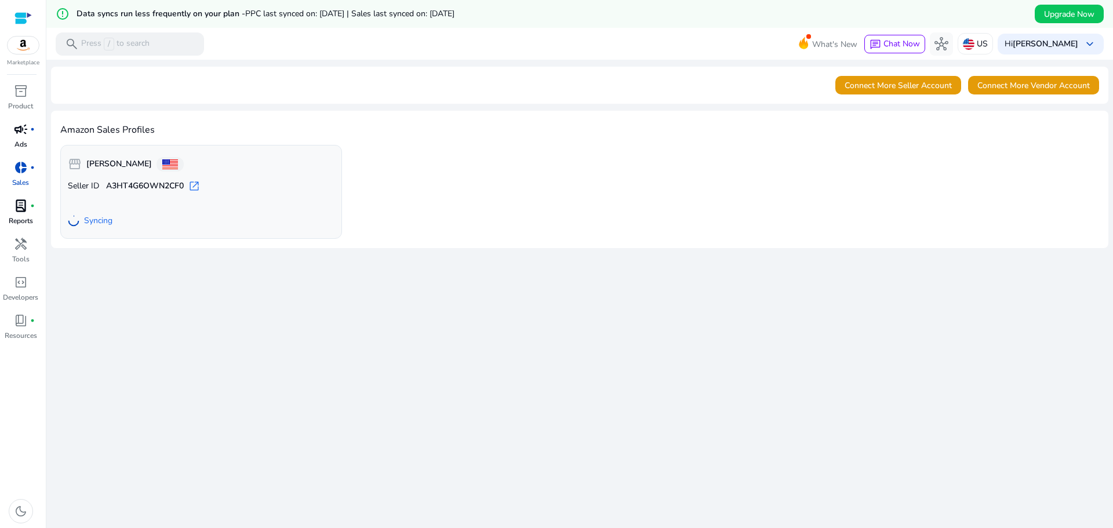
click at [20, 141] on p "Ads" at bounding box center [20, 144] width 13 height 10
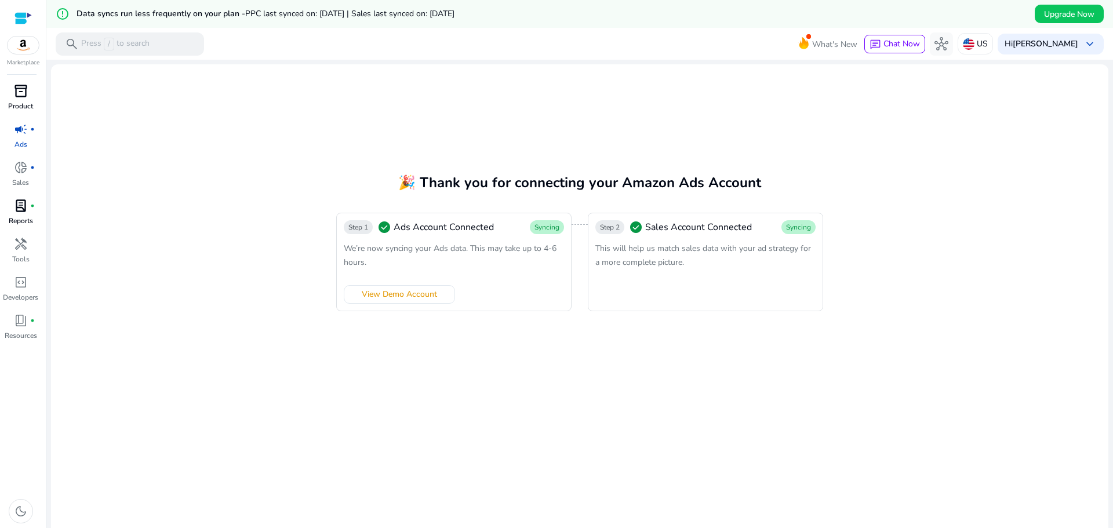
click at [26, 97] on span "inventory_2" at bounding box center [21, 91] width 14 height 14
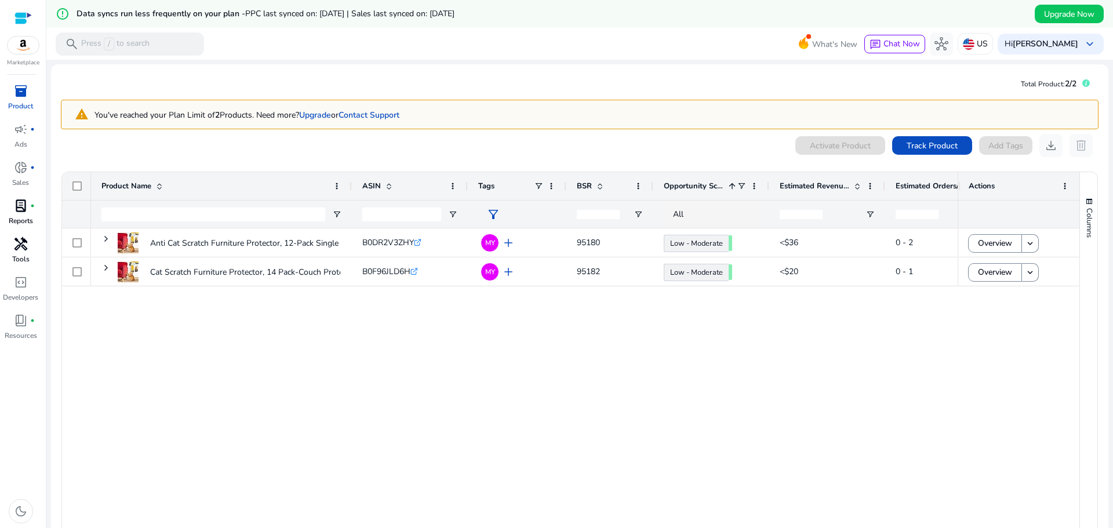
click at [20, 255] on p "Tools" at bounding box center [20, 259] width 17 height 10
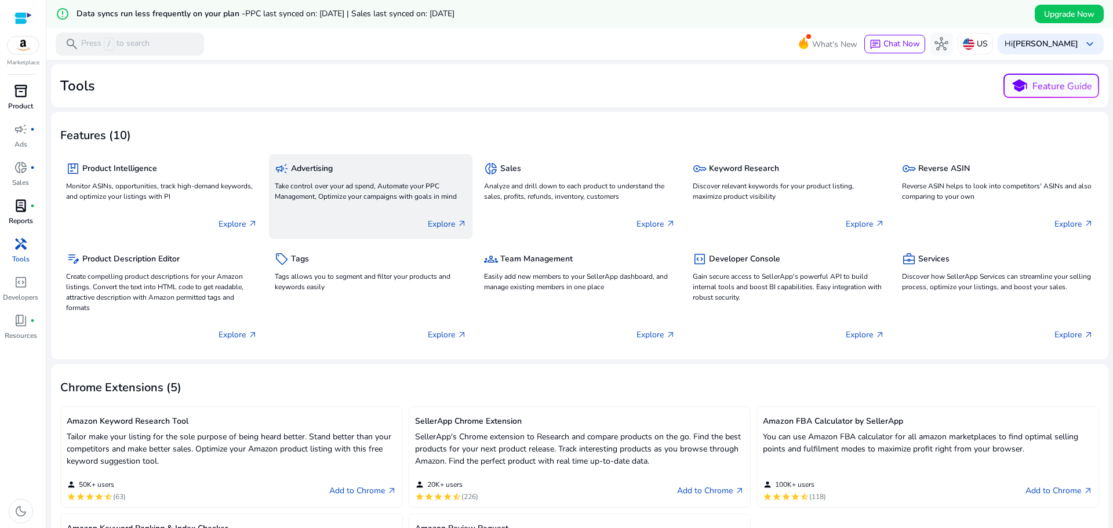
click at [400, 187] on p "Take control over your ad spend, Automate your PPC Management, Optimize your ca…" at bounding box center [370, 191] width 191 height 21
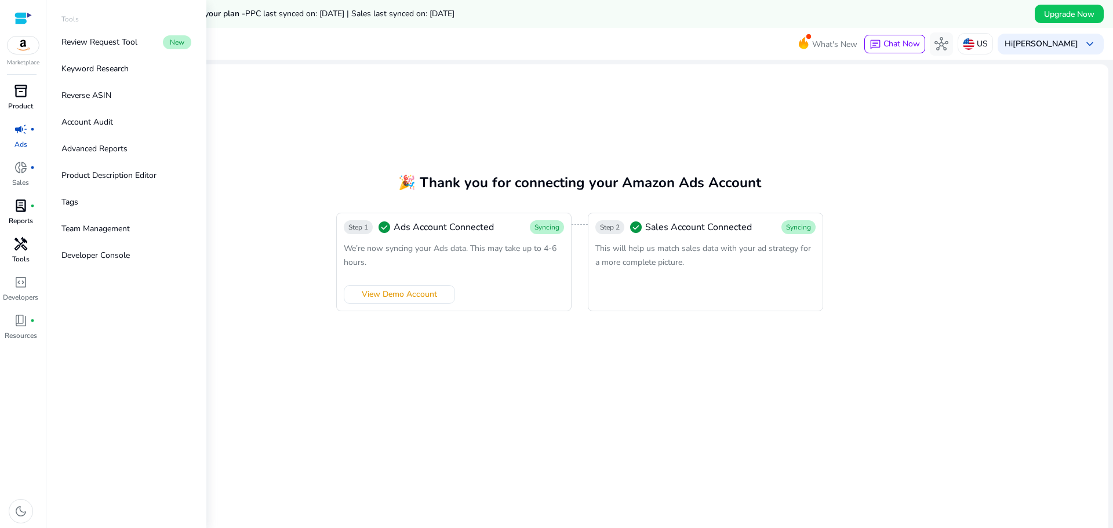
click at [16, 247] on span "handyman" at bounding box center [21, 244] width 14 height 14
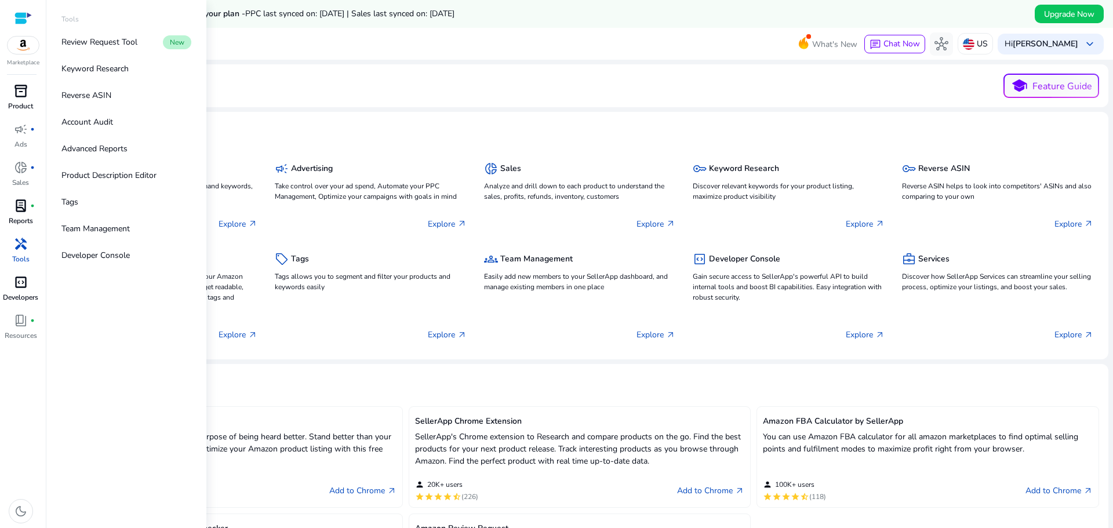
click at [22, 287] on span "code_blocks" at bounding box center [21, 282] width 14 height 14
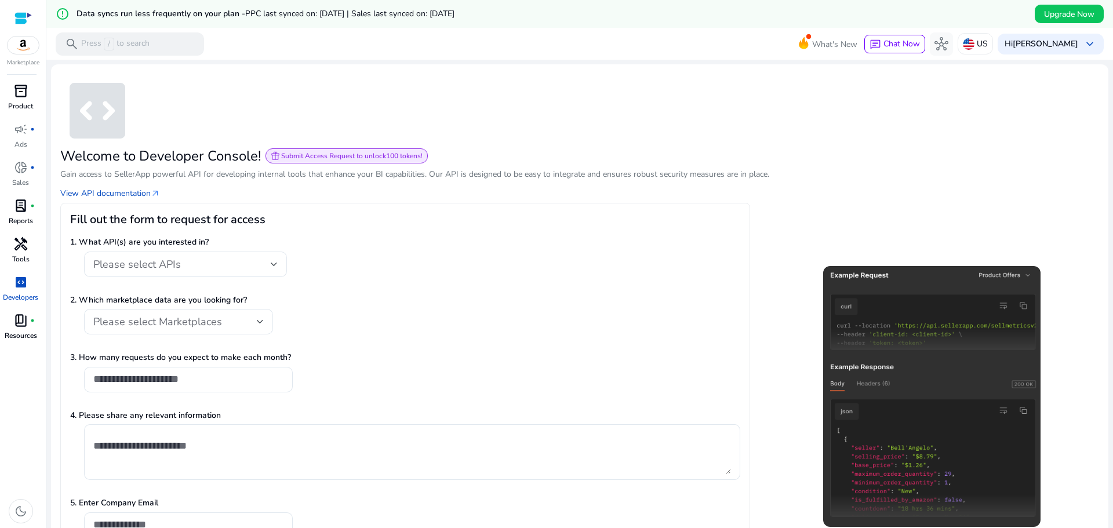
click at [20, 319] on span "book_4" at bounding box center [21, 321] width 14 height 14
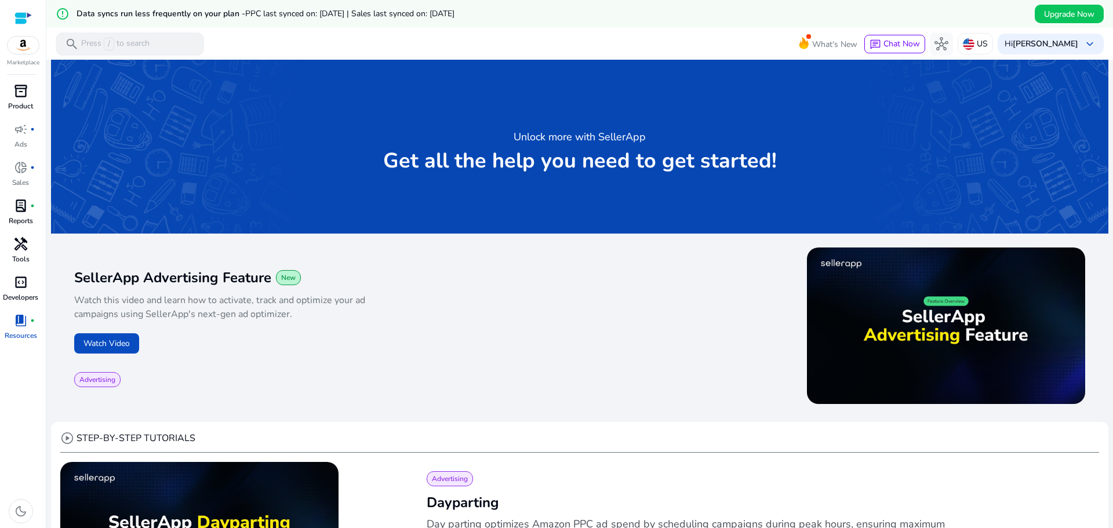
click at [24, 254] on p "Tools" at bounding box center [20, 259] width 17 height 10
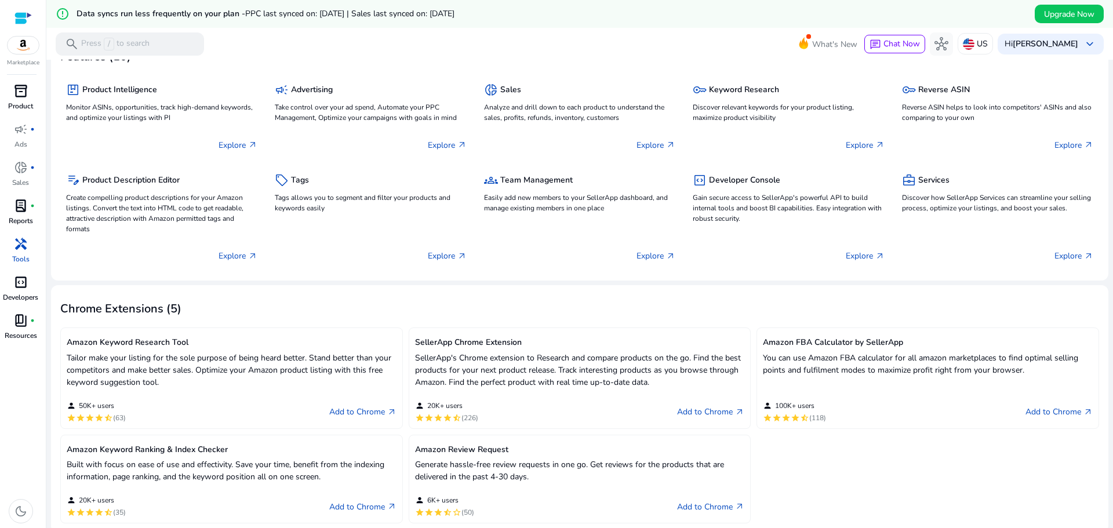
scroll to position [209, 0]
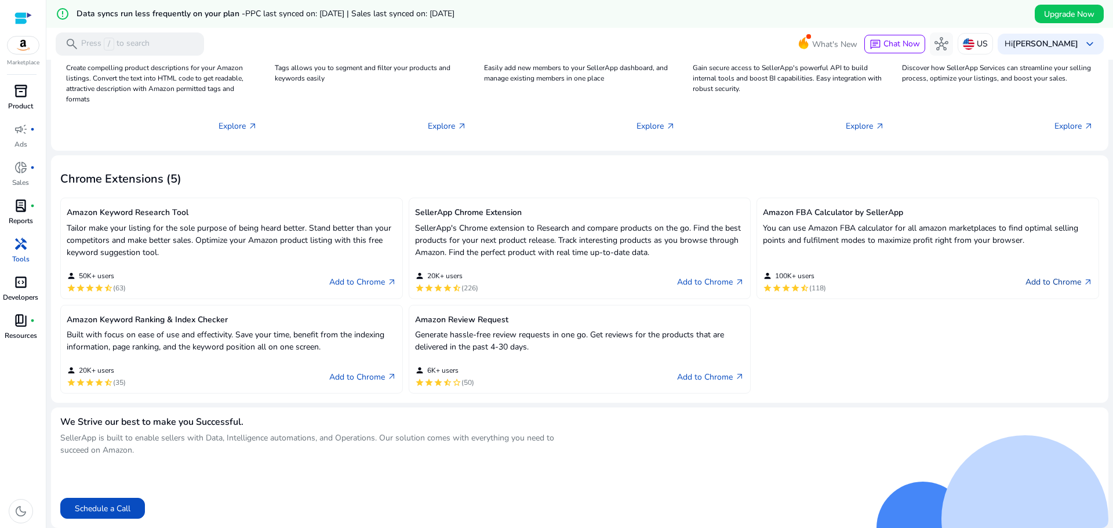
click at [1068, 278] on link "Add to Chrome arrow_outward" at bounding box center [1058, 282] width 67 height 14
click at [696, 376] on link "Add to Chrome arrow_outward" at bounding box center [710, 377] width 67 height 14
